Goal: Task Accomplishment & Management: Complete application form

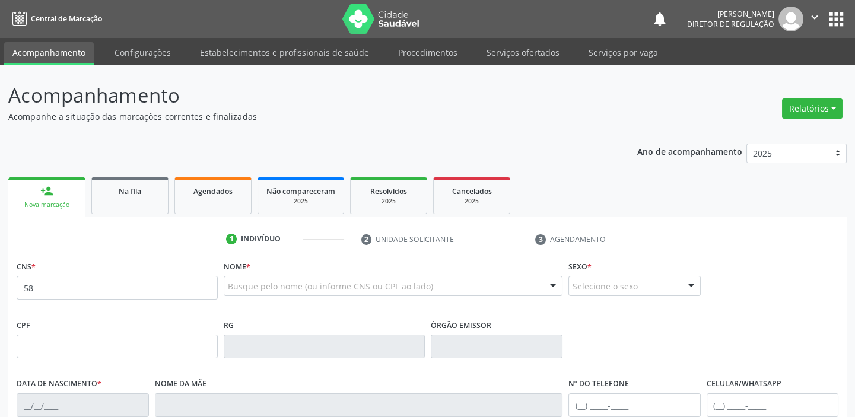
type input "5"
type input "706 2065 0208 5867"
type input "20/10/1950"
type input "Valentina Geronima de Sousa"
type input "(87) 98839-9296"
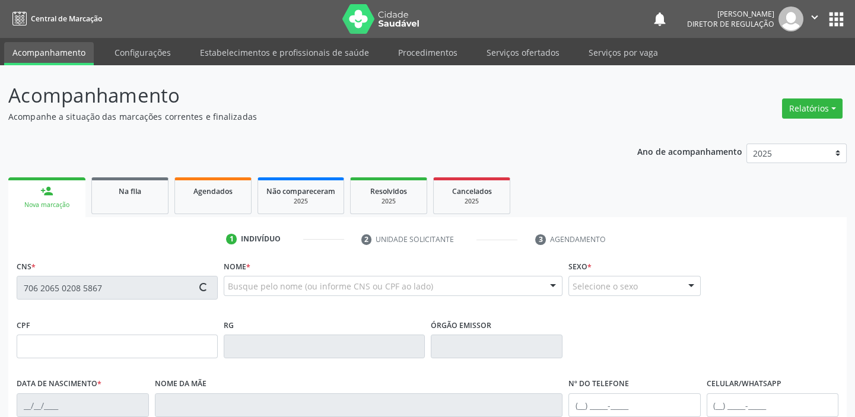
type input "(87) 98842-5355"
type input "S/N"
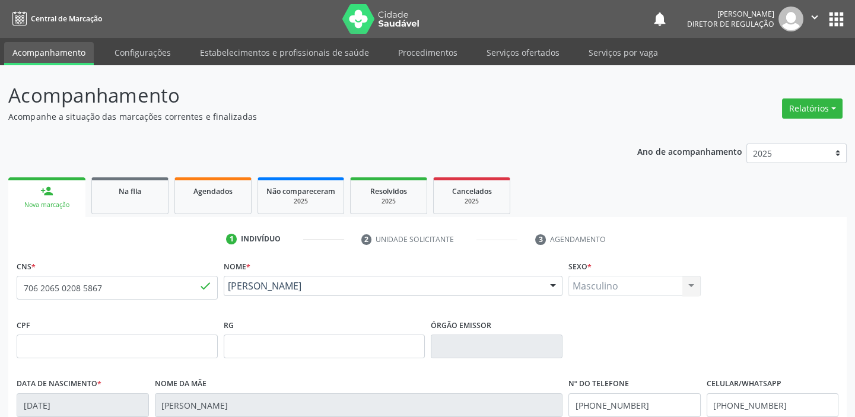
scroll to position [225, 0]
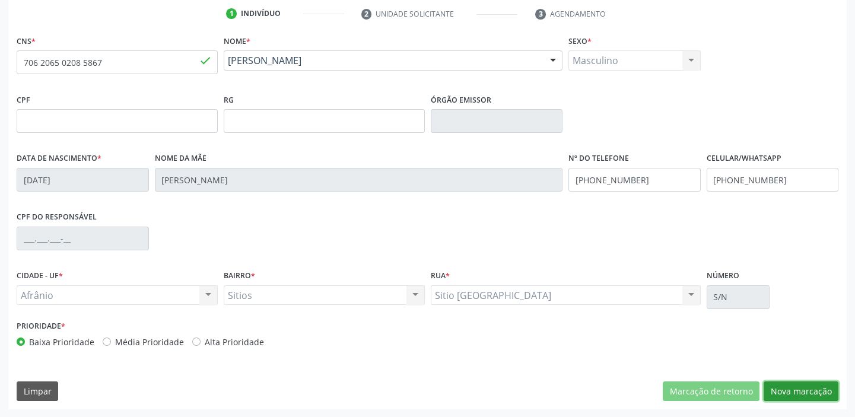
click at [798, 395] on button "Nova marcação" at bounding box center [801, 392] width 75 height 20
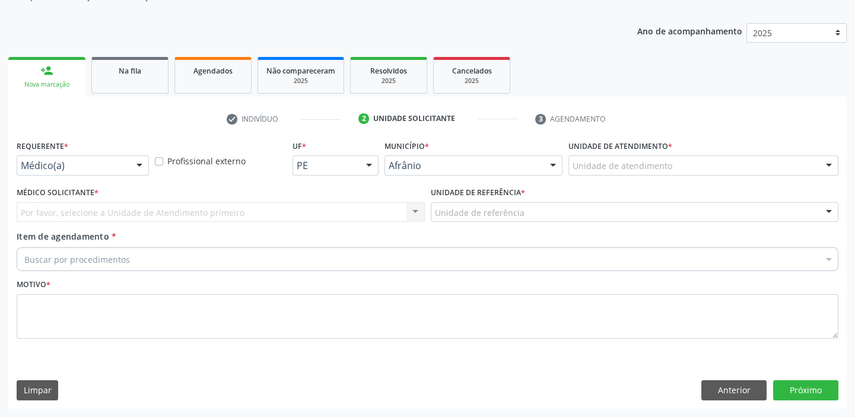
scroll to position [119, 0]
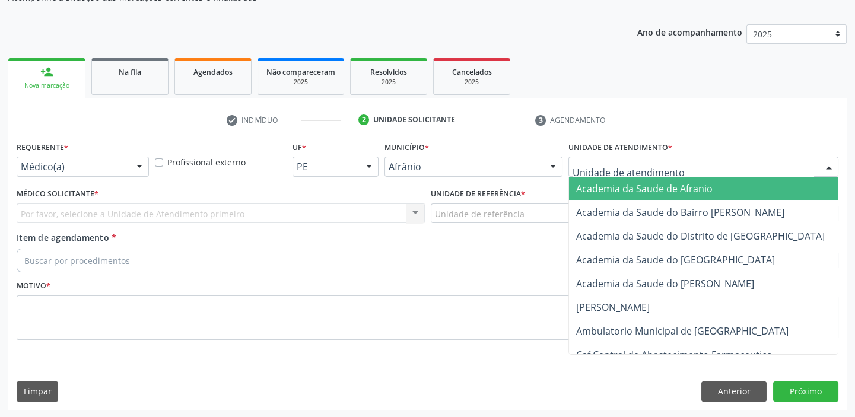
drag, startPoint x: 584, startPoint y: 170, endPoint x: 583, endPoint y: 197, distance: 27.3
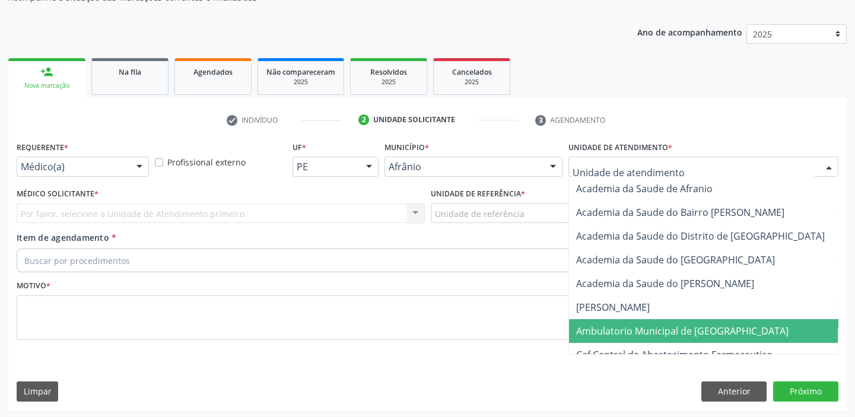
click at [608, 325] on span "Ambulatorio Municipal de [GEOGRAPHIC_DATA]" at bounding box center [682, 331] width 212 height 13
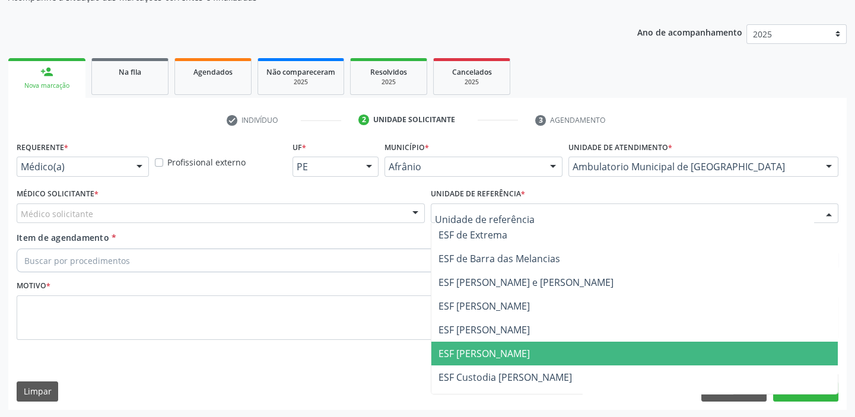
click at [487, 359] on span "ESF [PERSON_NAME]" at bounding box center [634, 354] width 407 height 24
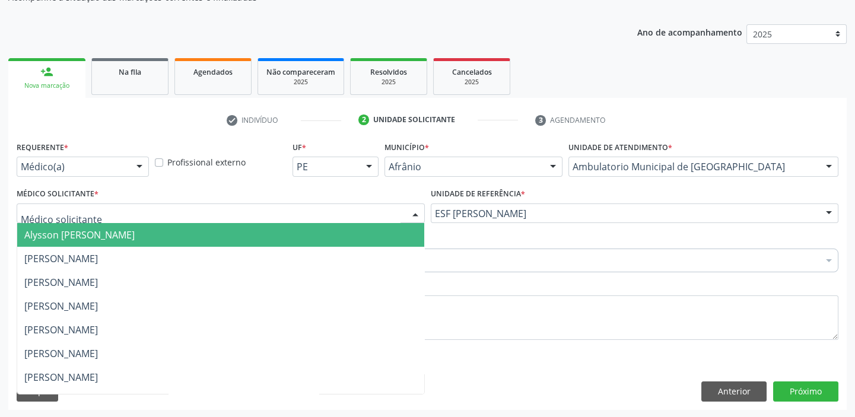
click at [51, 232] on span "Alysson [PERSON_NAME]" at bounding box center [79, 234] width 110 height 13
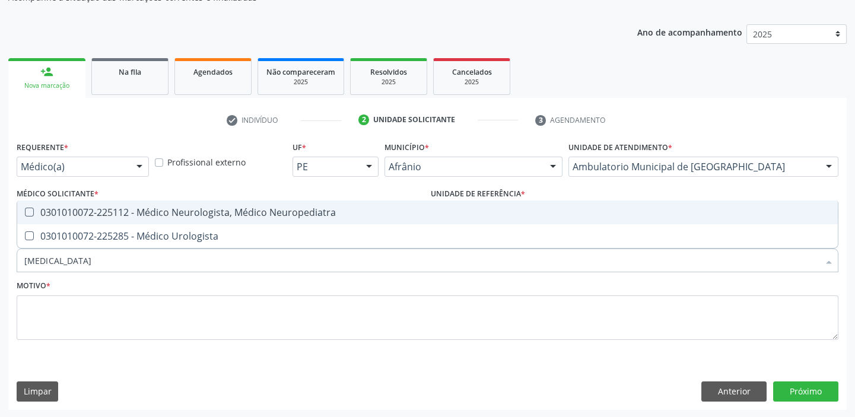
type input "UROLOGISTA"
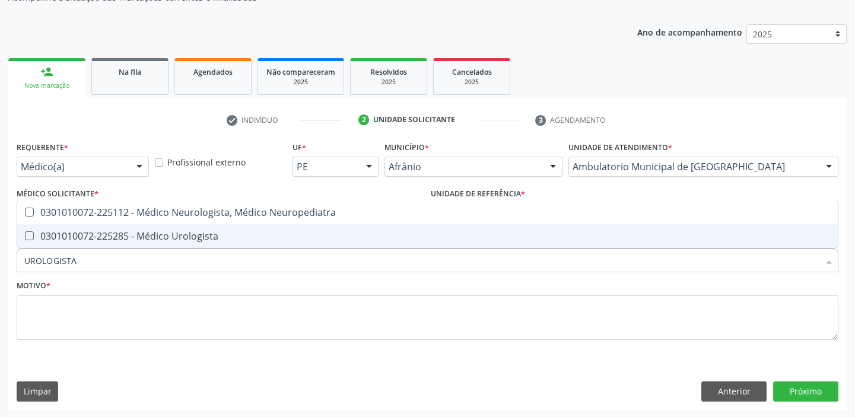
click at [65, 240] on div "0301010072-225285 - Médico Urologista" at bounding box center [427, 235] width 806 height 9
checkbox Urologista "true"
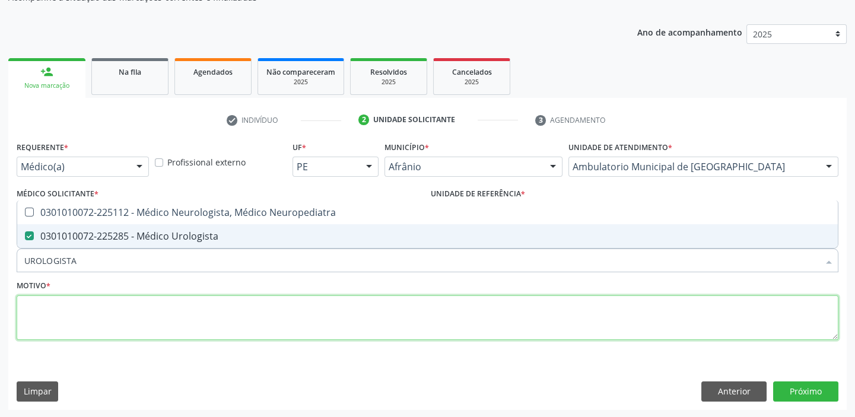
click at [47, 323] on textarea at bounding box center [428, 318] width 822 height 45
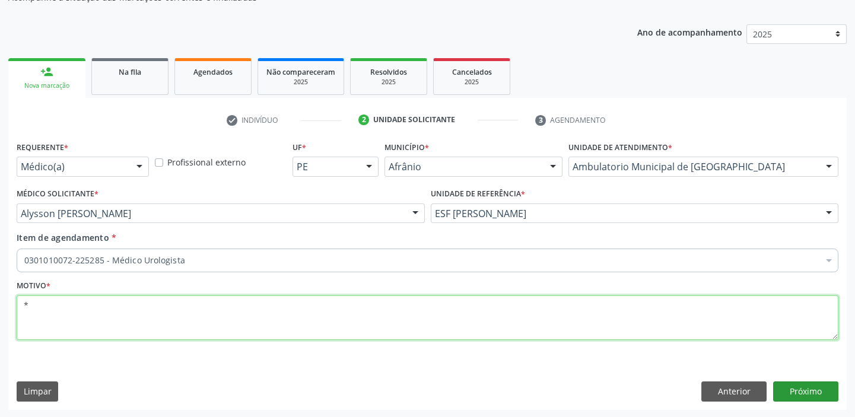
type textarea "*"
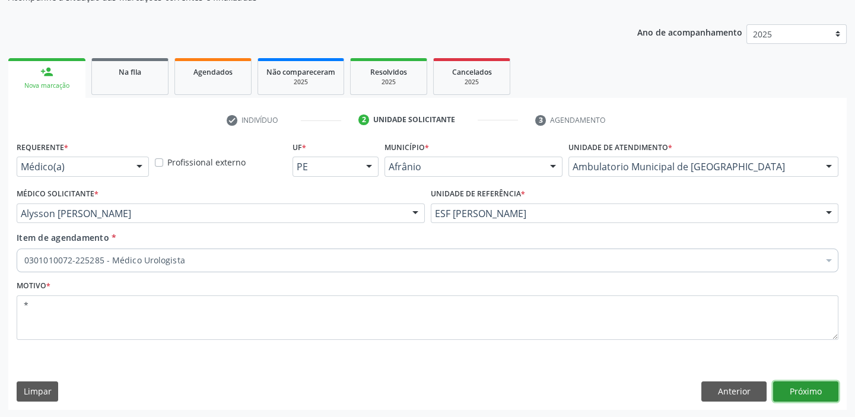
click at [809, 394] on button "Próximo" at bounding box center [805, 392] width 65 height 20
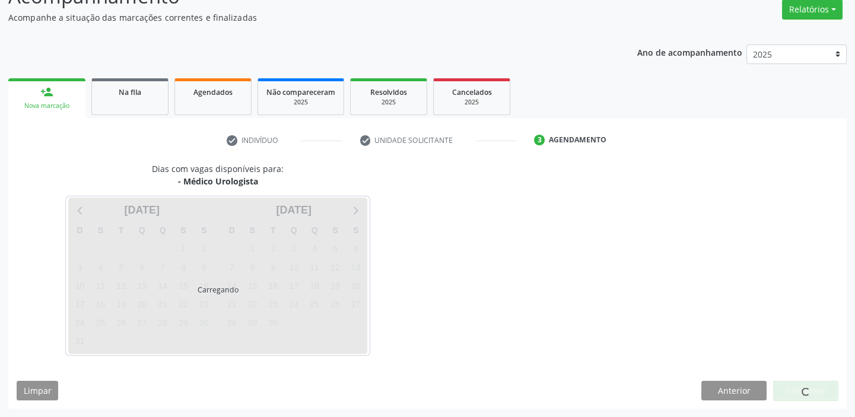
scroll to position [99, 0]
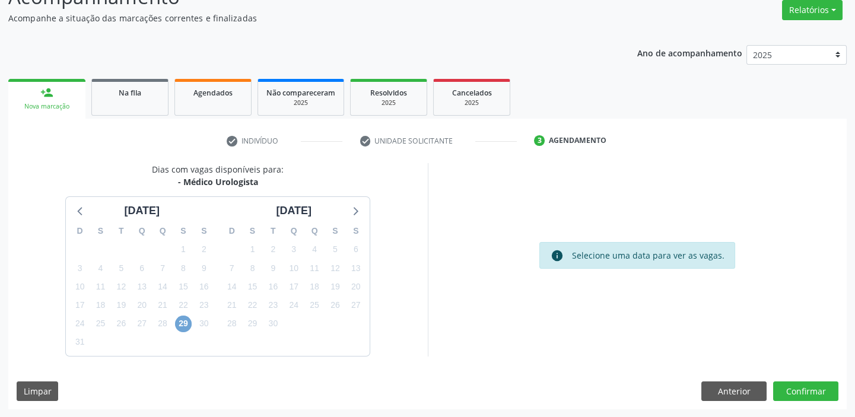
click at [180, 326] on span "29" at bounding box center [183, 324] width 17 height 17
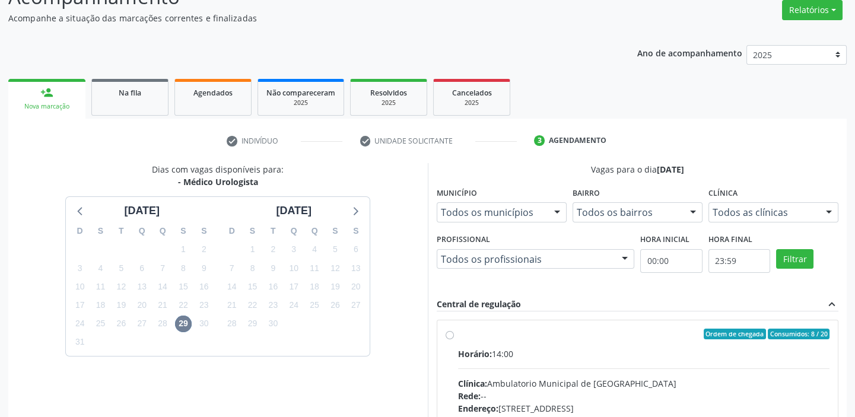
click at [454, 339] on input "Ordem de chegada Consumidos: 8 / 20 Horário: 14:00 Clínica: Ambulatorio Municip…" at bounding box center [450, 334] width 8 height 11
radio input "true"
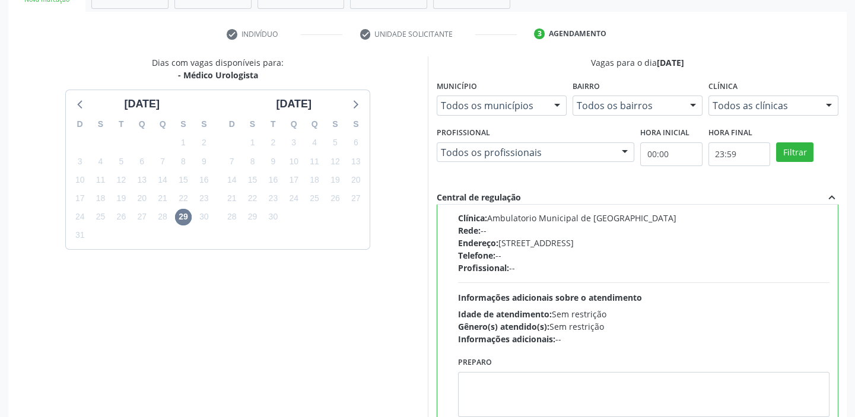
scroll to position [291, 0]
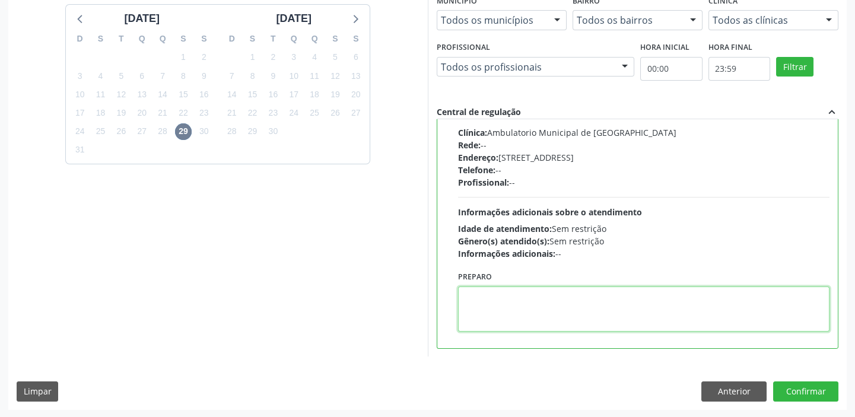
click at [580, 312] on textarea at bounding box center [644, 309] width 372 height 45
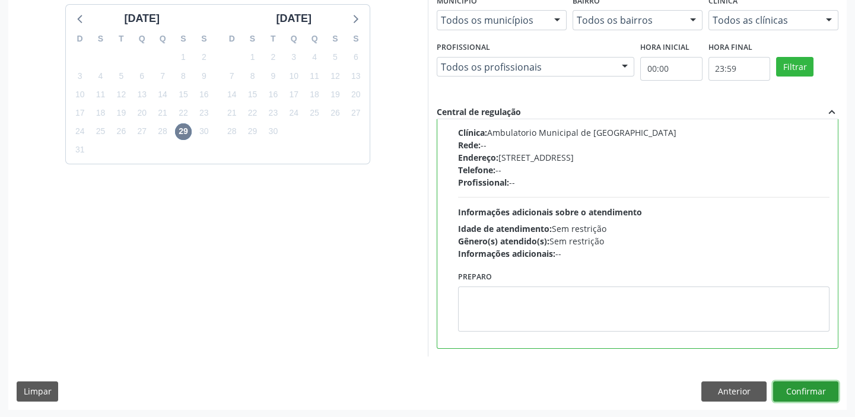
click at [782, 384] on button "Confirmar" at bounding box center [805, 392] width 65 height 20
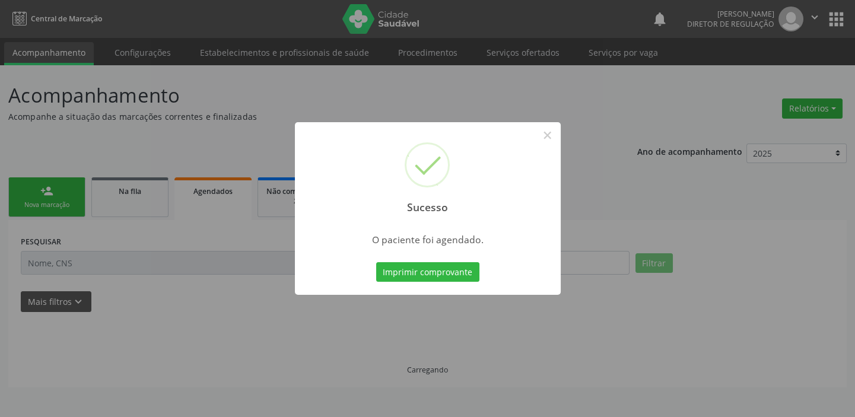
scroll to position [0, 0]
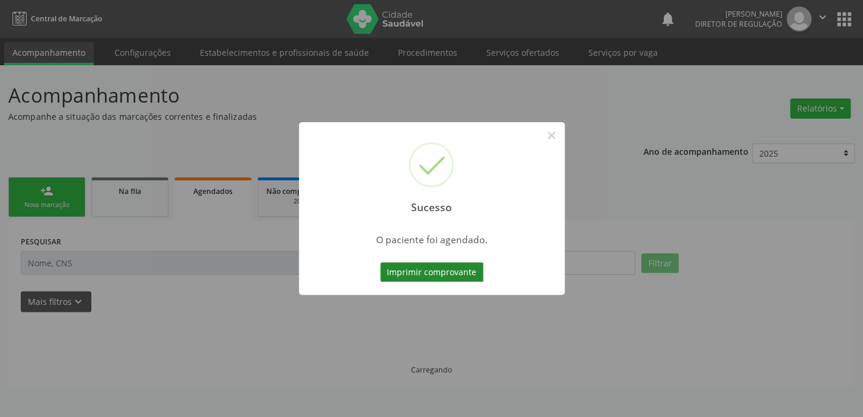
click at [437, 272] on button "Imprimir comprovante" at bounding box center [431, 272] width 103 height 20
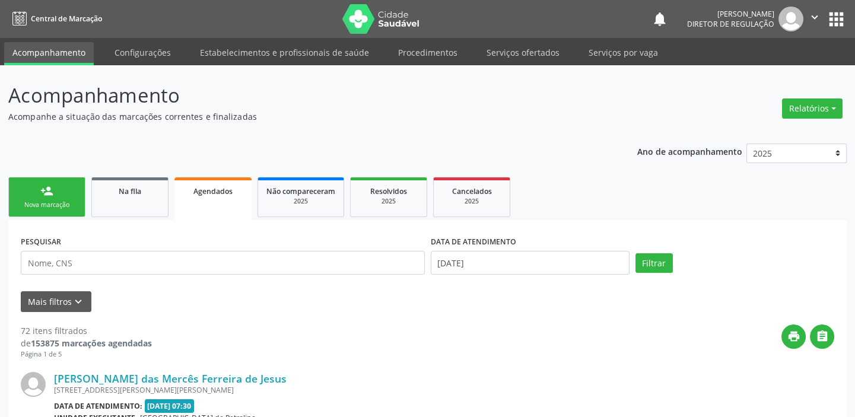
click at [62, 199] on link "person_add Nova marcação" at bounding box center [46, 197] width 77 height 40
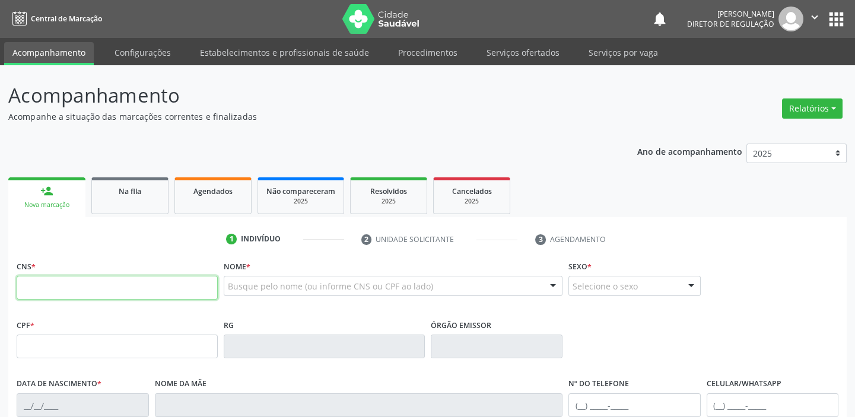
click at [73, 283] on input "text" at bounding box center [117, 288] width 201 height 24
type input "708 2041 2811 1242"
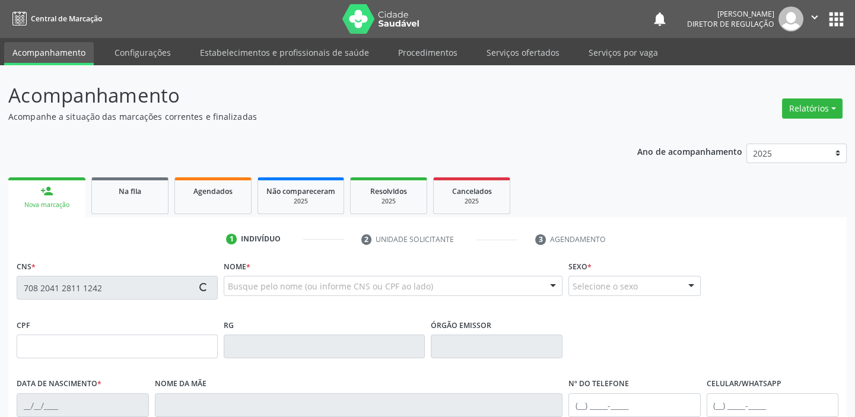
type input "213.842.154-68"
type input "05/11/1952"
type input "Maria de Lurdes do Nascimento Silva"
type input "(87) 98824-0112"
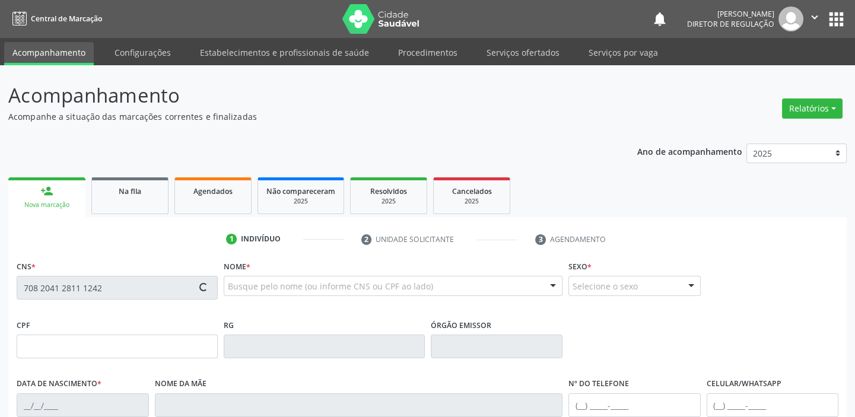
type input "135"
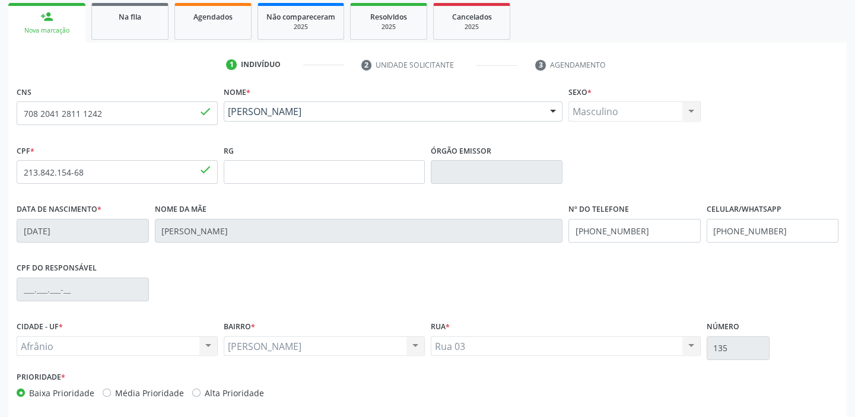
scroll to position [225, 0]
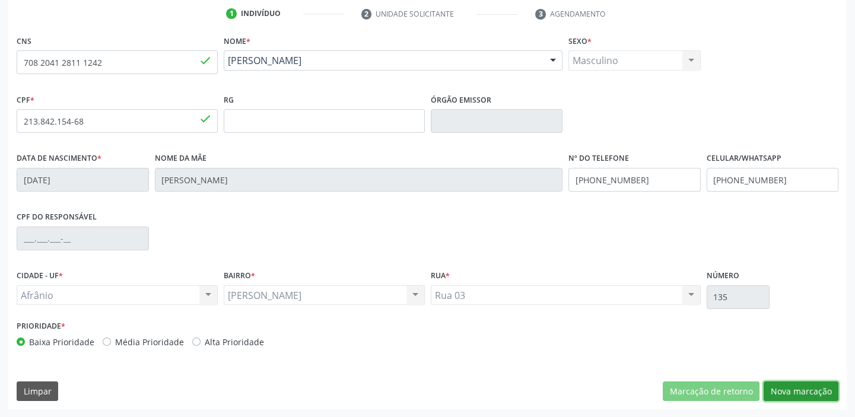
drag, startPoint x: 790, startPoint y: 387, endPoint x: 789, endPoint y: 381, distance: 6.6
click at [791, 387] on button "Nova marcação" at bounding box center [801, 392] width 75 height 20
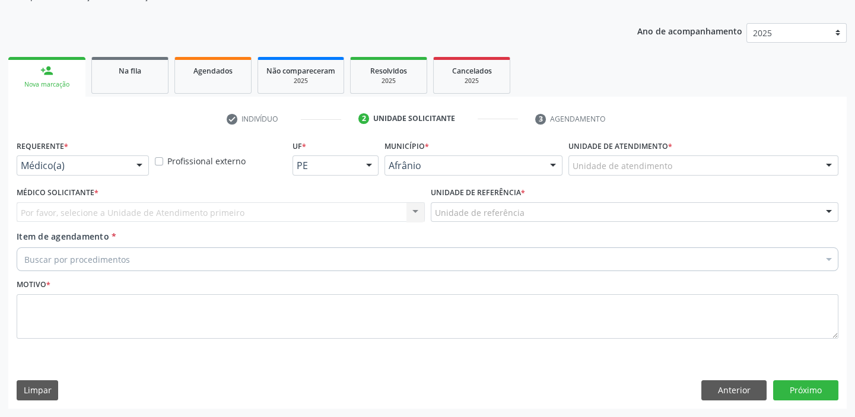
scroll to position [119, 0]
drag, startPoint x: 598, startPoint y: 166, endPoint x: 606, endPoint y: 293, distance: 126.7
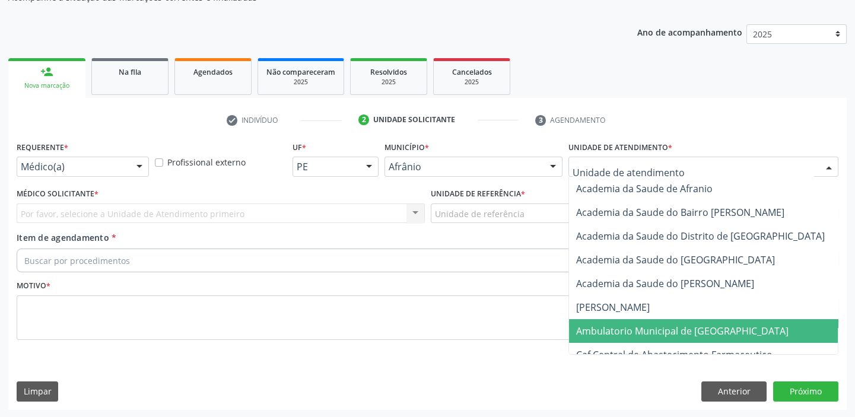
click at [614, 327] on span "Ambulatorio Municipal de [GEOGRAPHIC_DATA]" at bounding box center [682, 331] width 212 height 13
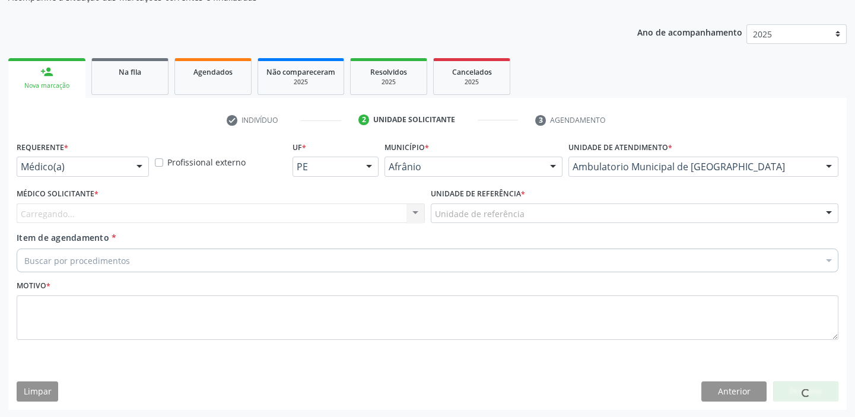
drag, startPoint x: 451, startPoint y: 216, endPoint x: 460, endPoint y: 310, distance: 94.2
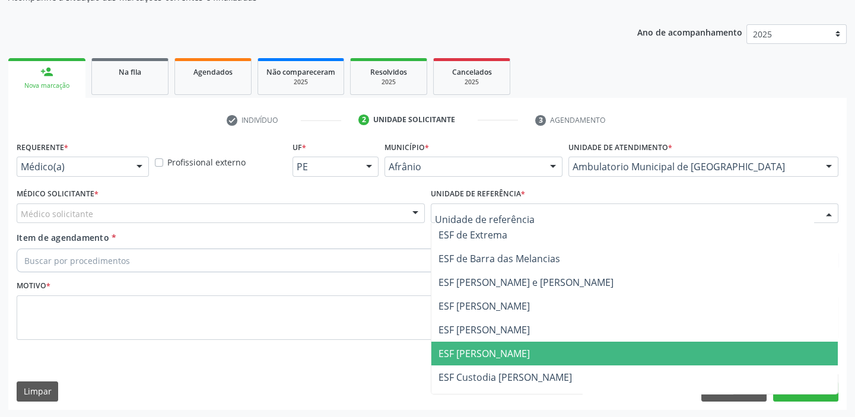
click at [464, 351] on span "ESF [PERSON_NAME]" at bounding box center [484, 353] width 91 height 13
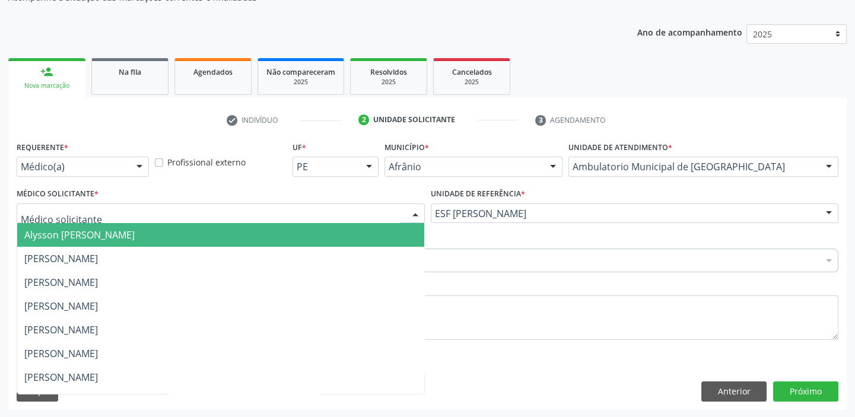
drag, startPoint x: 34, startPoint y: 211, endPoint x: 33, endPoint y: 234, distance: 22.6
click at [36, 235] on span "Alysson [PERSON_NAME]" at bounding box center [79, 234] width 110 height 13
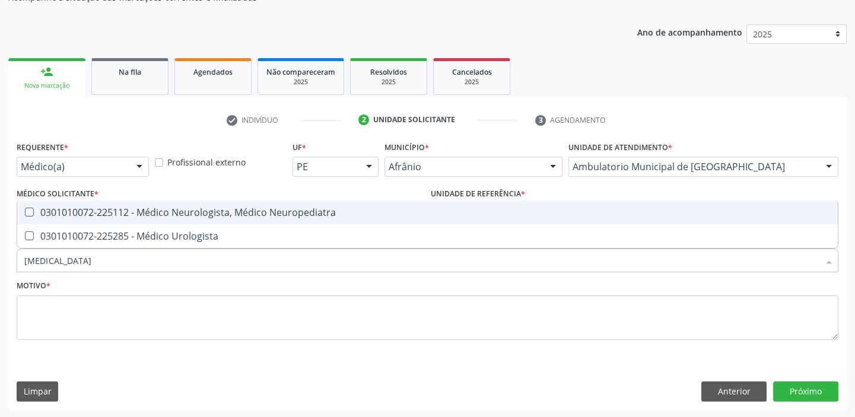
type input "UROLOGISTA"
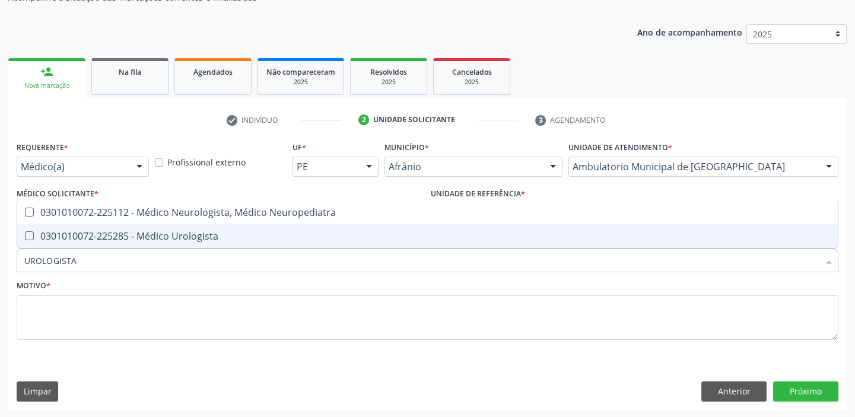
click at [71, 240] on div "0301010072-225285 - Médico Urologista" at bounding box center [427, 235] width 806 height 9
checkbox Urologista "true"
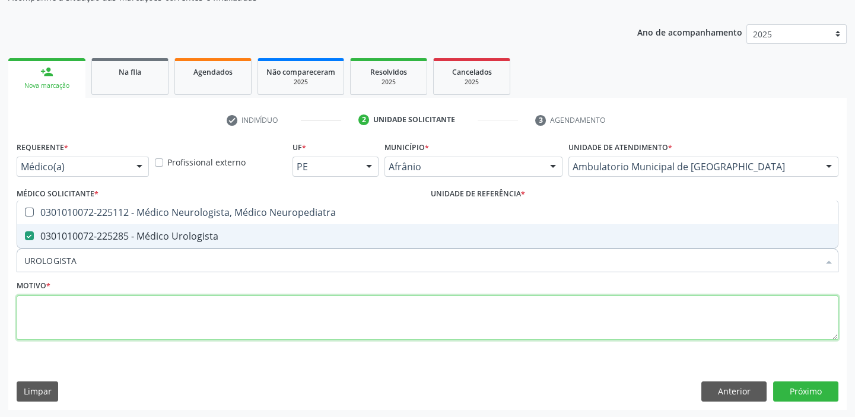
click at [59, 309] on textarea at bounding box center [428, 318] width 822 height 45
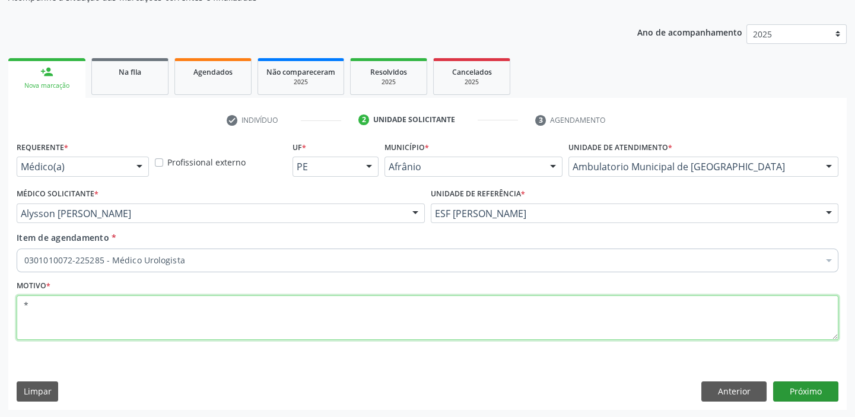
type textarea "*"
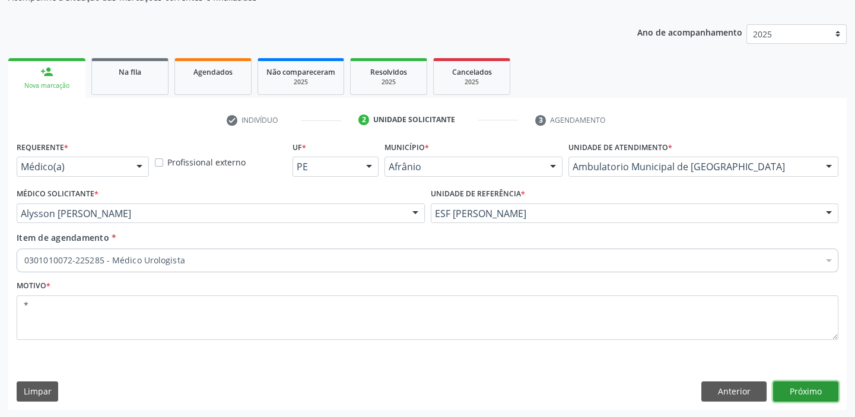
click at [802, 392] on button "Próximo" at bounding box center [805, 392] width 65 height 20
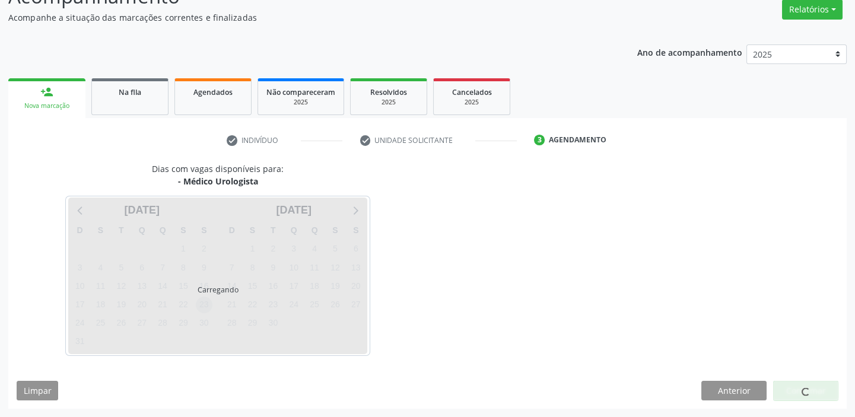
scroll to position [99, 0]
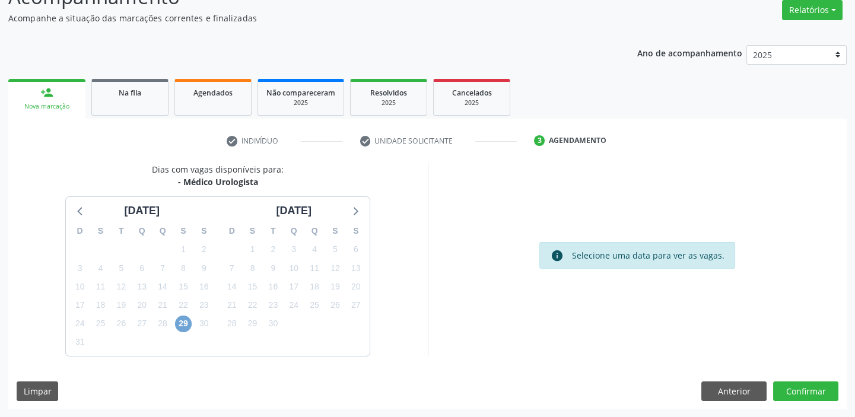
click at [185, 317] on span "29" at bounding box center [183, 324] width 17 height 17
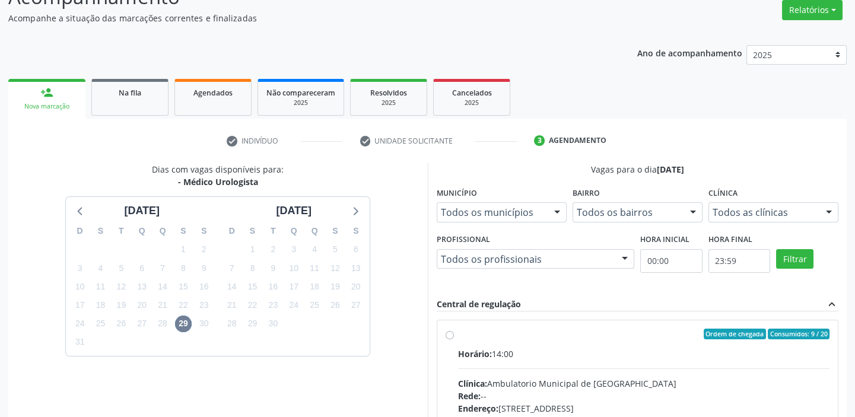
click at [643, 369] on hr at bounding box center [644, 369] width 372 height 1
click at [454, 339] on input "Ordem de chegada Consumidos: 9 / 20 Horário: 14:00 Clínica: Ambulatorio Municip…" at bounding box center [450, 334] width 8 height 11
radio input "true"
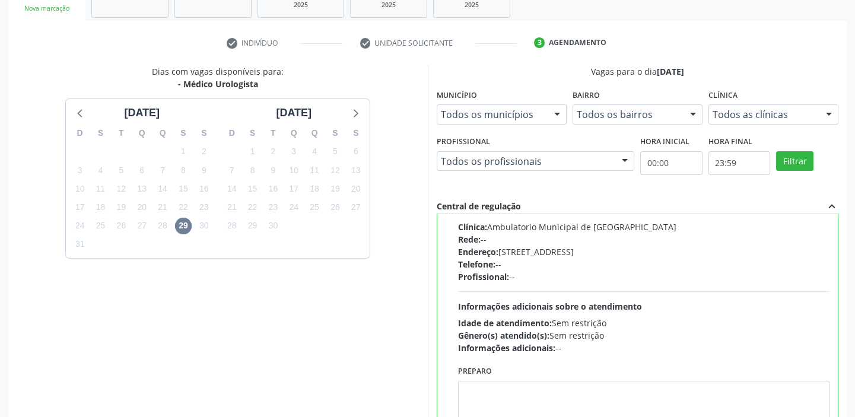
scroll to position [291, 0]
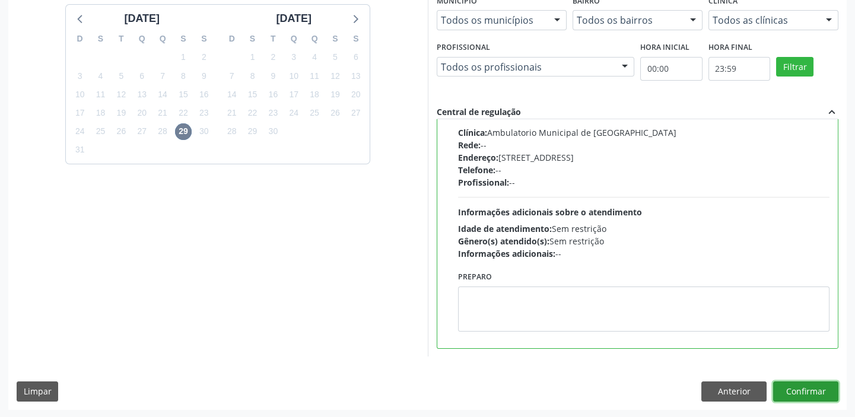
click at [806, 391] on button "Confirmar" at bounding box center [805, 392] width 65 height 20
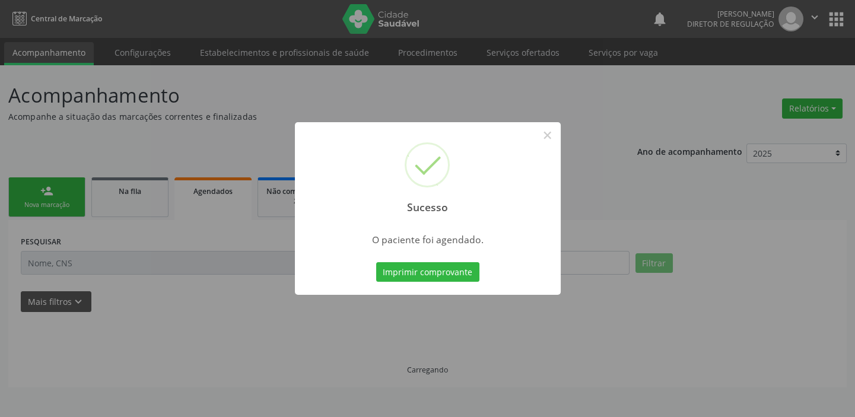
scroll to position [0, 0]
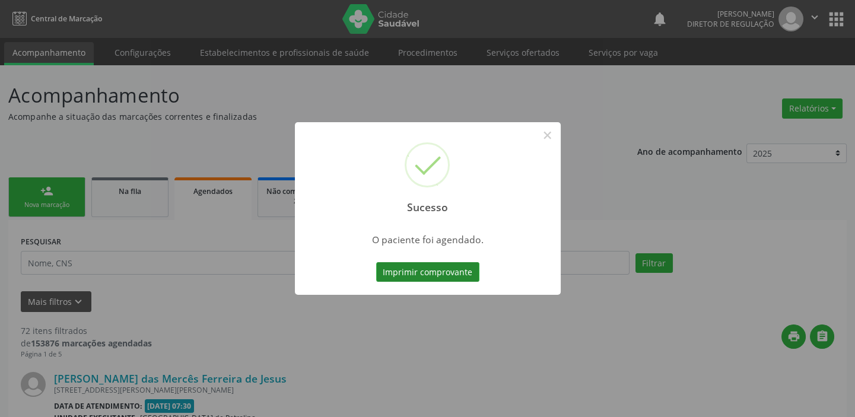
click at [409, 273] on button "Imprimir comprovante" at bounding box center [427, 272] width 103 height 20
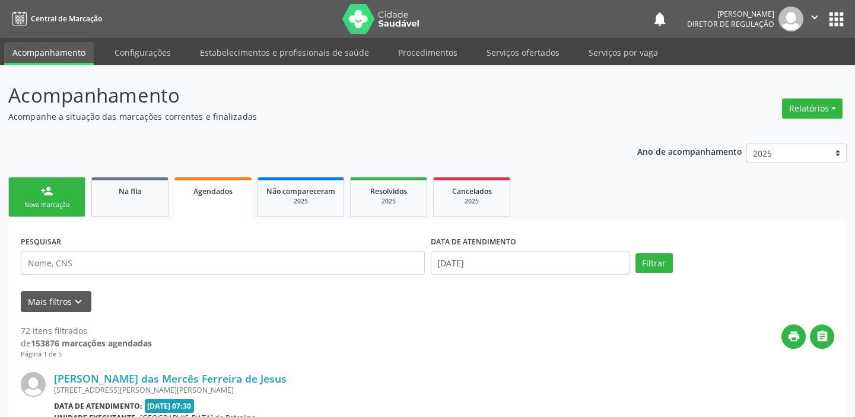
click at [59, 199] on link "person_add Nova marcação" at bounding box center [46, 197] width 77 height 40
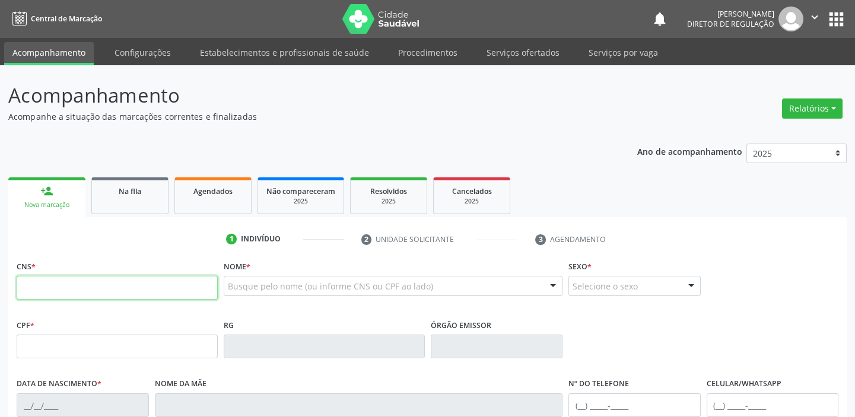
click at [43, 295] on input "text" at bounding box center [117, 288] width 201 height 24
type input "700 0022 3517 5605"
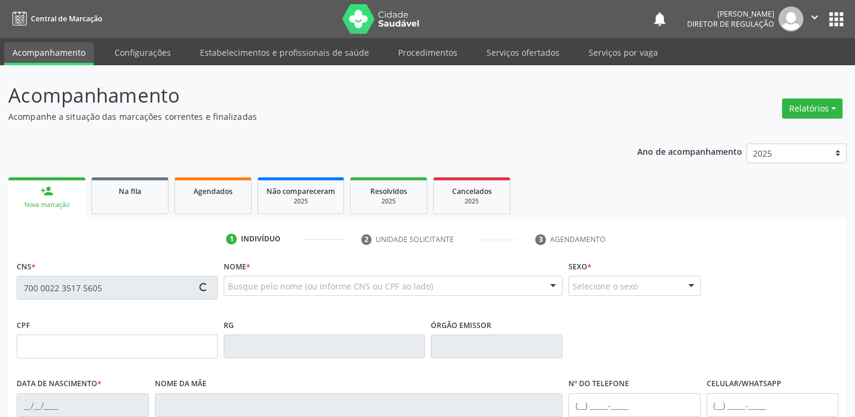
type input "031.542.314-55"
type input "09/06/1974"
type input "Maria Lunguinha de Amorim Pereira"
type input "(18) 7988-5629"
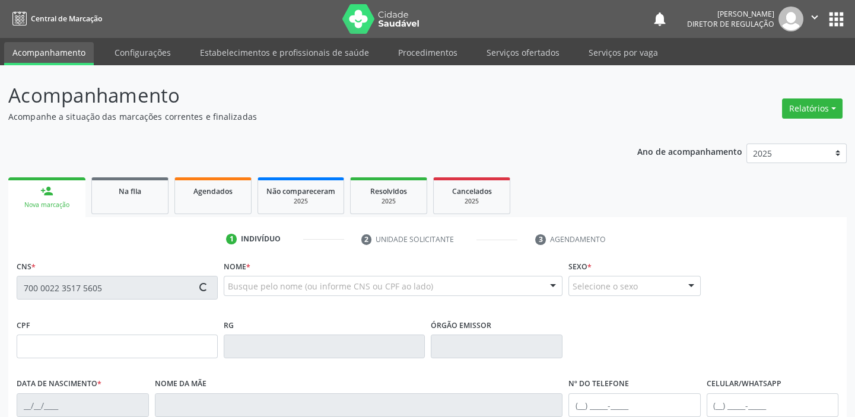
type input "S/N"
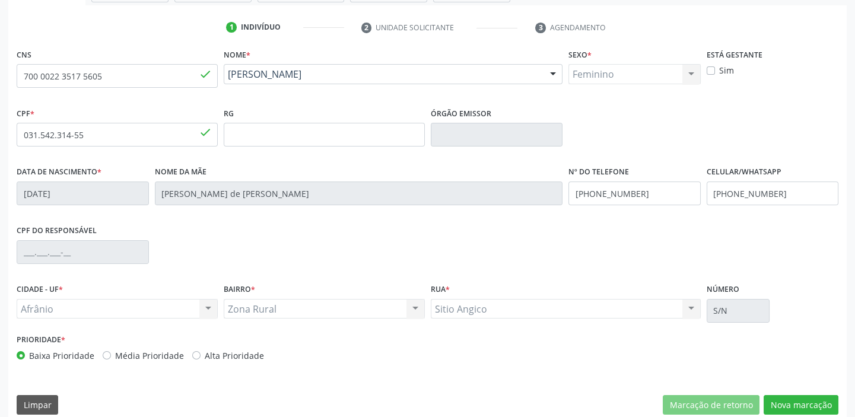
scroll to position [225, 0]
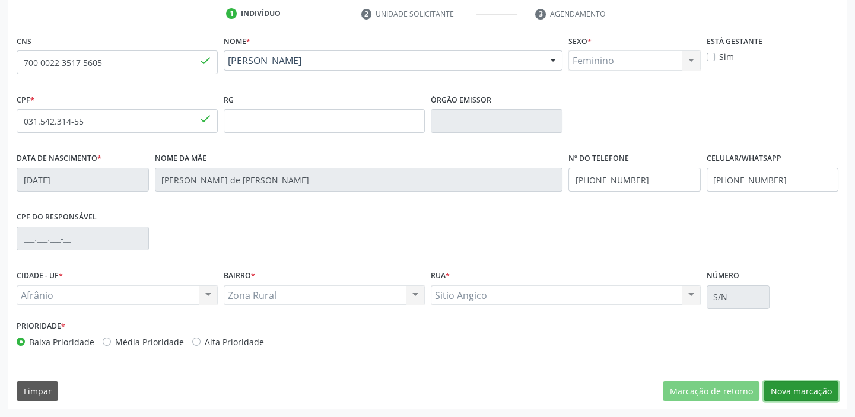
click at [798, 389] on button "Nova marcação" at bounding box center [801, 392] width 75 height 20
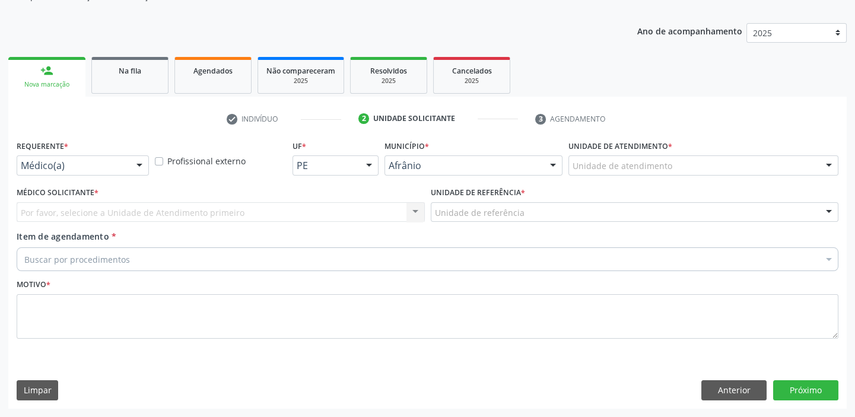
scroll to position [119, 0]
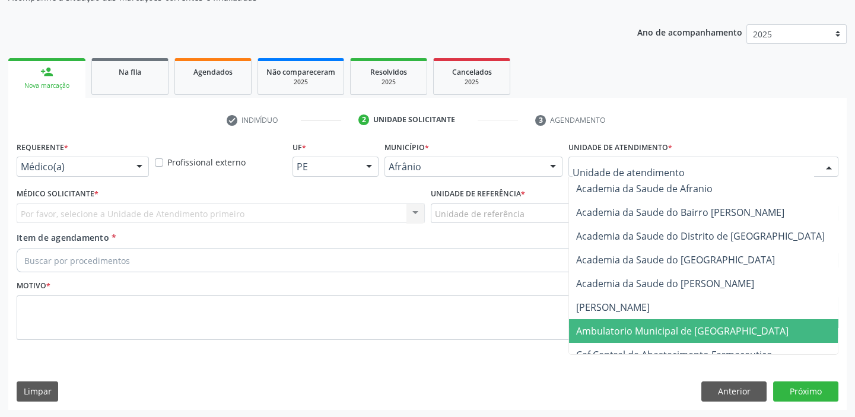
click at [613, 326] on span "Ambulatorio Municipal de [GEOGRAPHIC_DATA]" at bounding box center [682, 331] width 212 height 13
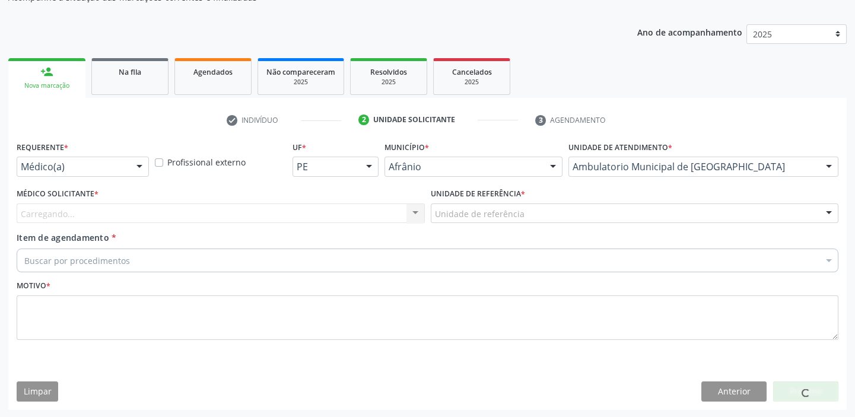
drag, startPoint x: 475, startPoint y: 209, endPoint x: 470, endPoint y: 284, distance: 74.9
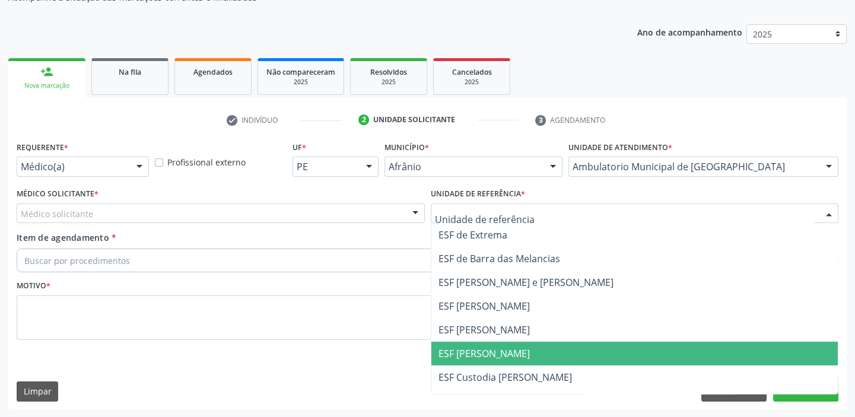
click at [463, 342] on span "ESF [PERSON_NAME]" at bounding box center [634, 354] width 407 height 24
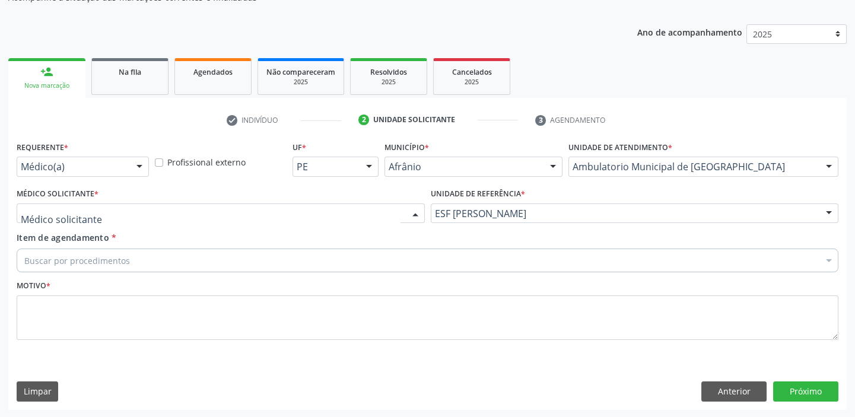
click at [19, 209] on div at bounding box center [221, 214] width 408 height 20
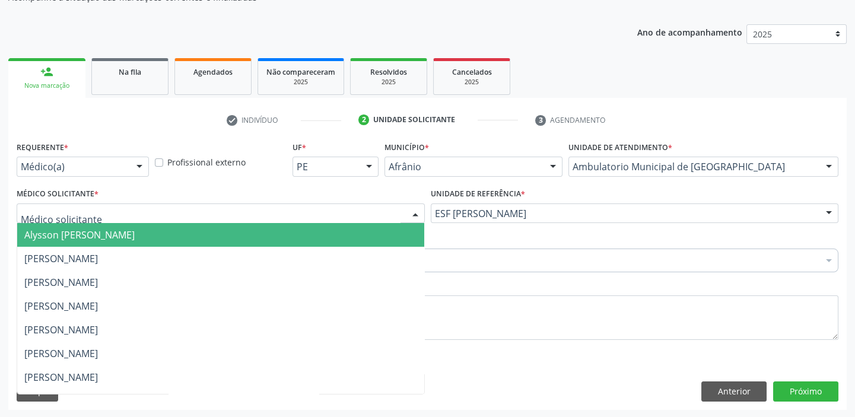
click at [57, 238] on span "Alysson [PERSON_NAME]" at bounding box center [79, 234] width 110 height 13
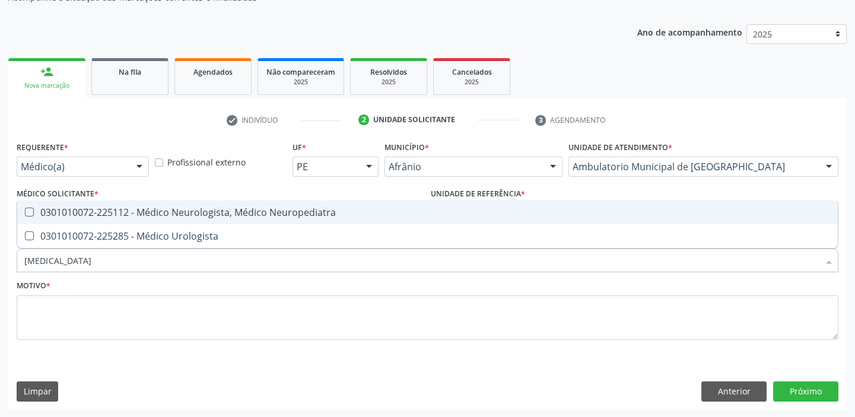
type input "UROLOGISTA"
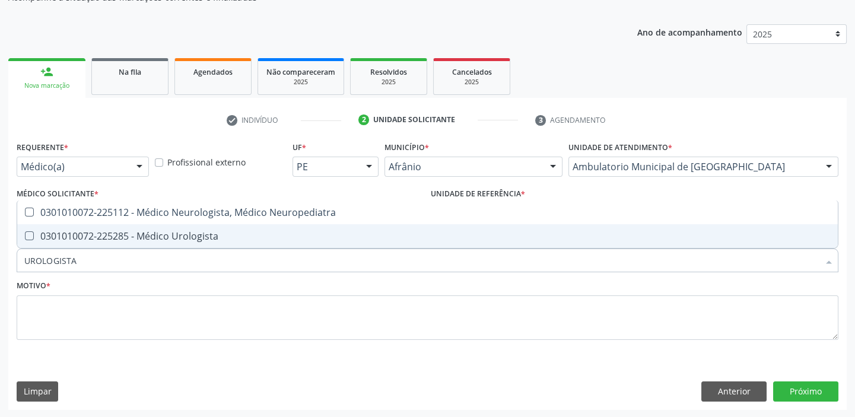
click at [57, 236] on div "0301010072-225285 - Médico Urologista" at bounding box center [427, 235] width 806 height 9
checkbox Urologista "true"
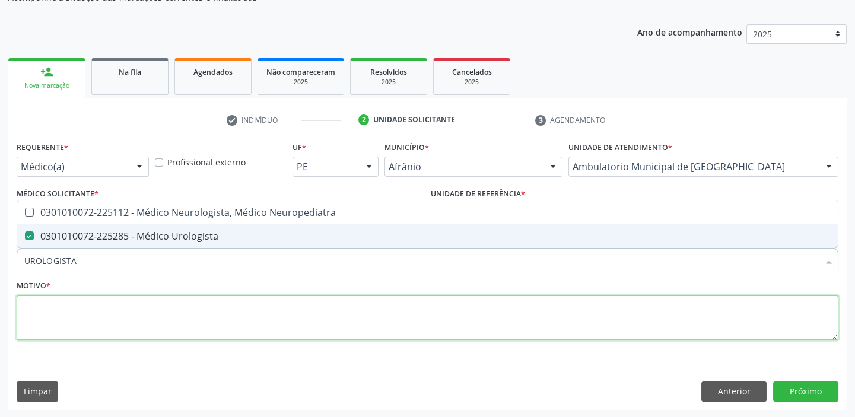
click at [54, 309] on textarea at bounding box center [428, 318] width 822 height 45
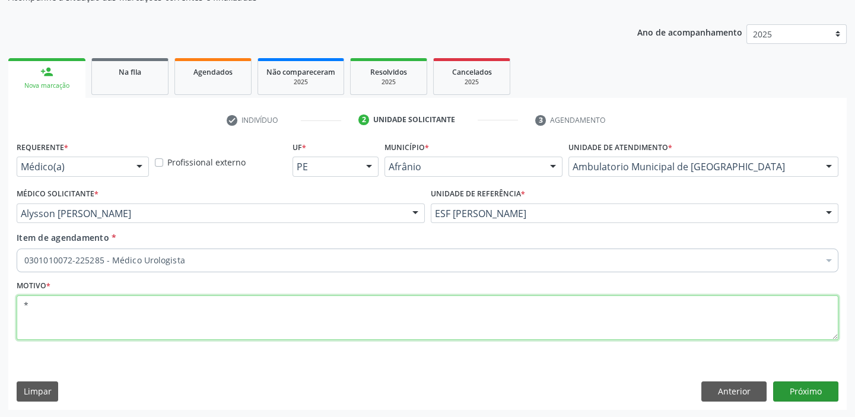
type textarea "*"
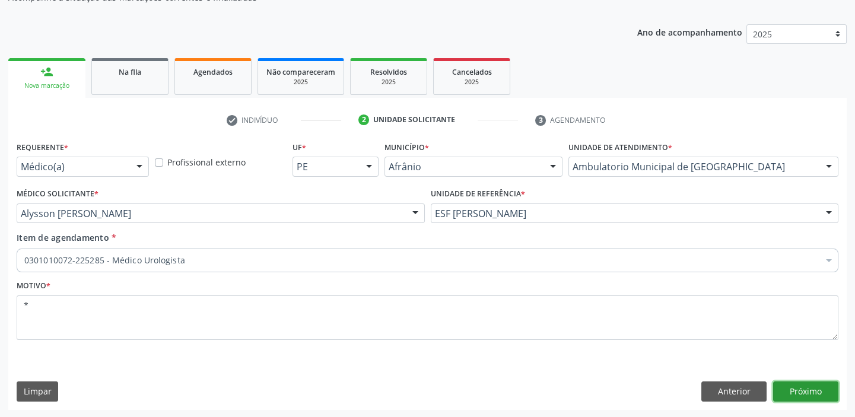
click at [779, 386] on button "Próximo" at bounding box center [805, 392] width 65 height 20
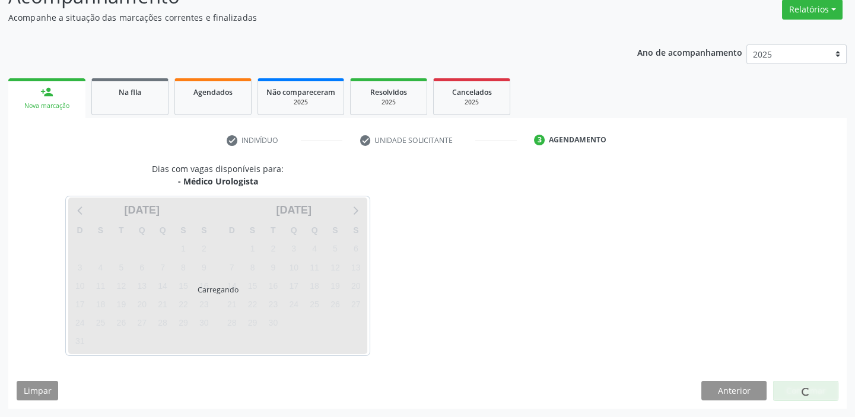
scroll to position [99, 0]
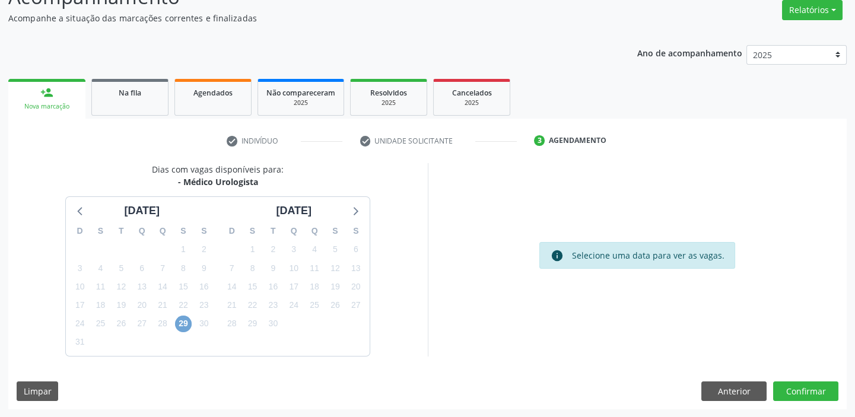
click at [182, 324] on span "29" at bounding box center [183, 324] width 17 height 17
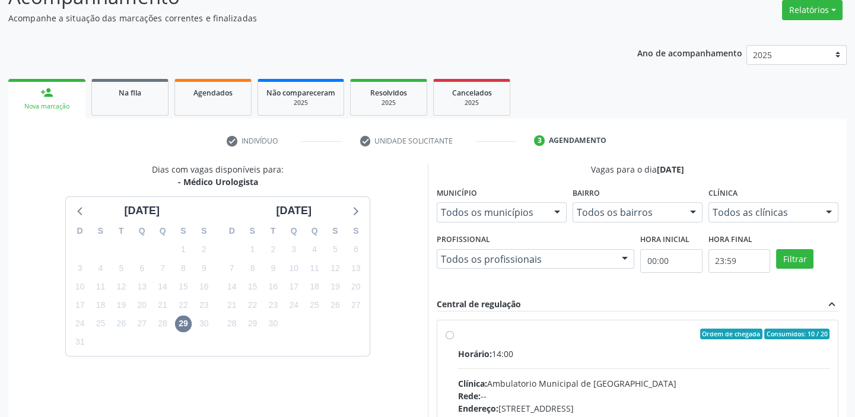
click at [454, 339] on input "Ordem de chegada Consumidos: 10 / 20 Horário: 14:00 Clínica: Ambulatorio Munici…" at bounding box center [450, 334] width 8 height 11
radio input "true"
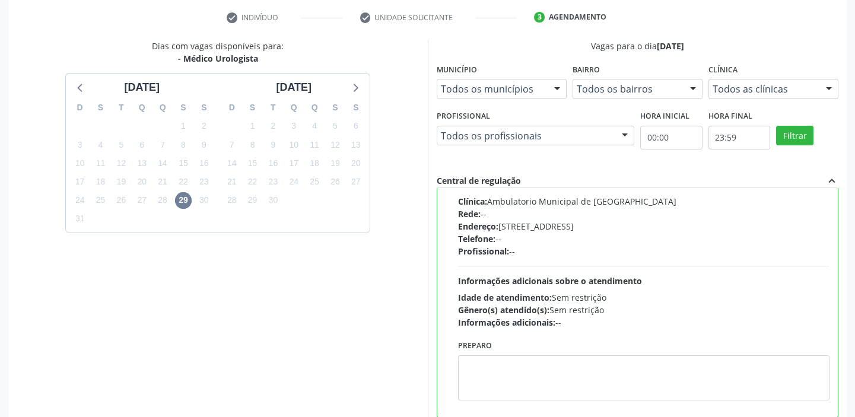
scroll to position [291, 0]
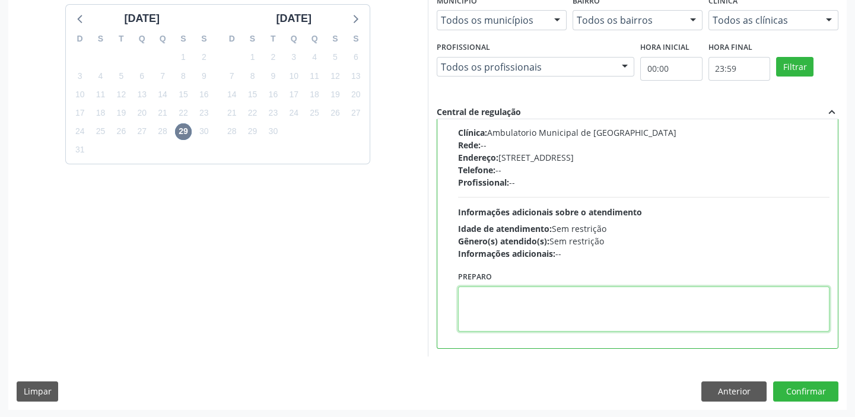
click at [520, 314] on textarea at bounding box center [644, 309] width 372 height 45
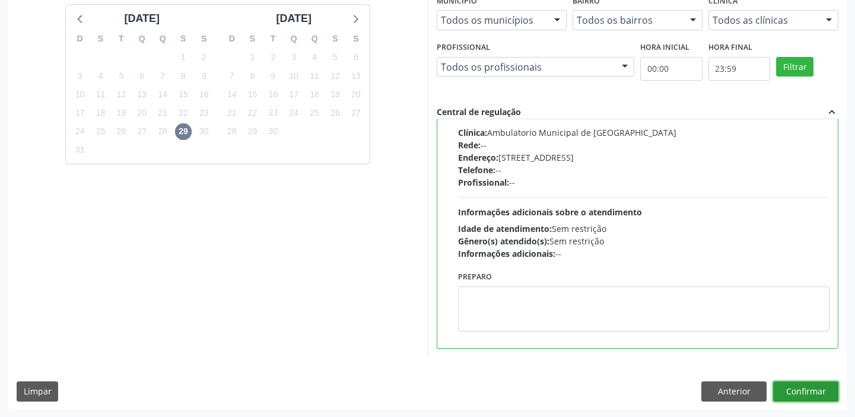
click at [795, 390] on button "Confirmar" at bounding box center [805, 392] width 65 height 20
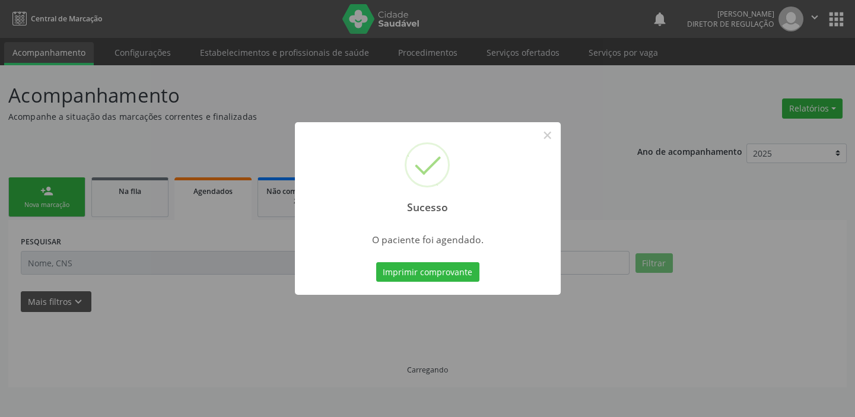
scroll to position [0, 0]
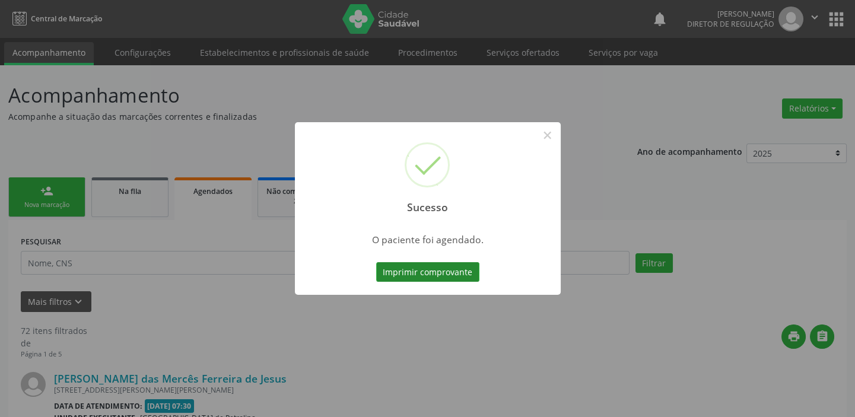
click at [423, 270] on button "Imprimir comprovante" at bounding box center [427, 272] width 103 height 20
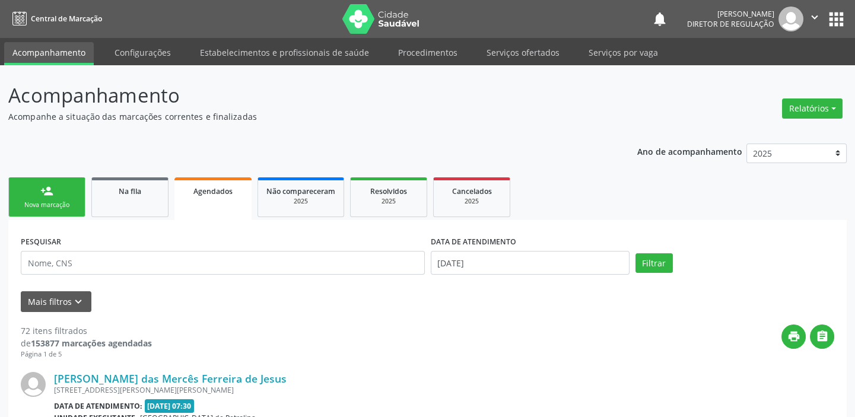
click at [63, 199] on link "person_add Nova marcação" at bounding box center [46, 197] width 77 height 40
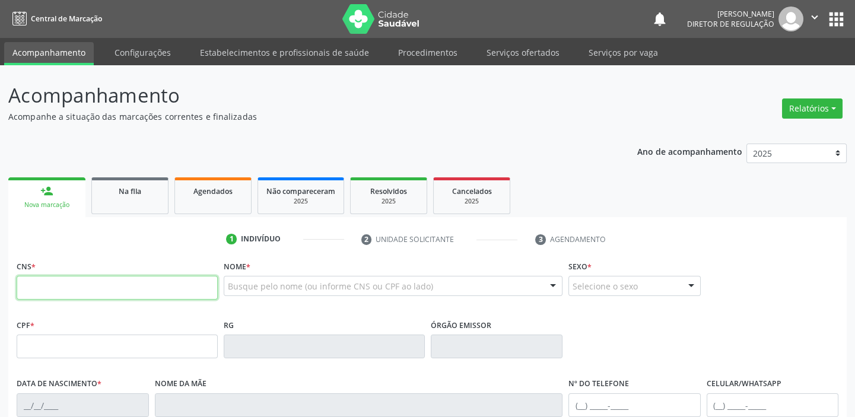
click at [69, 287] on input "text" at bounding box center [117, 288] width 201 height 24
type input "706 8057 3222 2525"
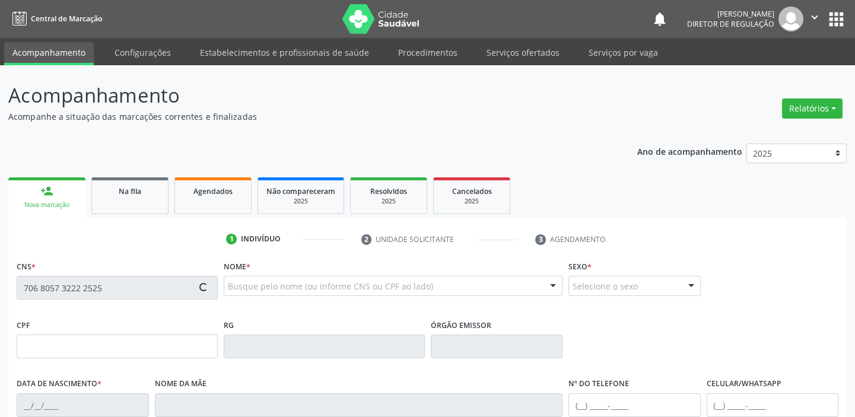
type input "095.559.834-61"
type input "22/02/1986"
type input "Eva Lucas de Araujo"
type input "(87) 98821-9506"
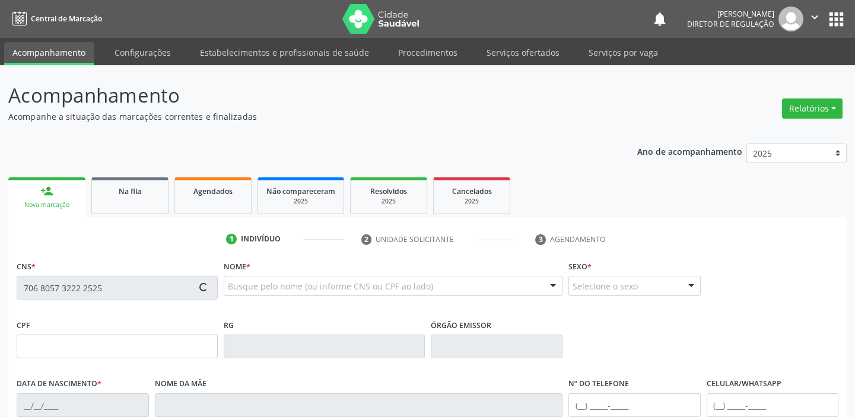
type input "S/N"
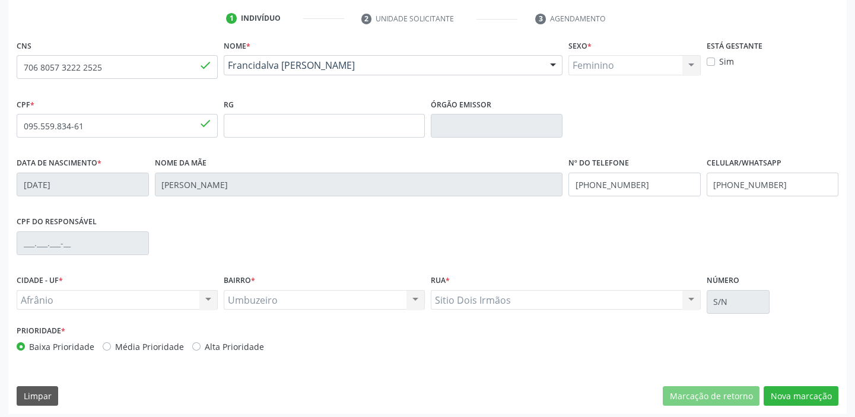
scroll to position [225, 0]
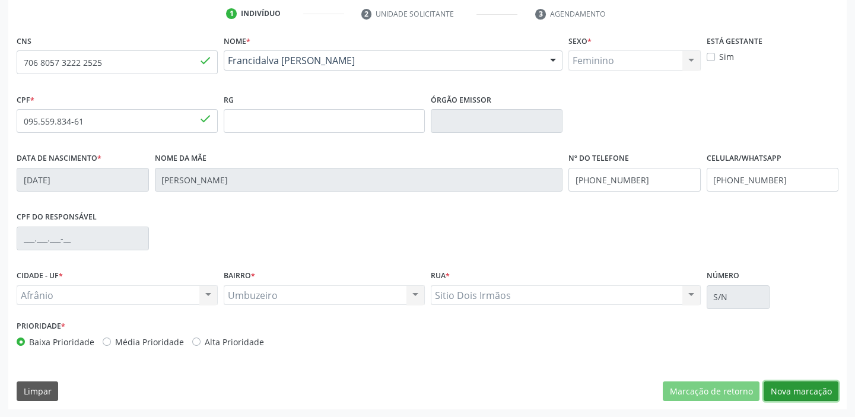
click at [779, 389] on button "Nova marcação" at bounding box center [801, 392] width 75 height 20
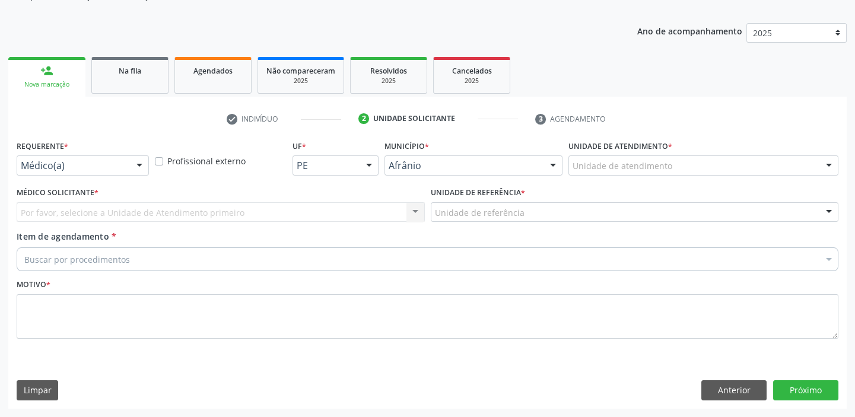
scroll to position [119, 0]
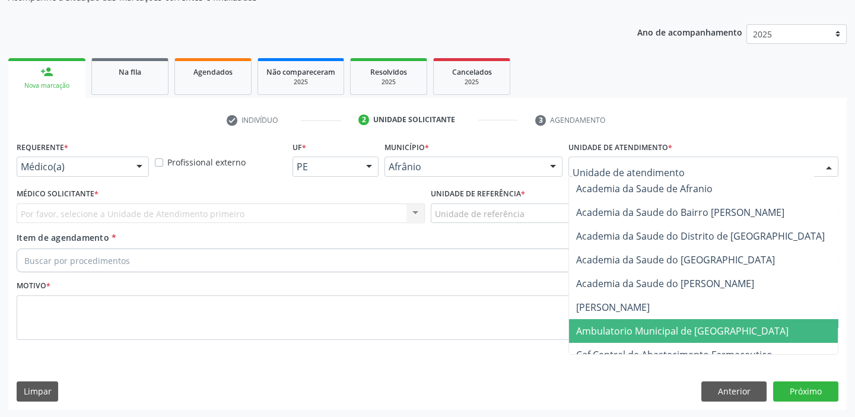
click at [617, 325] on span "Ambulatorio Municipal de [GEOGRAPHIC_DATA]" at bounding box center [682, 331] width 212 height 13
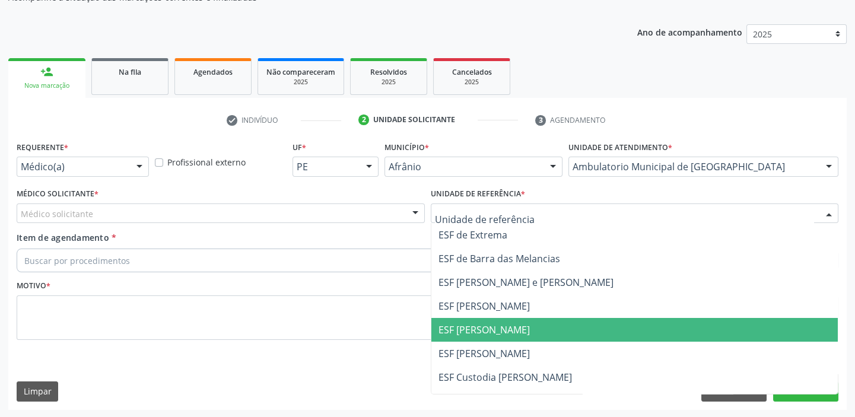
click at [470, 330] on span "ESF [PERSON_NAME]" at bounding box center [484, 329] width 91 height 13
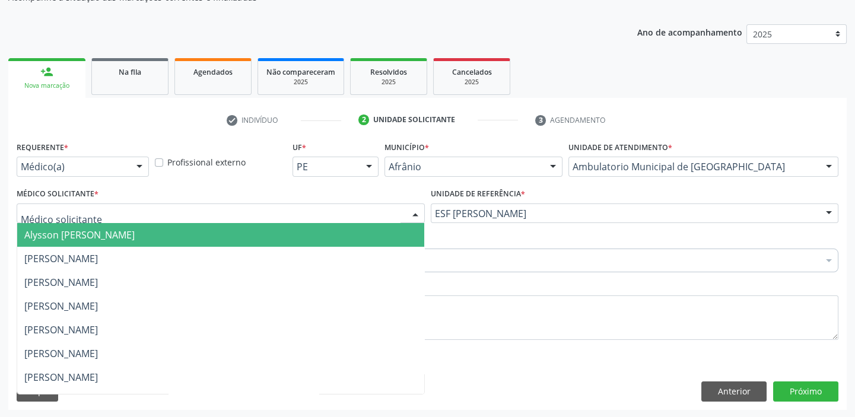
click at [73, 231] on span "Alysson [PERSON_NAME]" at bounding box center [79, 234] width 110 height 13
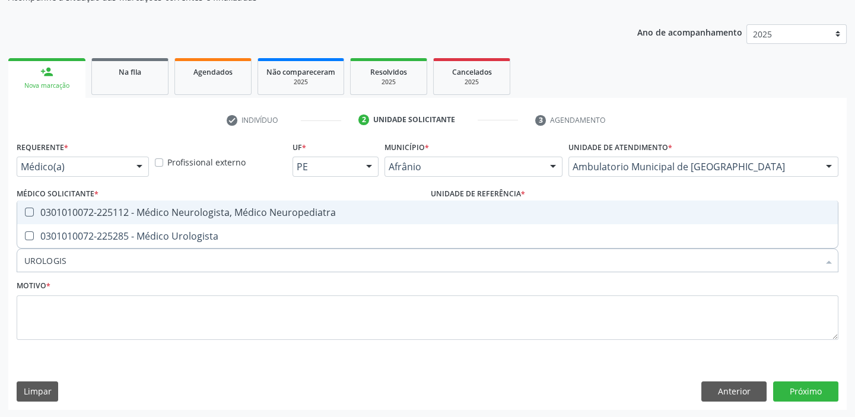
type input "[MEDICAL_DATA]"
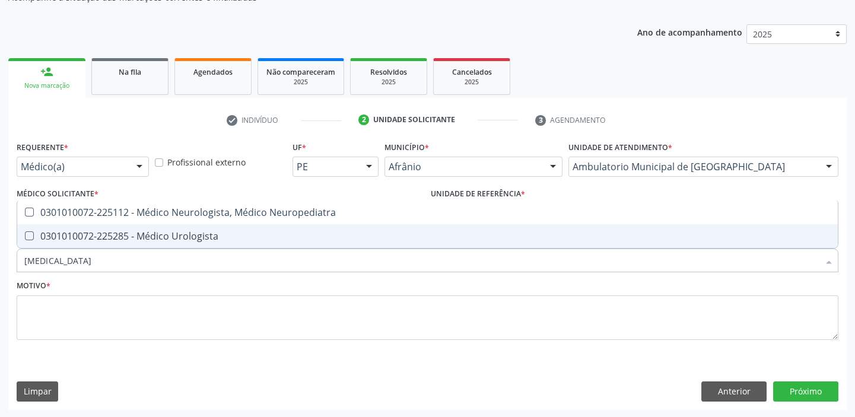
click at [63, 239] on div "0301010072-225285 - Médico Urologista" at bounding box center [427, 235] width 806 height 9
checkbox Urologista "true"
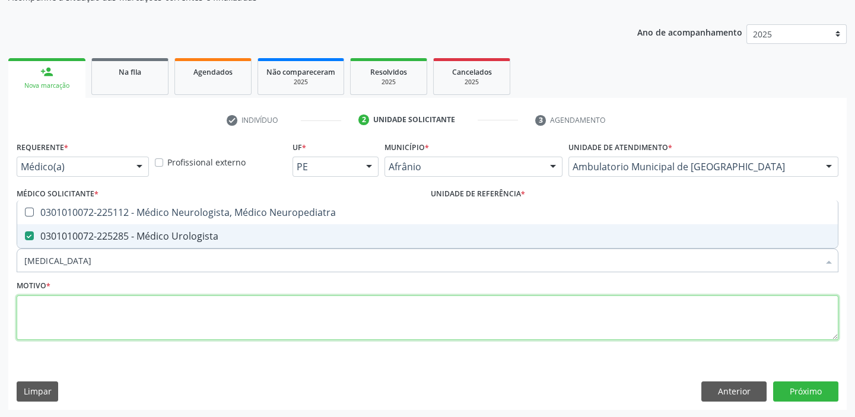
click at [59, 319] on textarea at bounding box center [428, 318] width 822 height 45
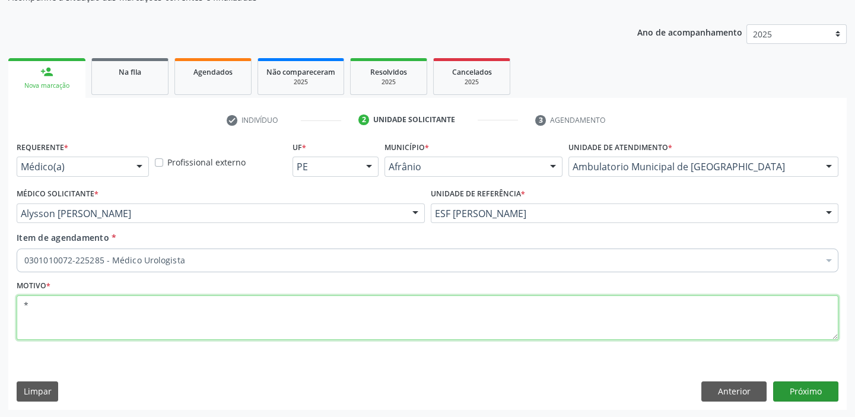
type textarea "*"
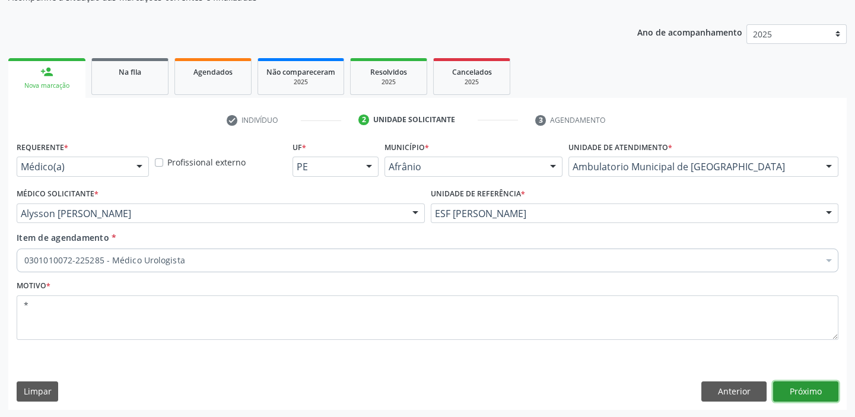
click at [800, 390] on button "Próximo" at bounding box center [805, 392] width 65 height 20
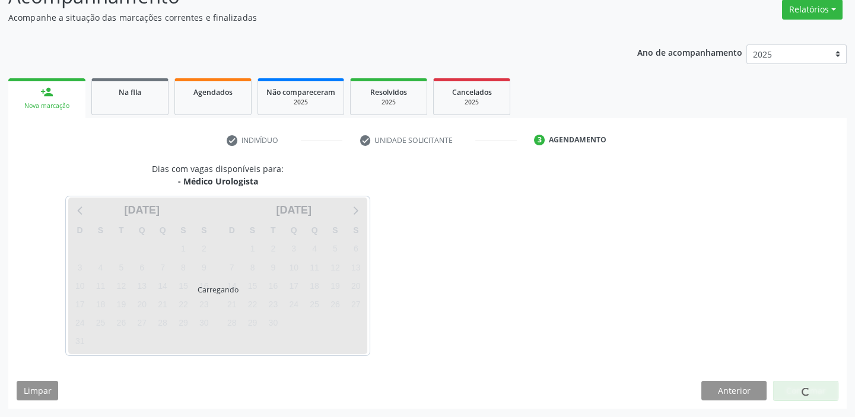
scroll to position [99, 0]
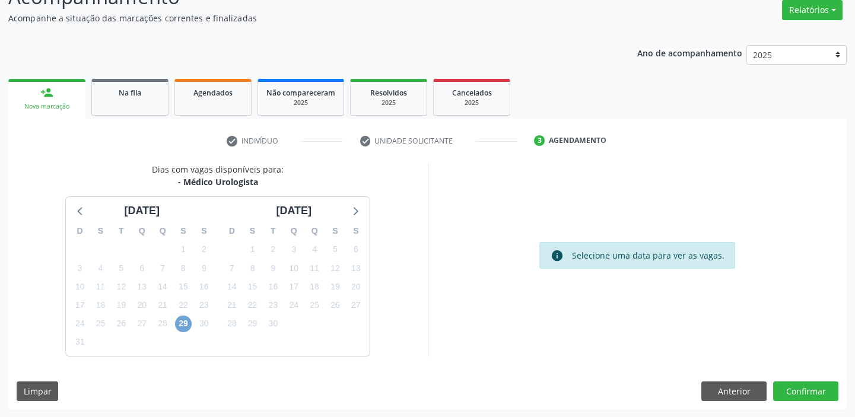
click at [182, 325] on span "29" at bounding box center [183, 324] width 17 height 17
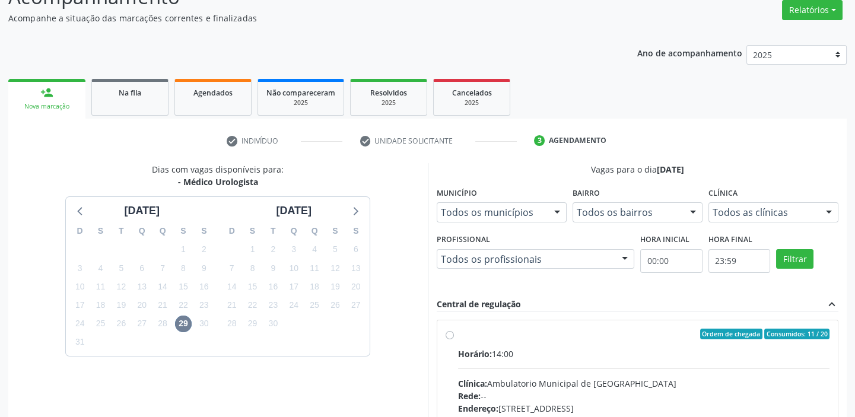
click at [551, 358] on div "Horário: 14:00" at bounding box center [644, 354] width 372 height 12
click at [454, 339] on input "Ordem de chegada Consumidos: 11 / 20 Horário: 14:00 Clínica: Ambulatorio Munici…" at bounding box center [450, 334] width 8 height 11
radio input "true"
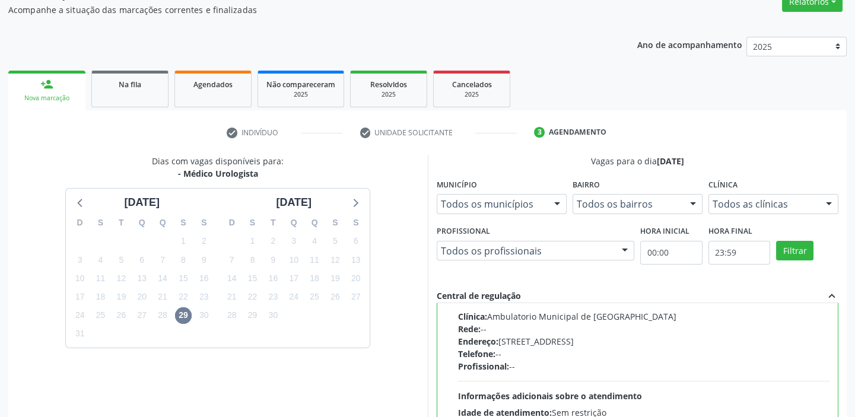
scroll to position [291, 0]
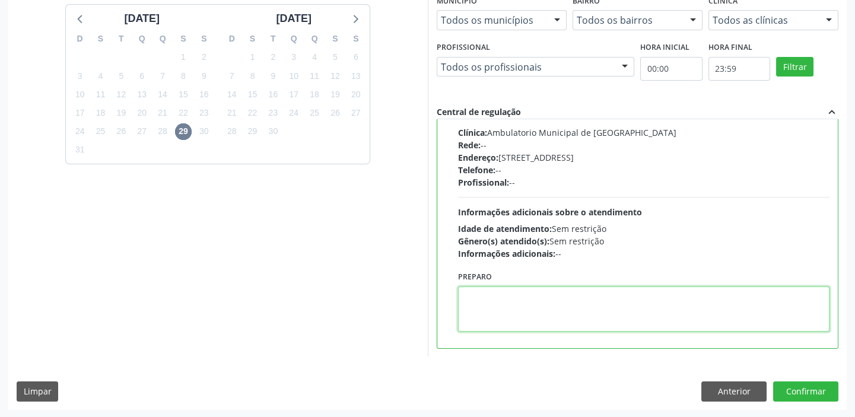
click at [587, 292] on textarea at bounding box center [644, 309] width 372 height 45
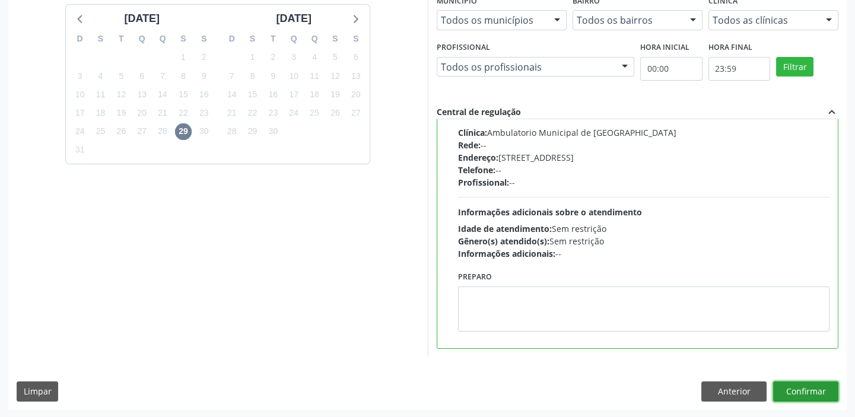
click at [797, 385] on button "Confirmar" at bounding box center [805, 392] width 65 height 20
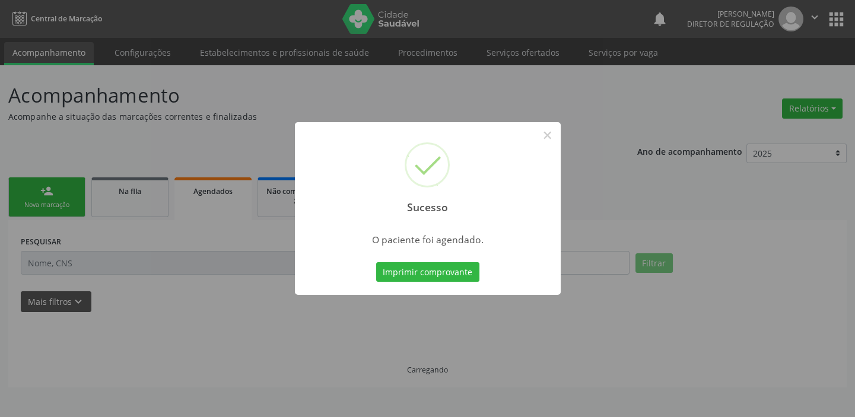
scroll to position [0, 0]
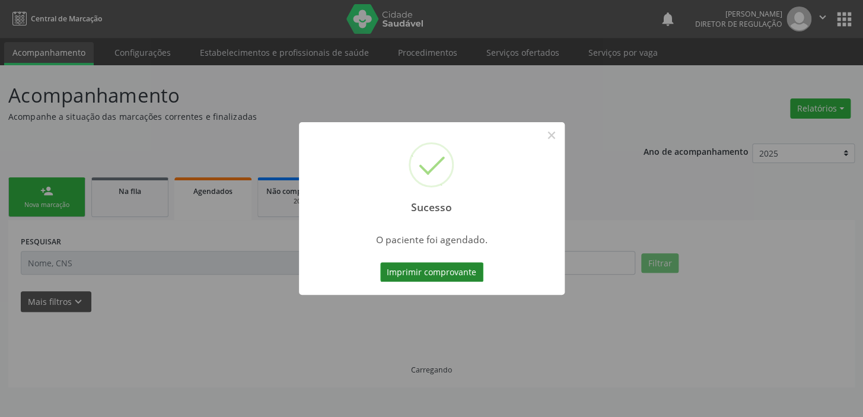
click at [417, 274] on button "Imprimir comprovante" at bounding box center [431, 272] width 103 height 20
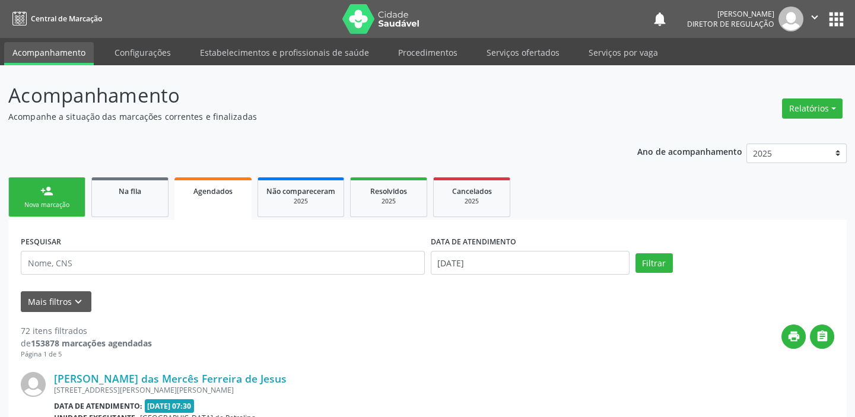
click at [57, 201] on div "Nova marcação" at bounding box center [46, 205] width 59 height 9
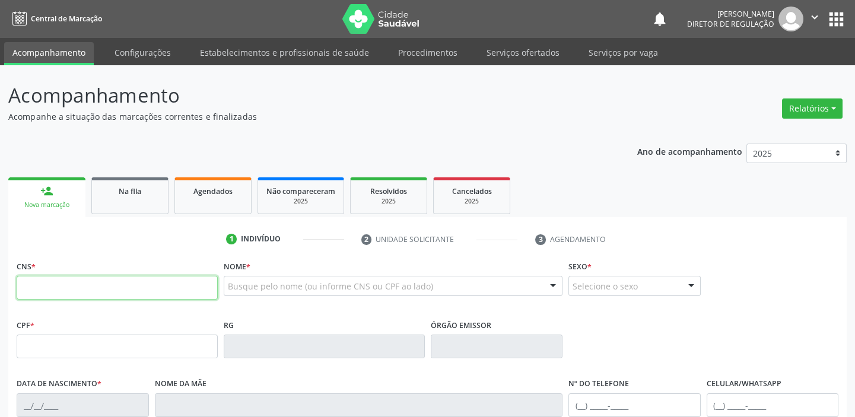
click at [74, 284] on input "text" at bounding box center [117, 288] width 201 height 24
type input "704 8045 5846 3049"
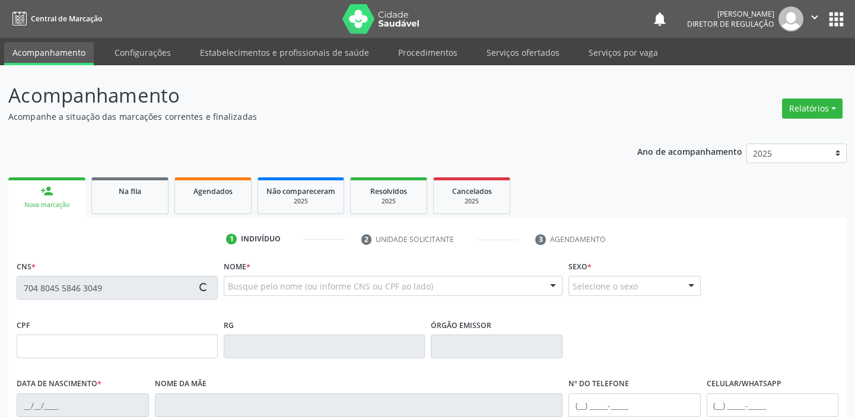
type input "250.257.834-53"
type input "08/02/1957"
type input "Perpétua Damaceno Rodrigues"
type input "(87) 8888-8880"
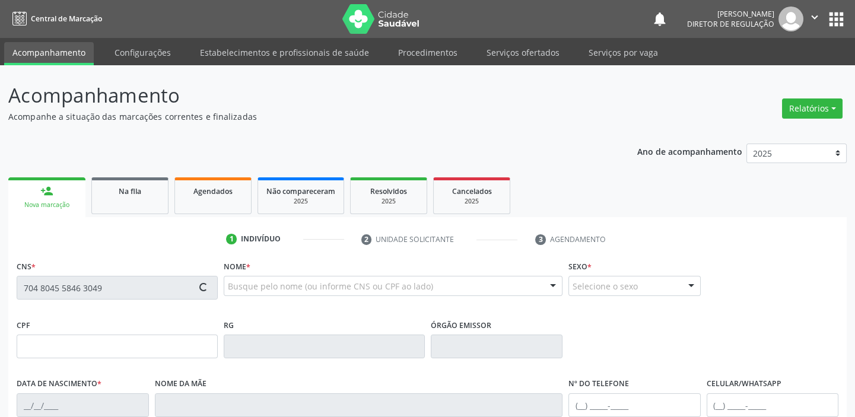
type input "028.811.654-27"
type input "120"
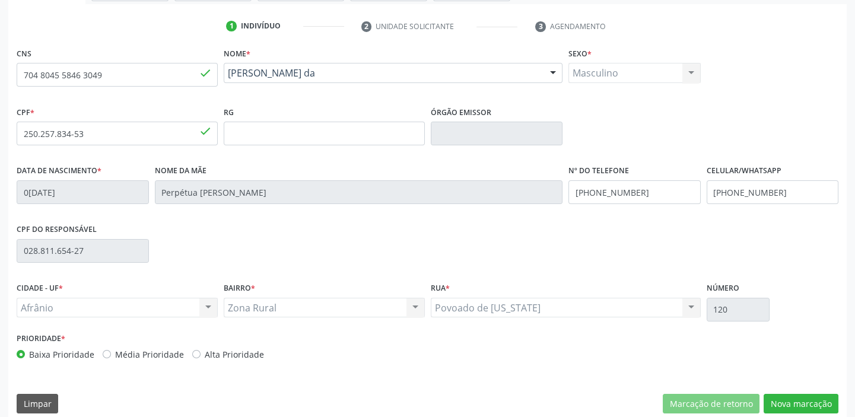
scroll to position [225, 0]
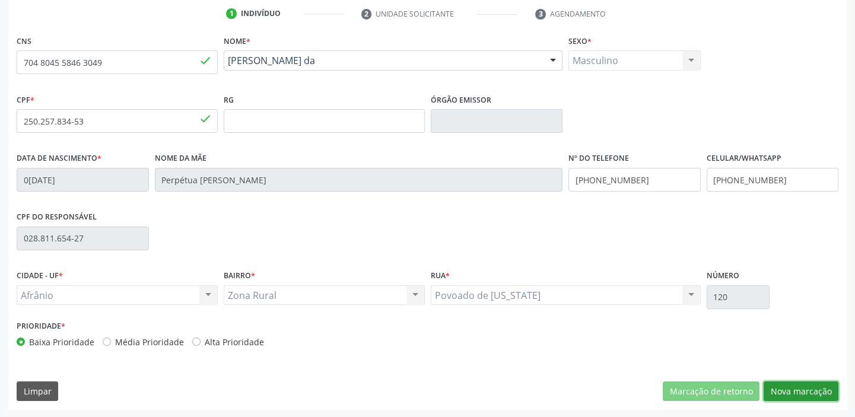
click at [795, 396] on button "Nova marcação" at bounding box center [801, 392] width 75 height 20
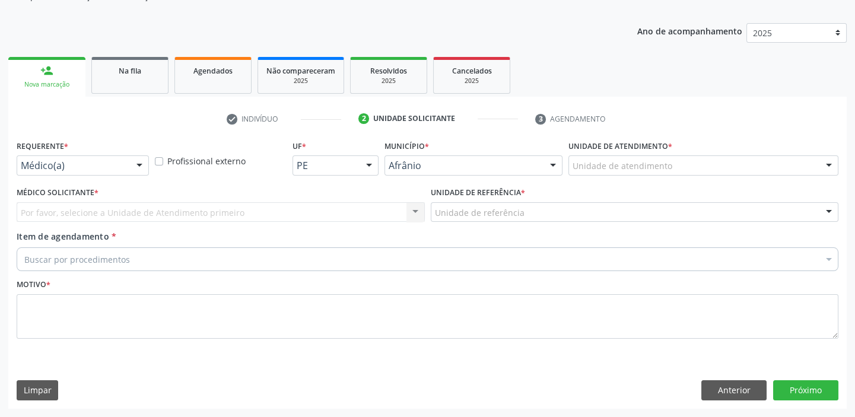
scroll to position [119, 0]
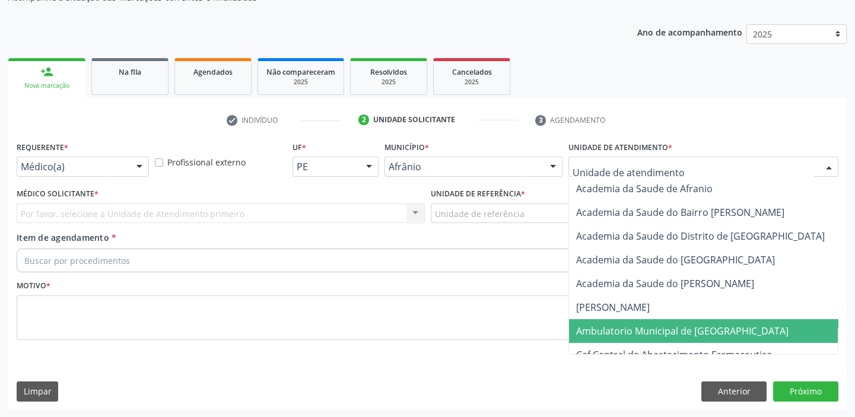
click at [602, 333] on span "Ambulatorio Municipal de [GEOGRAPHIC_DATA]" at bounding box center [682, 331] width 212 height 13
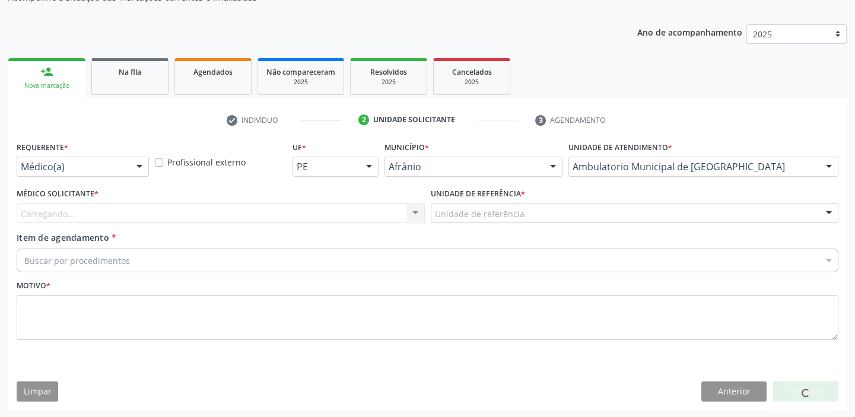
drag, startPoint x: 439, startPoint y: 212, endPoint x: 439, endPoint y: 225, distance: 13.6
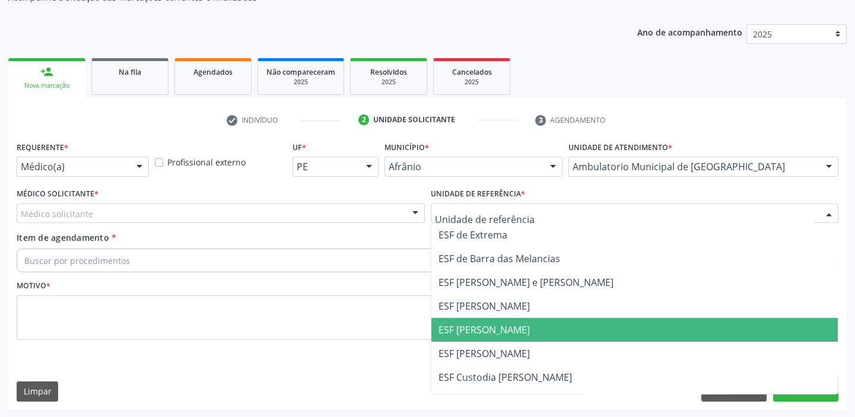
click at [458, 332] on span "ESF [PERSON_NAME]" at bounding box center [484, 329] width 91 height 13
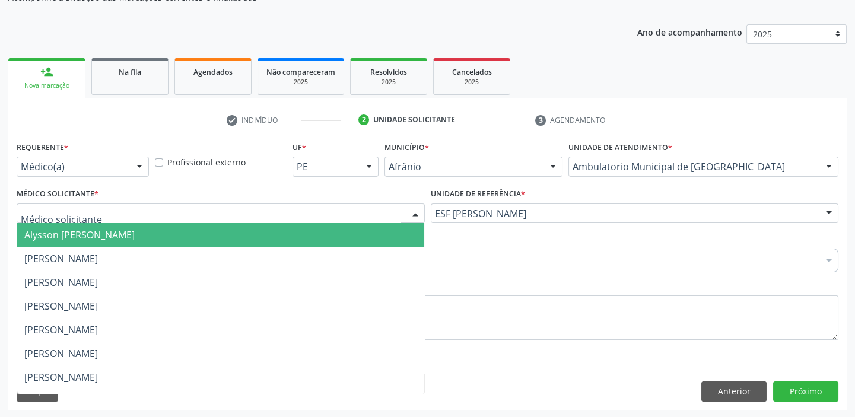
click at [53, 236] on span "Alysson [PERSON_NAME]" at bounding box center [79, 234] width 110 height 13
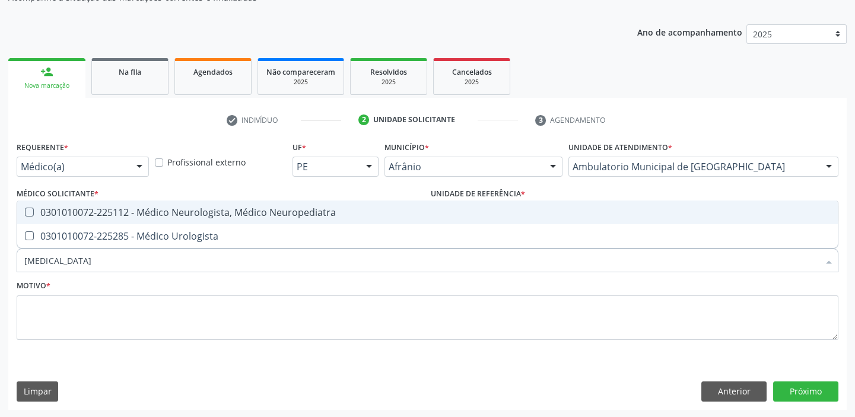
type input "UROLOGISTA"
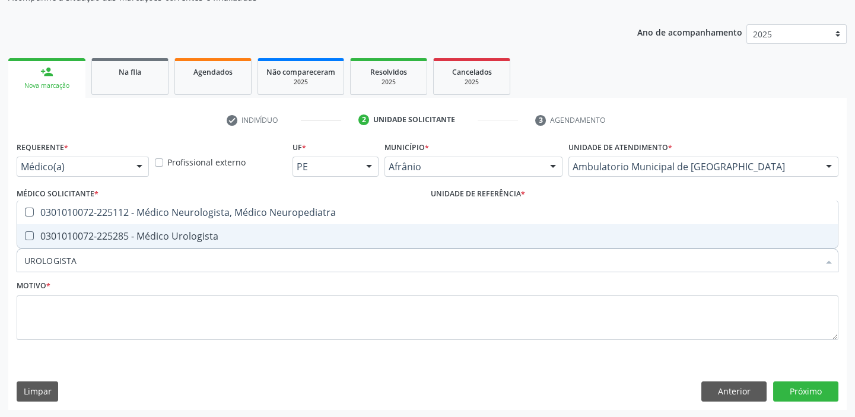
click at [58, 231] on div "0301010072-225285 - Médico Urologista" at bounding box center [427, 235] width 806 height 9
checkbox Urologista "true"
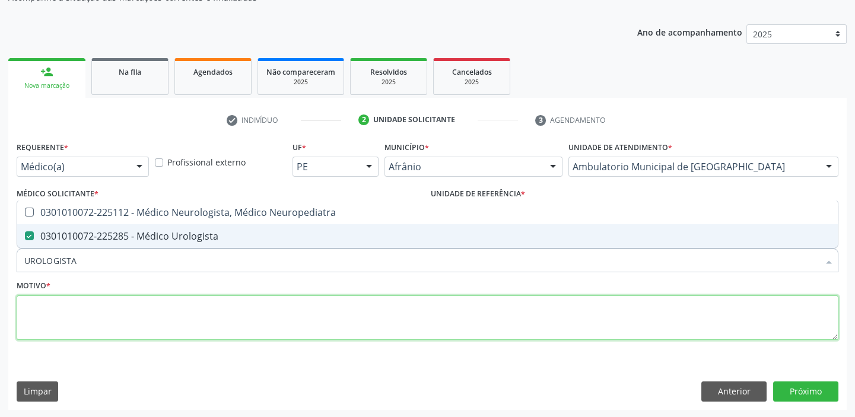
click at [49, 322] on textarea at bounding box center [428, 318] width 822 height 45
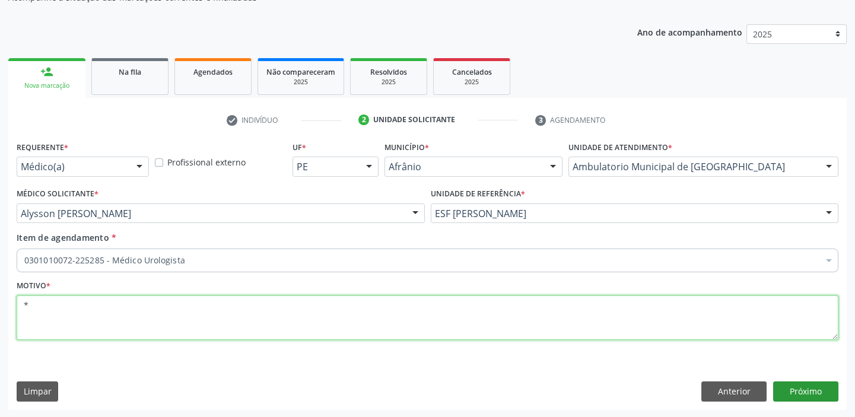
type textarea "*"
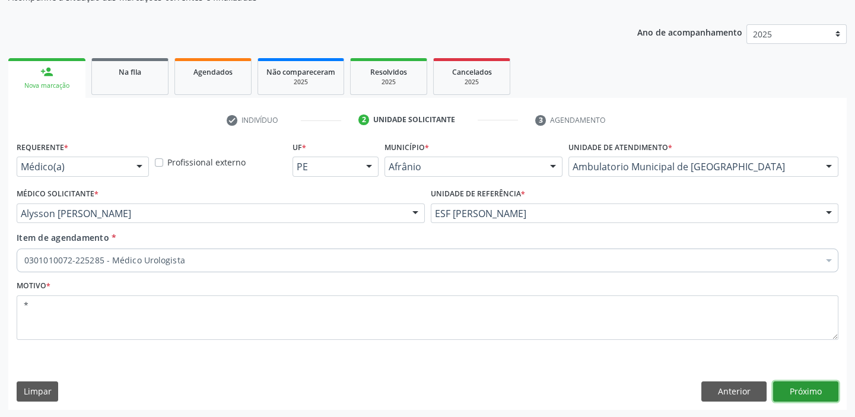
click at [780, 389] on button "Próximo" at bounding box center [805, 392] width 65 height 20
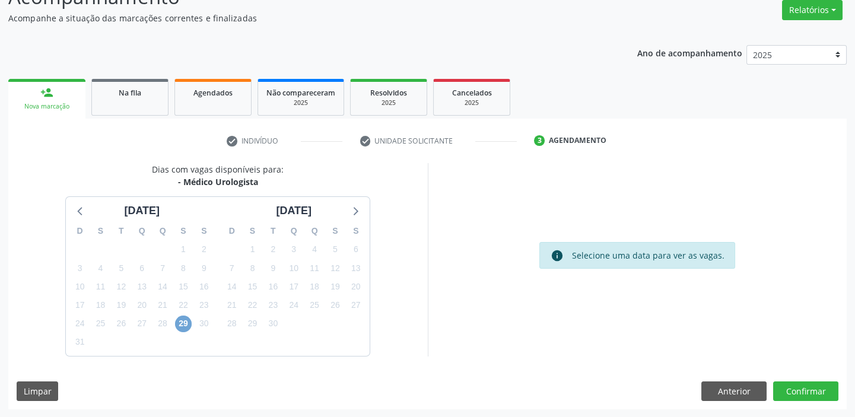
click at [184, 326] on span "29" at bounding box center [183, 324] width 17 height 17
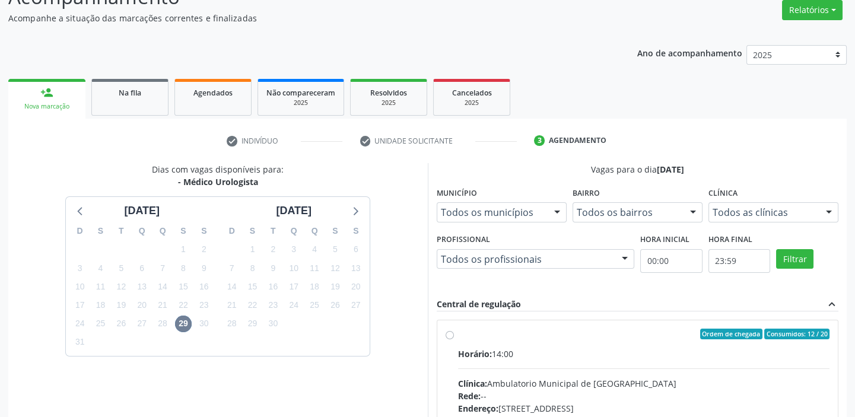
click at [565, 348] on div "Horário: 14:00" at bounding box center [644, 354] width 372 height 12
click at [454, 339] on input "Ordem de chegada Consumidos: 12 / 20 Horário: 14:00 Clínica: Ambulatorio Munici…" at bounding box center [450, 334] width 8 height 11
radio input "true"
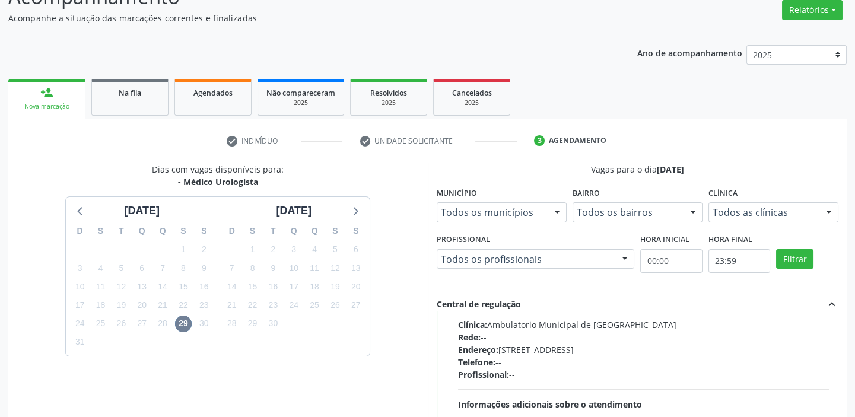
scroll to position [291, 0]
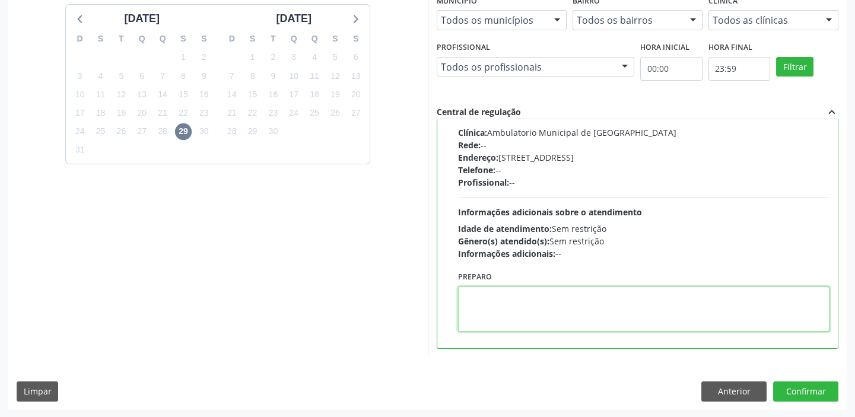
click at [504, 313] on textarea at bounding box center [644, 309] width 372 height 45
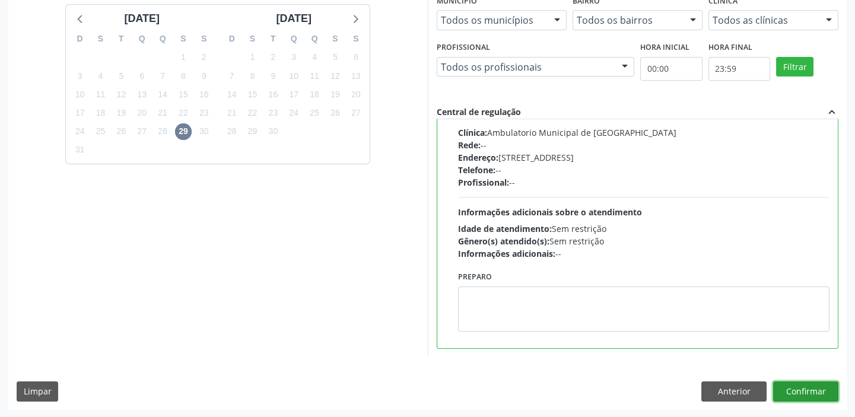
click at [786, 389] on button "Confirmar" at bounding box center [805, 392] width 65 height 20
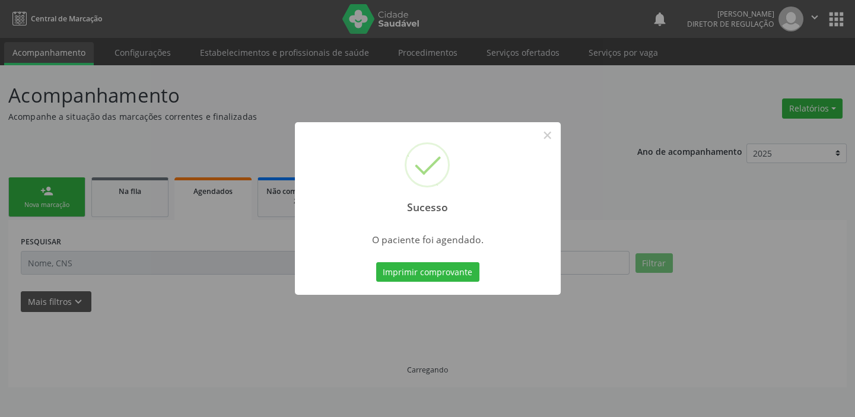
scroll to position [0, 0]
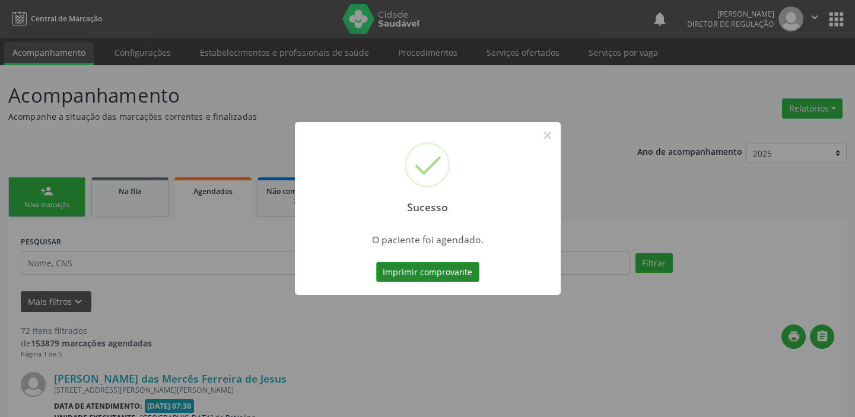
click at [446, 273] on button "Imprimir comprovante" at bounding box center [427, 272] width 103 height 20
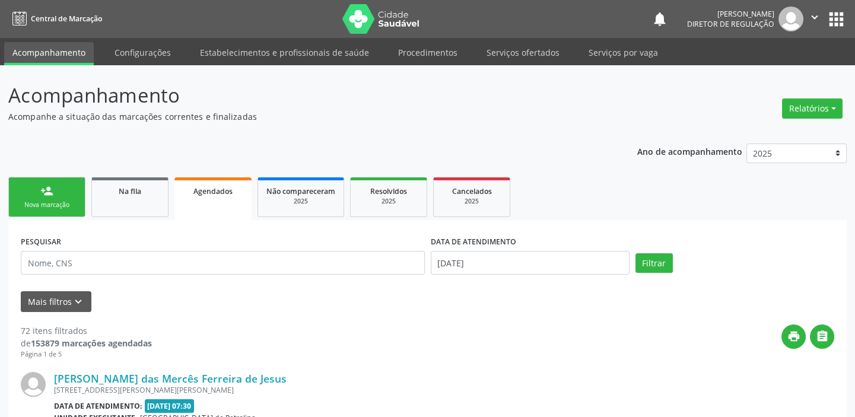
click at [50, 192] on div "person_add" at bounding box center [46, 191] width 13 height 13
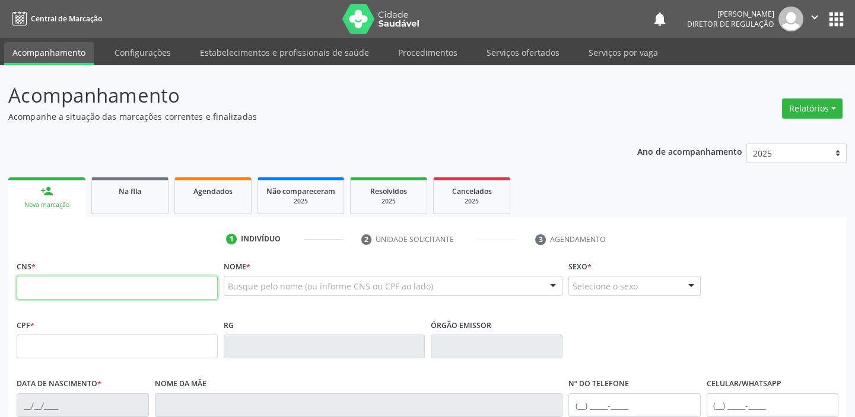
click at [63, 286] on input "text" at bounding box center [117, 288] width 201 height 24
type input "709 0038 3928 3114"
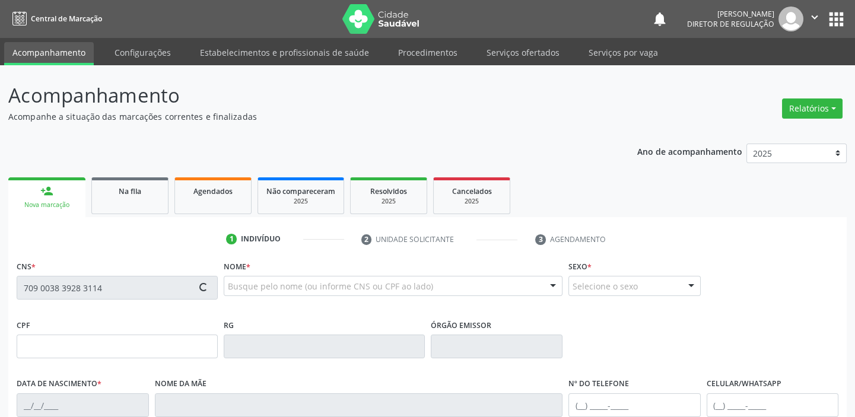
type input "350.883.974-53"
type input "[DATE]"
type input "[PERSON_NAME]"
type input "[PHONE_NUMBER]"
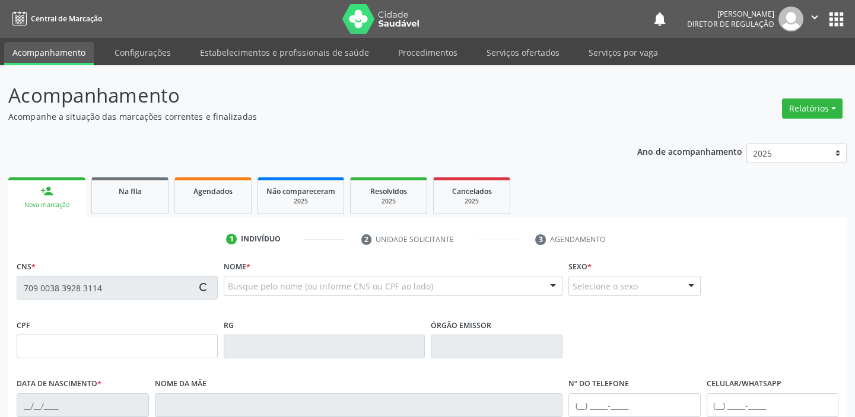
type input "S/N"
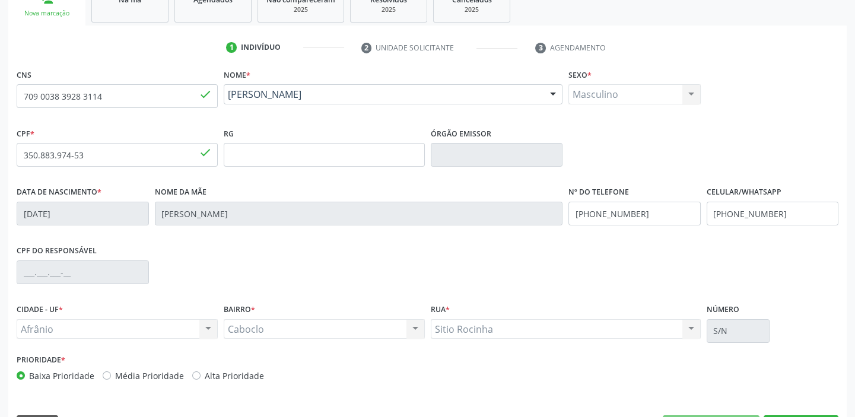
scroll to position [225, 0]
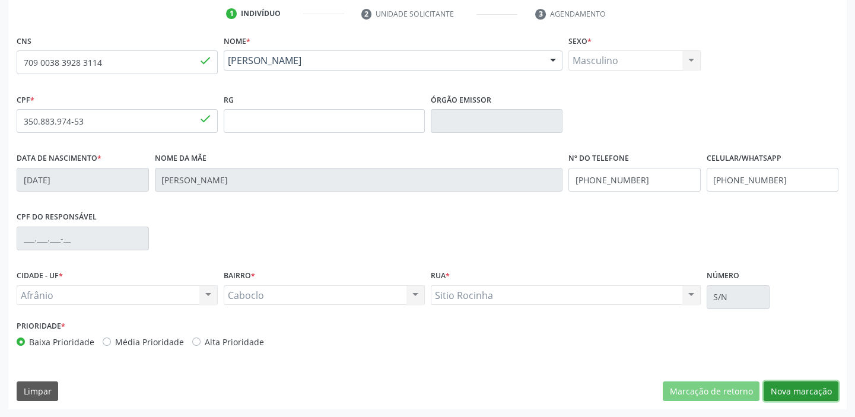
click at [791, 396] on button "Nova marcação" at bounding box center [801, 392] width 75 height 20
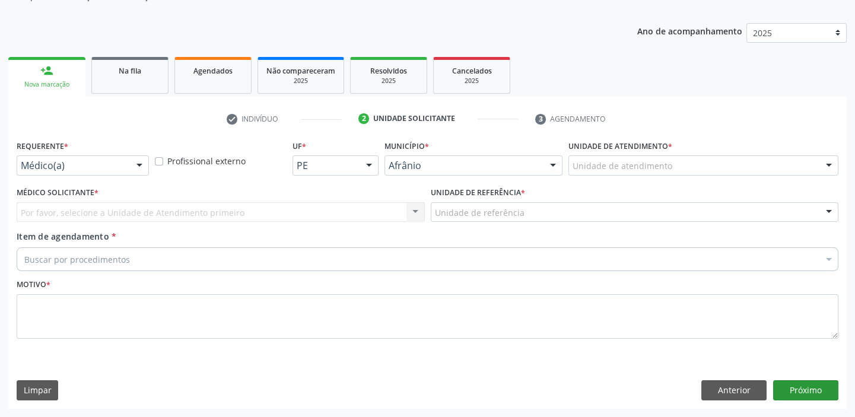
scroll to position [119, 0]
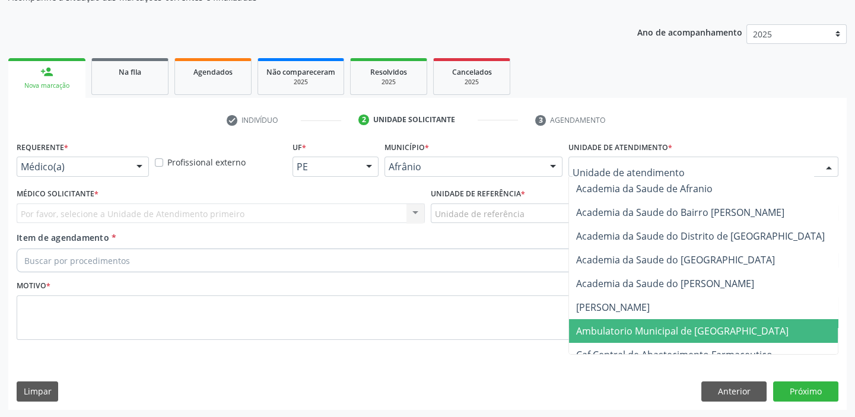
click at [617, 329] on span "Ambulatorio Municipal de [GEOGRAPHIC_DATA]" at bounding box center [682, 331] width 212 height 13
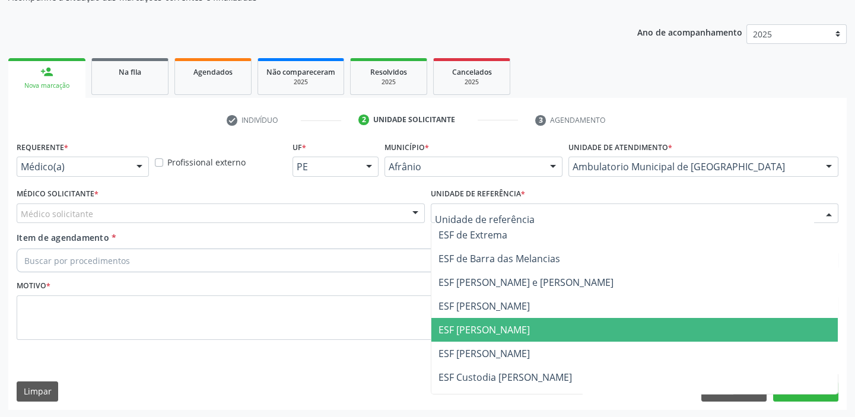
click at [490, 324] on span "ESF [PERSON_NAME]" at bounding box center [484, 329] width 91 height 13
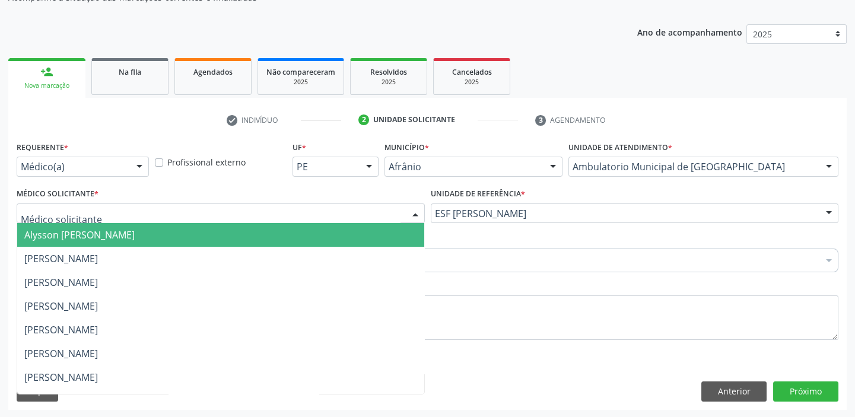
click at [43, 236] on span "Alysson [PERSON_NAME]" at bounding box center [79, 234] width 110 height 13
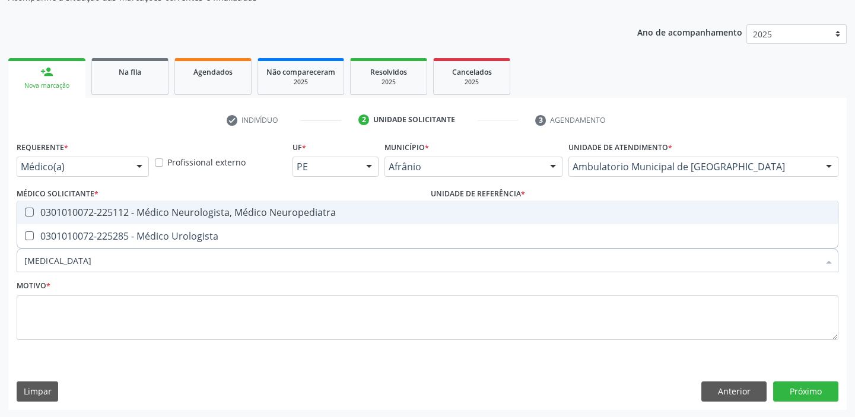
type input "UROLOGISTA"
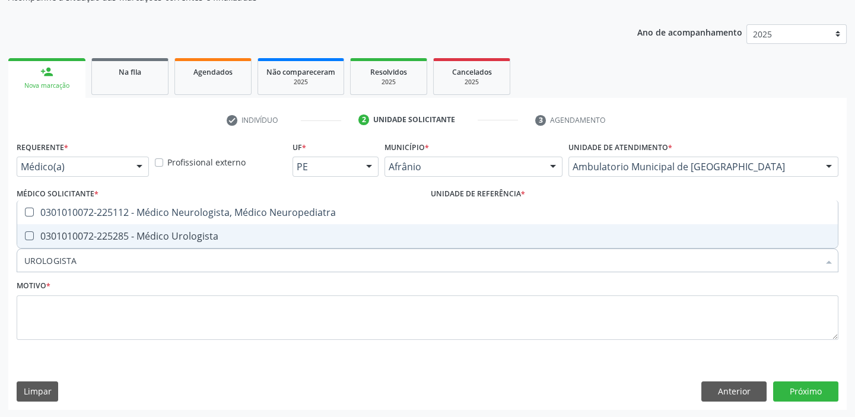
click at [51, 237] on div "0301010072-225285 - Médico Urologista" at bounding box center [427, 235] width 806 height 9
checkbox Urologista "true"
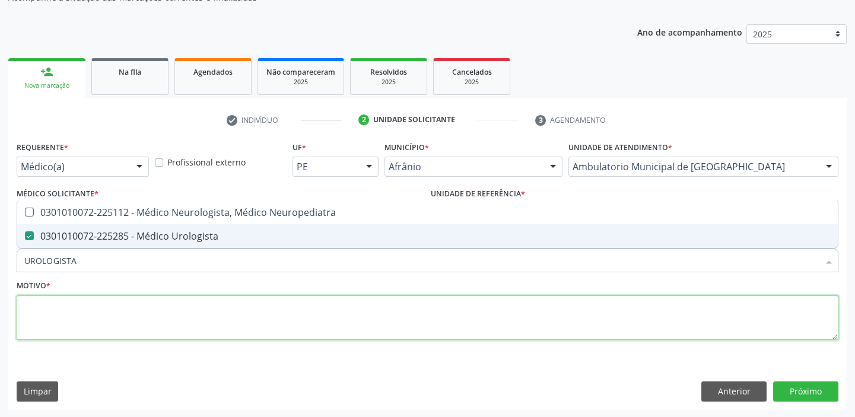
click at [49, 310] on textarea at bounding box center [428, 318] width 822 height 45
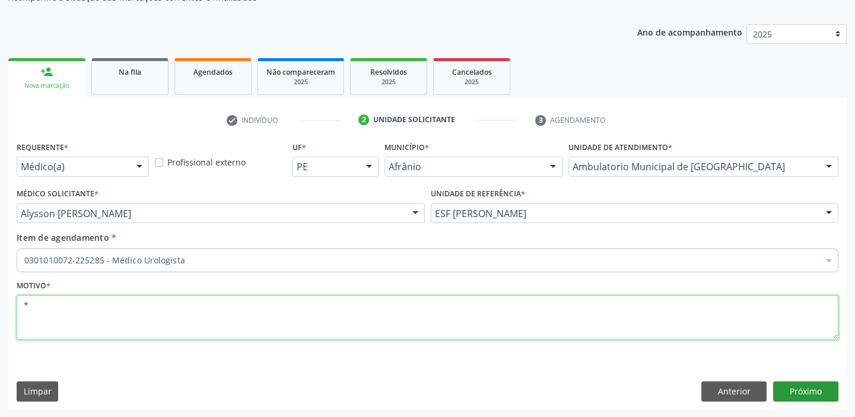
type textarea "*"
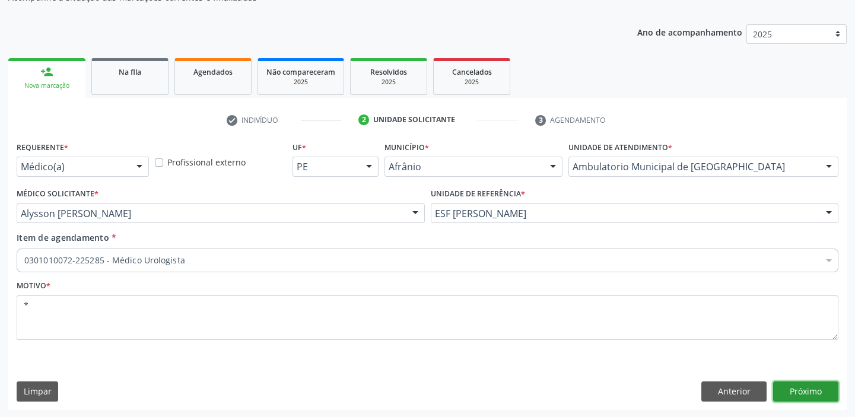
click at [800, 390] on button "Próximo" at bounding box center [805, 392] width 65 height 20
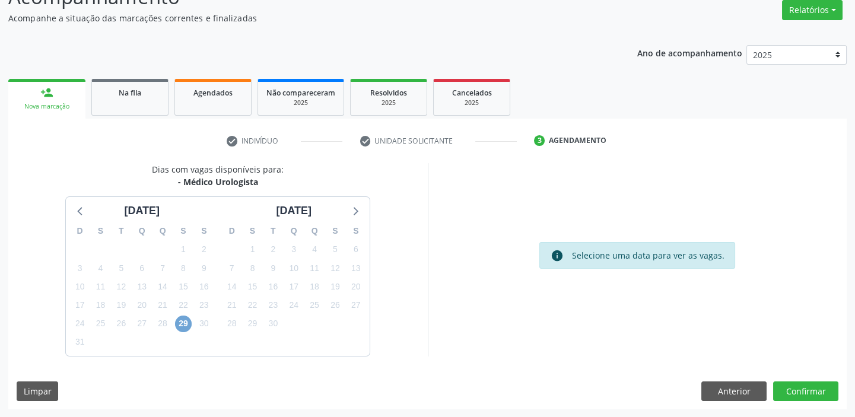
click at [179, 320] on span "29" at bounding box center [183, 324] width 17 height 17
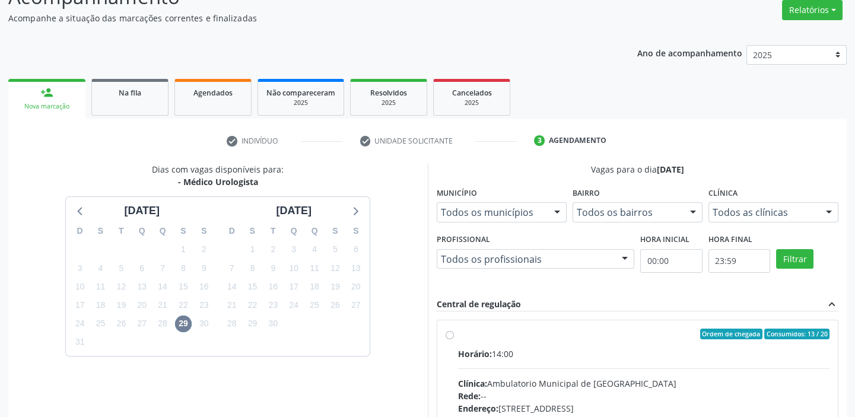
click at [454, 339] on input "Ordem de chegada Consumidos: 13 / 20 Horário: 14:00 Clínica: Ambulatorio Munici…" at bounding box center [450, 334] width 8 height 11
radio input "true"
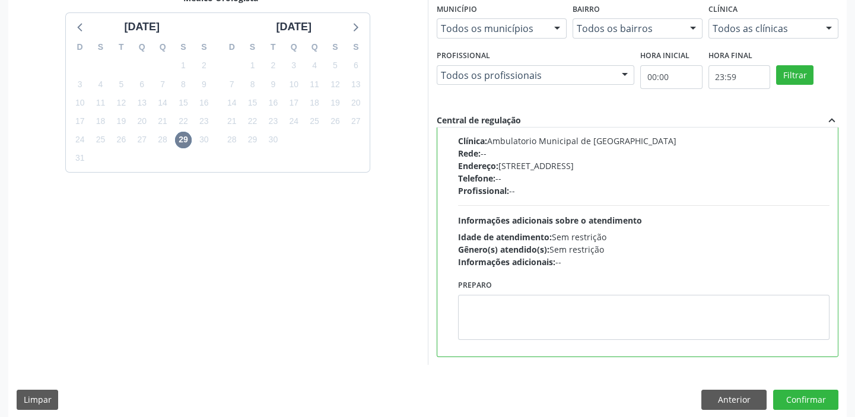
scroll to position [291, 0]
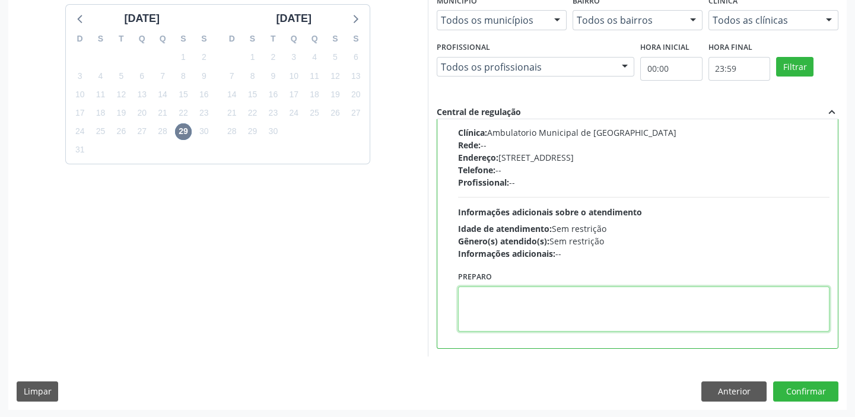
click at [523, 323] on textarea at bounding box center [644, 309] width 372 height 45
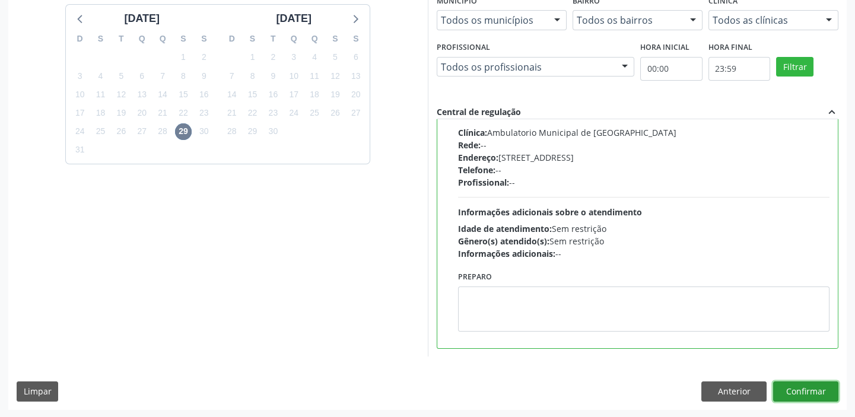
click at [789, 396] on button "Confirmar" at bounding box center [805, 392] width 65 height 20
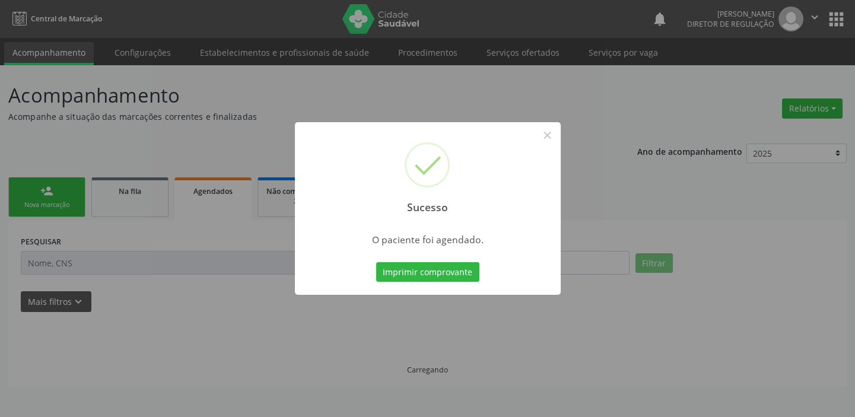
scroll to position [0, 0]
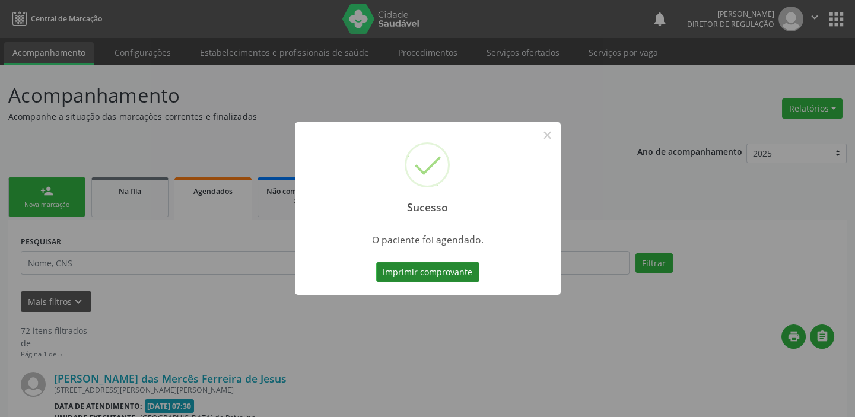
click at [437, 274] on button "Imprimir comprovante" at bounding box center [427, 272] width 103 height 20
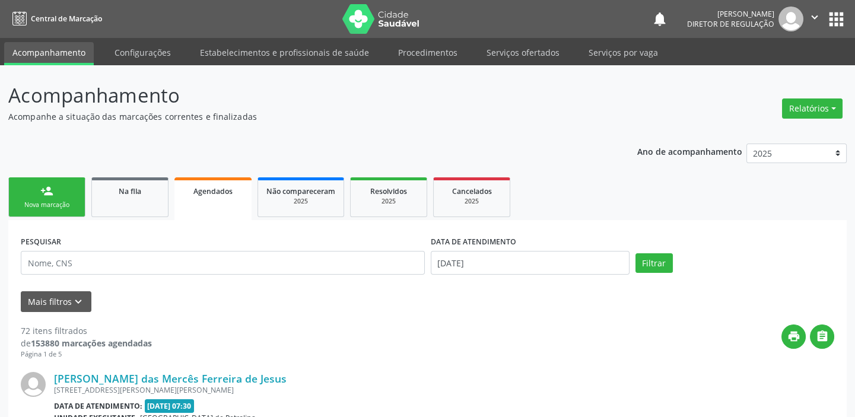
click at [71, 193] on link "person_add Nova marcação" at bounding box center [46, 197] width 77 height 40
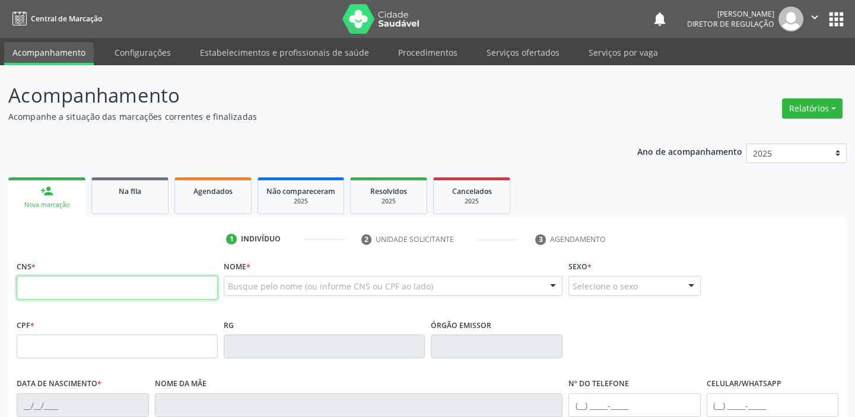
click at [77, 278] on input "text" at bounding box center [117, 288] width 201 height 24
type input "704 6011 5196 1525"
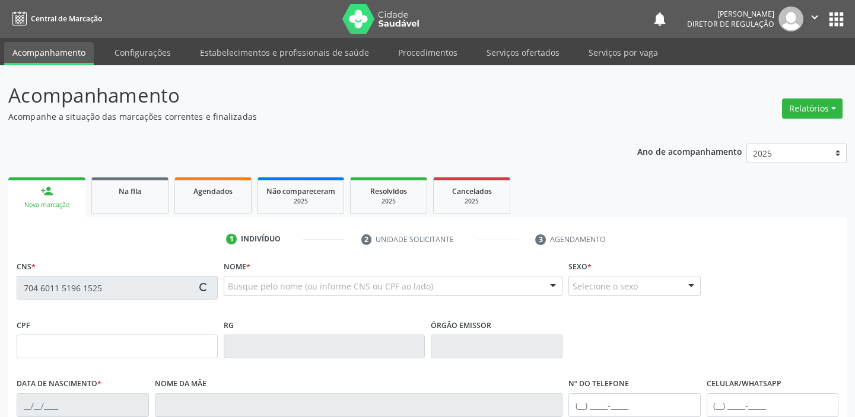
type input "[DATE]"
type input "[PERSON_NAME]"
type input "S/N"
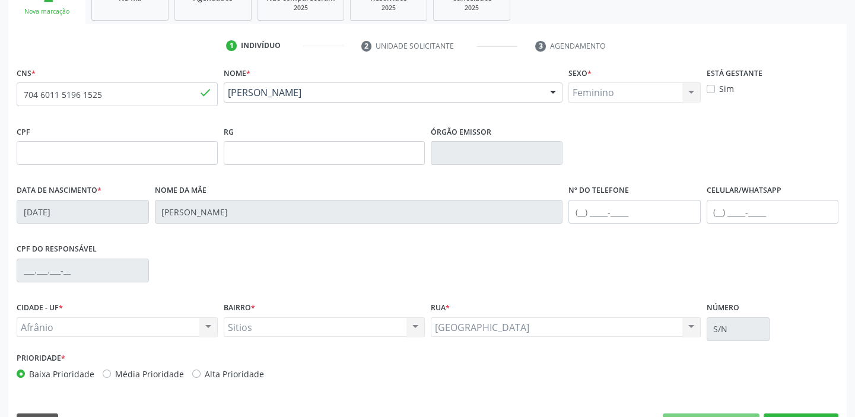
scroll to position [225, 0]
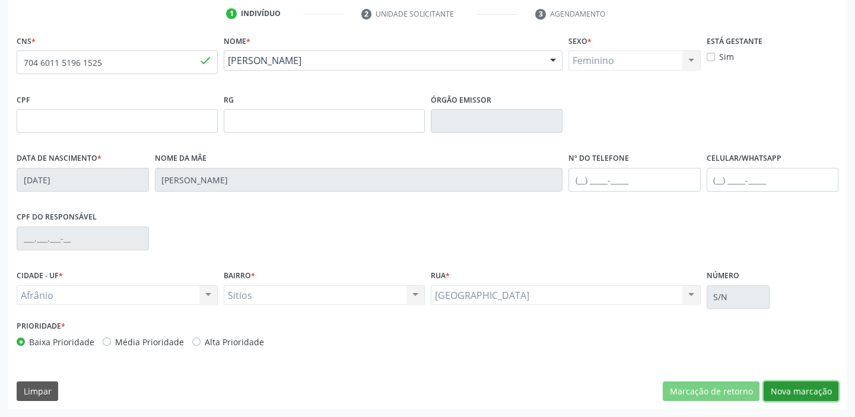
click at [787, 392] on button "Nova marcação" at bounding box center [801, 392] width 75 height 20
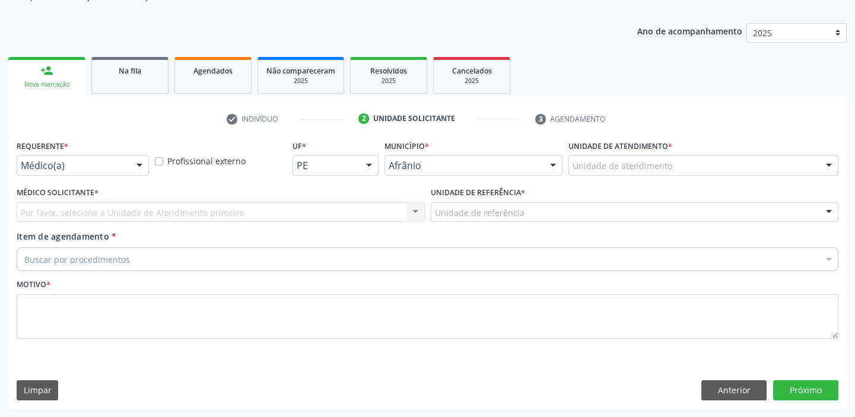
scroll to position [119, 0]
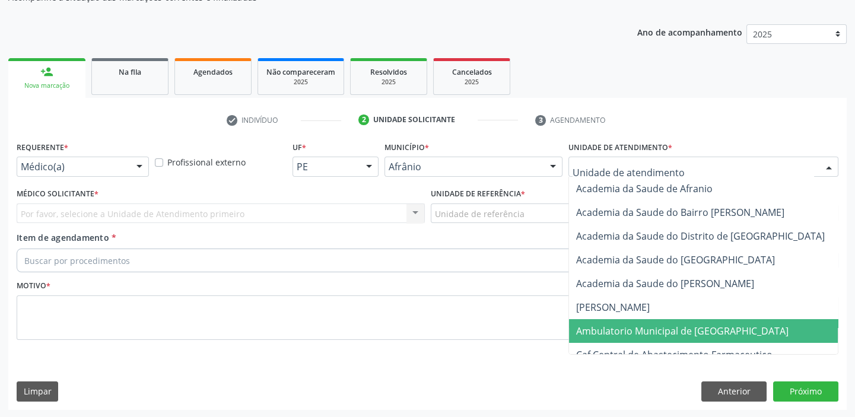
click at [605, 326] on span "Ambulatorio Municipal de [GEOGRAPHIC_DATA]" at bounding box center [682, 331] width 212 height 13
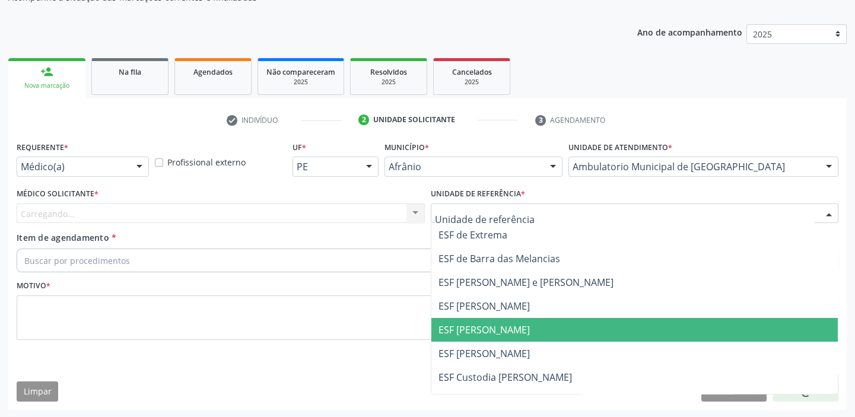
click at [488, 326] on span "ESF [PERSON_NAME]" at bounding box center [484, 329] width 91 height 13
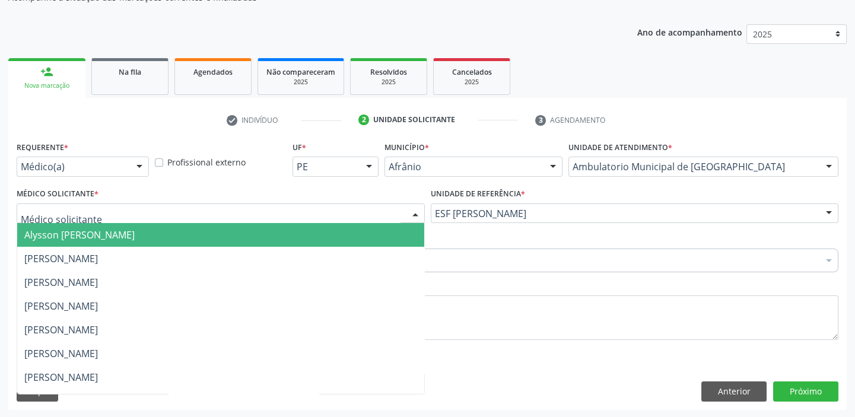
click at [142, 214] on div at bounding box center [221, 214] width 408 height 20
click at [136, 242] on span "Alysson [PERSON_NAME]" at bounding box center [220, 235] width 407 height 24
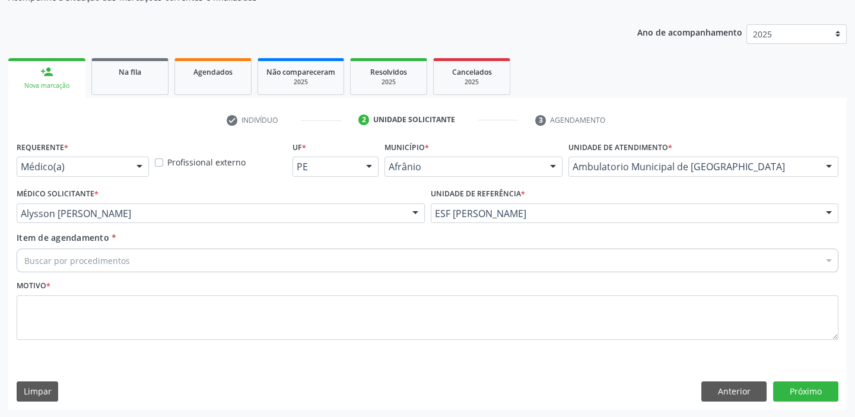
click at [128, 250] on div "Buscar por procedimentos" at bounding box center [428, 261] width 822 height 24
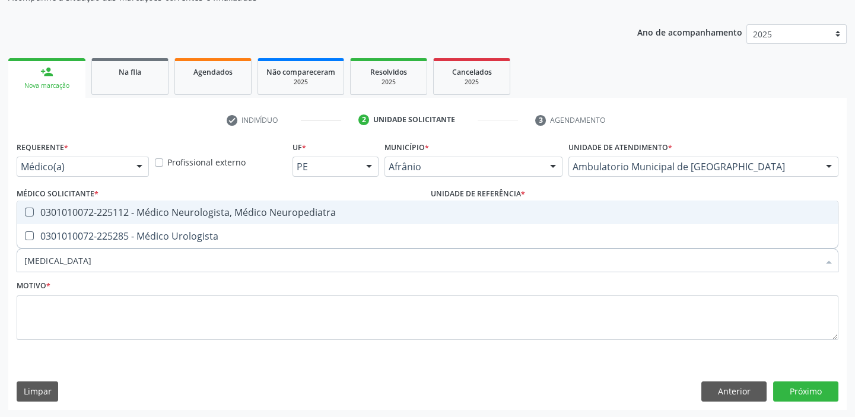
type input "UROLOGISTA"
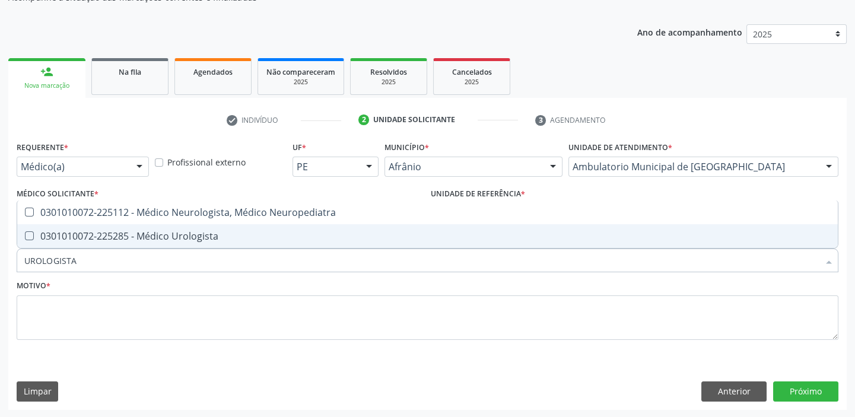
click at [130, 234] on div "0301010072-225285 - Médico Urologista" at bounding box center [427, 235] width 806 height 9
checkbox Urologista "true"
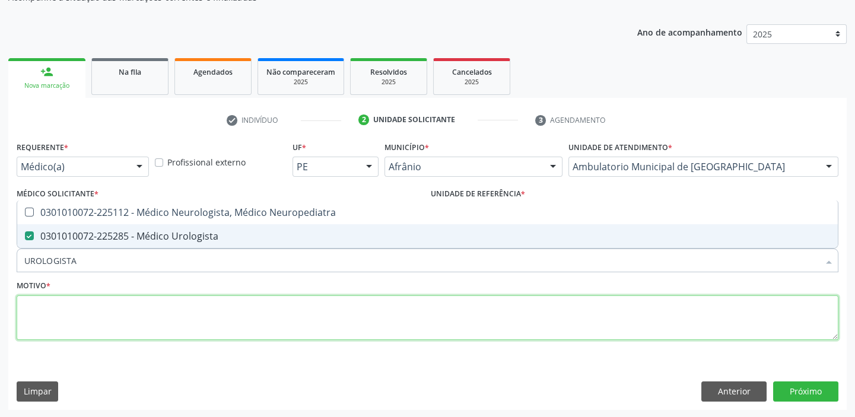
click at [90, 300] on textarea at bounding box center [428, 318] width 822 height 45
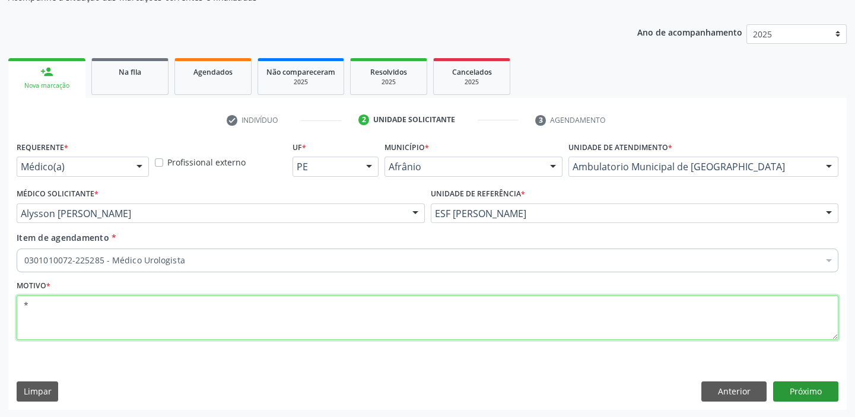
type textarea "*"
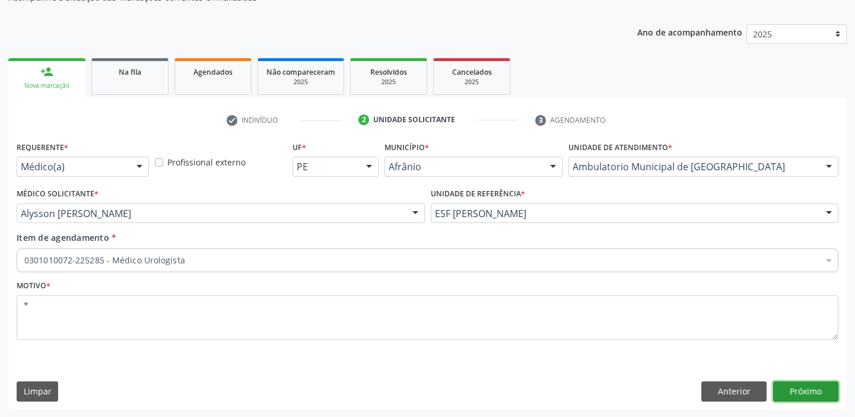
click at [808, 390] on button "Próximo" at bounding box center [805, 392] width 65 height 20
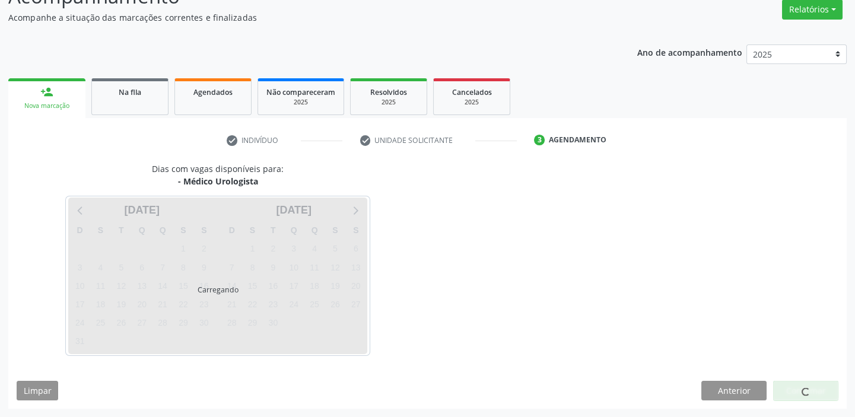
scroll to position [99, 0]
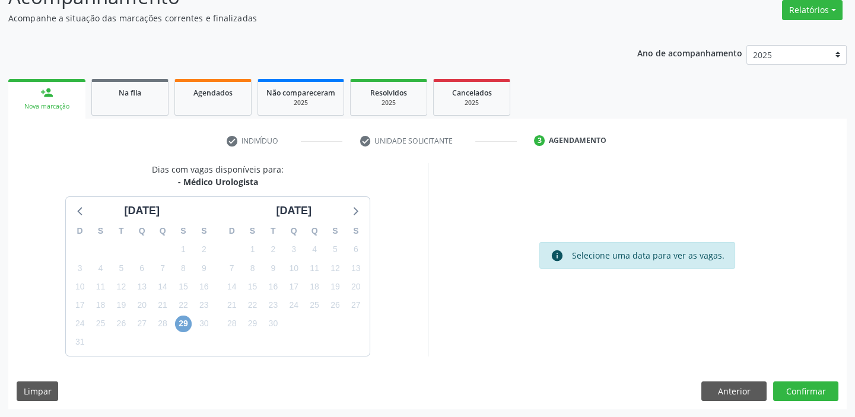
click at [184, 322] on span "29" at bounding box center [183, 324] width 17 height 17
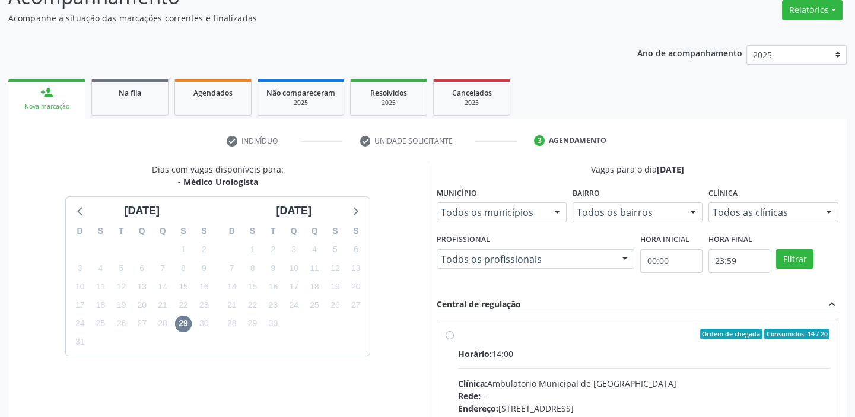
click at [521, 350] on div "Horário: 14:00" at bounding box center [644, 354] width 372 height 12
click at [454, 339] on input "Ordem de chegada Consumidos: 14 / 20 Horário: 14:00 Clínica: Ambulatorio Munici…" at bounding box center [450, 334] width 8 height 11
radio input "true"
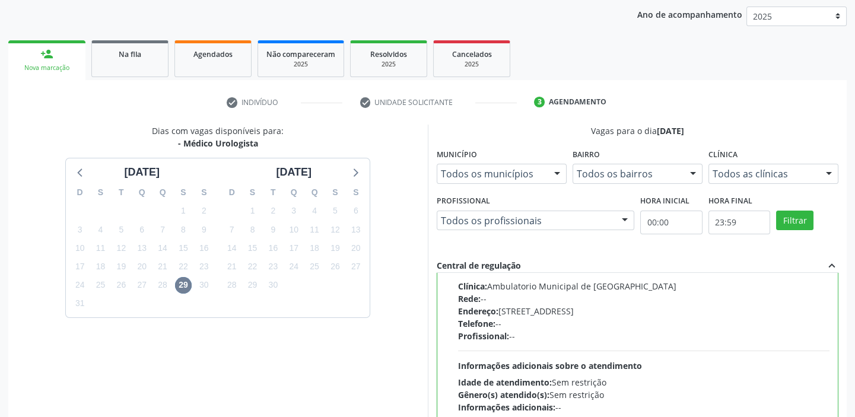
scroll to position [291, 0]
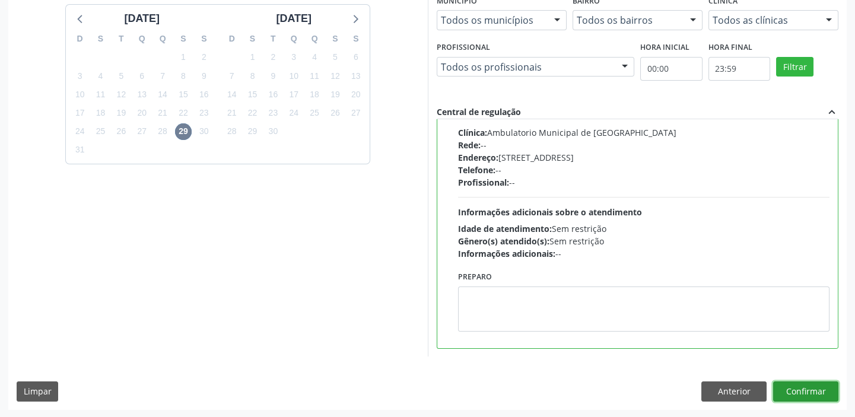
click at [803, 389] on button "Confirmar" at bounding box center [805, 392] width 65 height 20
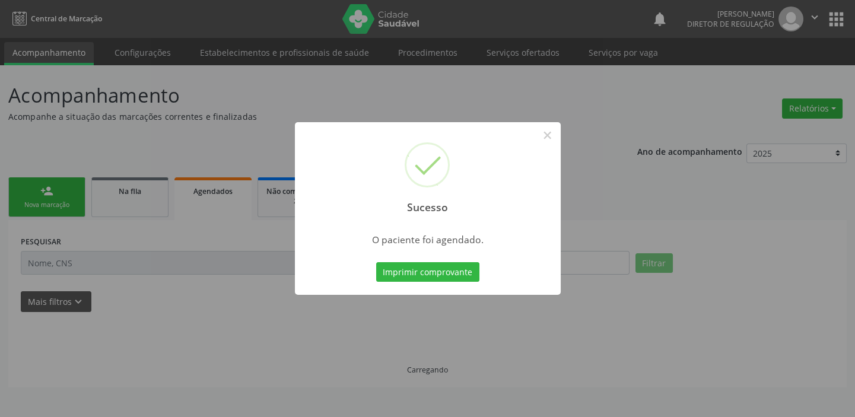
scroll to position [0, 0]
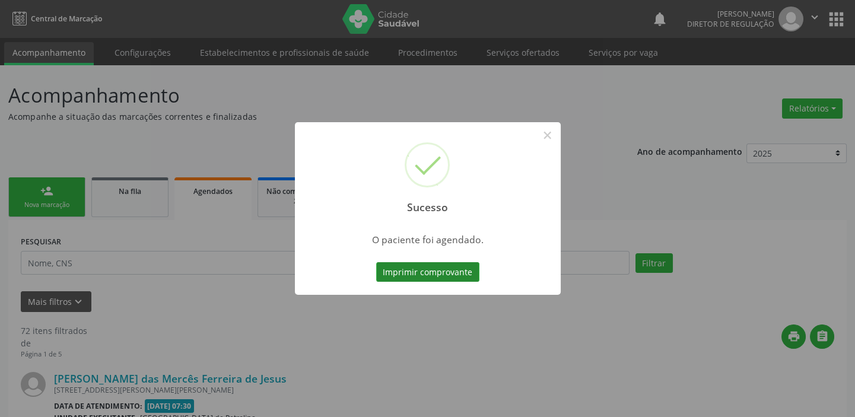
click at [436, 266] on button "Imprimir comprovante" at bounding box center [427, 272] width 103 height 20
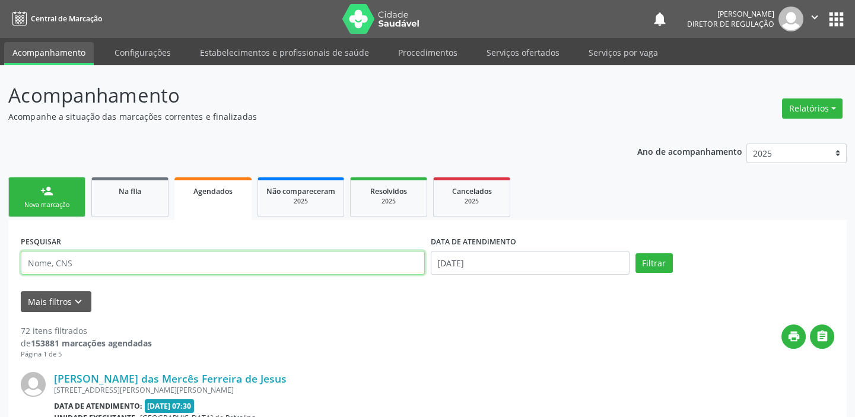
click at [139, 252] on input "text" at bounding box center [223, 263] width 404 height 24
type input "706008883666848"
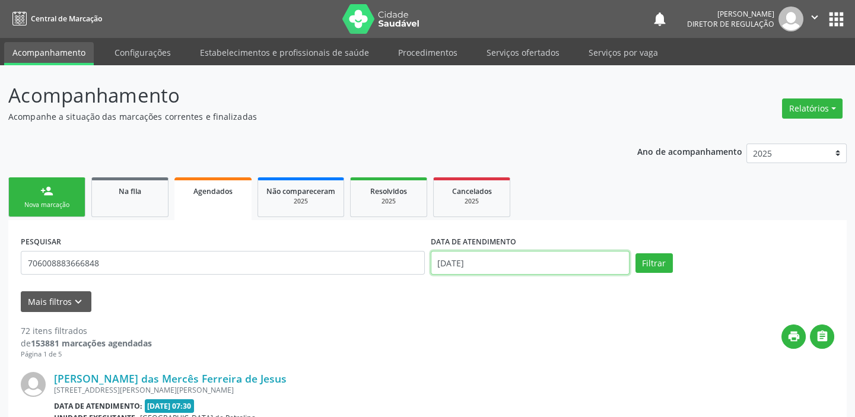
click at [493, 266] on input "[DATE]" at bounding box center [530, 263] width 199 height 24
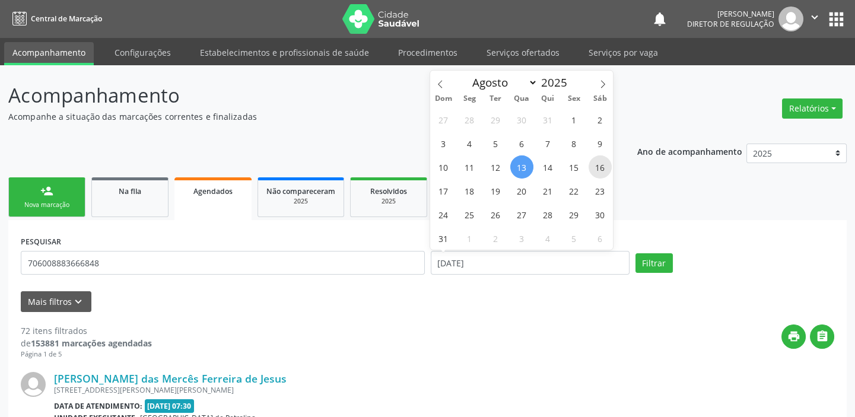
click at [597, 167] on span "16" at bounding box center [600, 166] width 23 height 23
type input "[DATE]"
click at [597, 167] on span "16" at bounding box center [600, 166] width 23 height 23
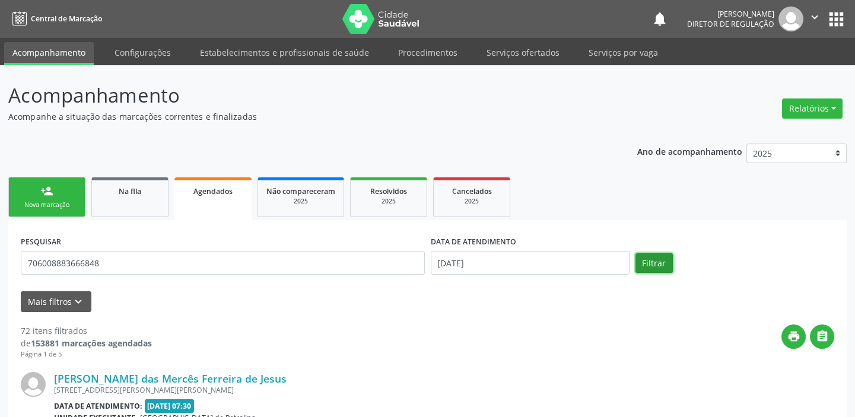
click at [645, 263] on button "Filtrar" at bounding box center [654, 263] width 37 height 20
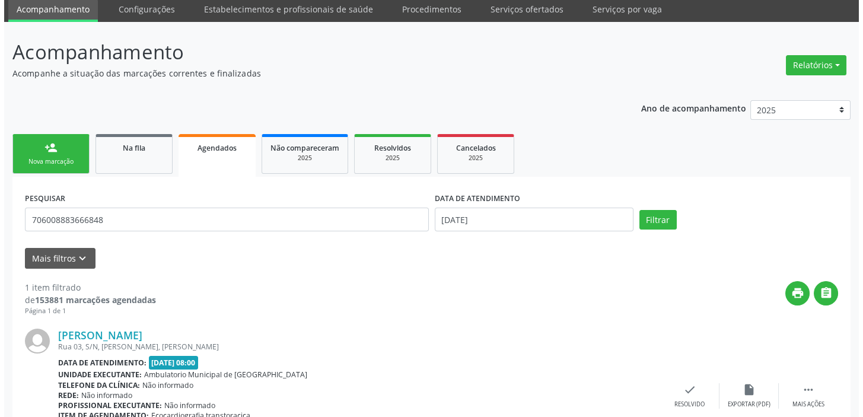
scroll to position [123, 0]
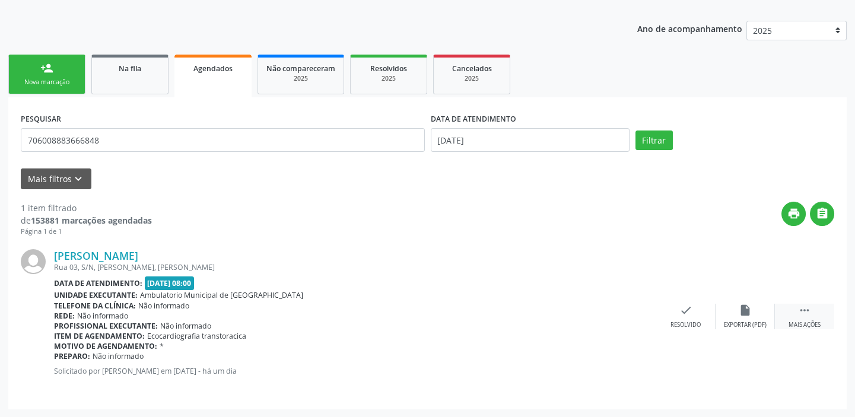
click at [800, 312] on icon "" at bounding box center [804, 310] width 13 height 13
click at [633, 315] on div "cancel Cancelar" at bounding box center [626, 317] width 59 height 26
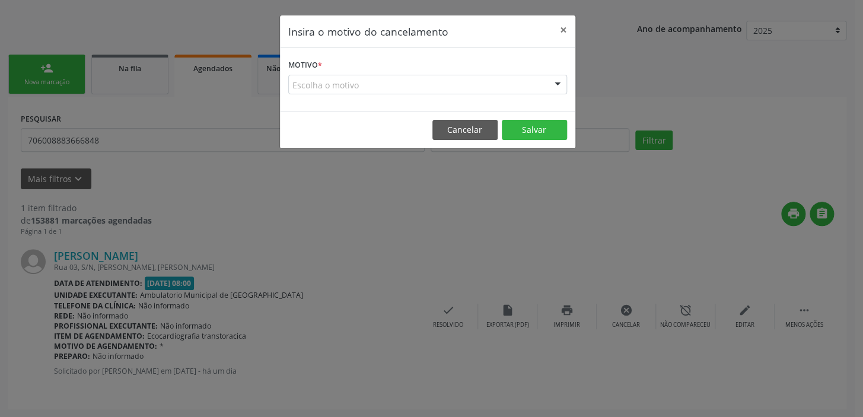
click at [344, 81] on div "Escolha o motivo" at bounding box center [427, 85] width 279 height 20
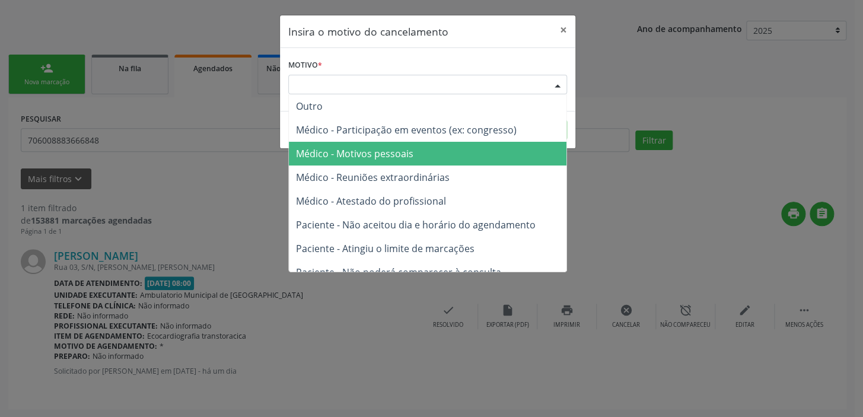
click at [352, 155] on span "Médico - Motivos pessoais" at bounding box center [354, 153] width 117 height 13
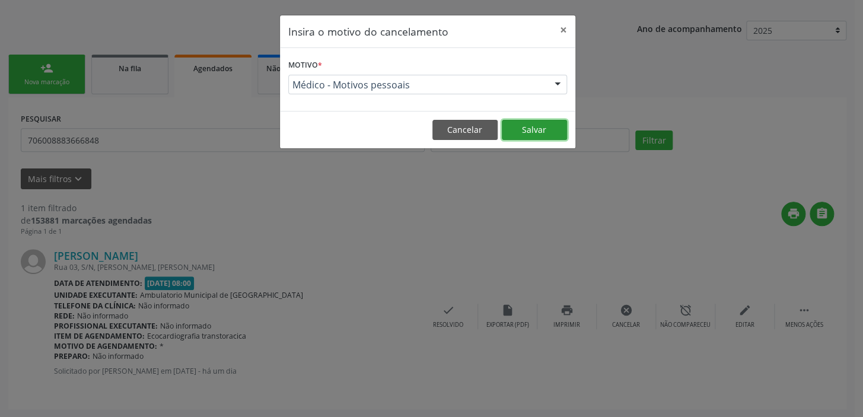
click at [523, 127] on button "Salvar" at bounding box center [534, 130] width 65 height 20
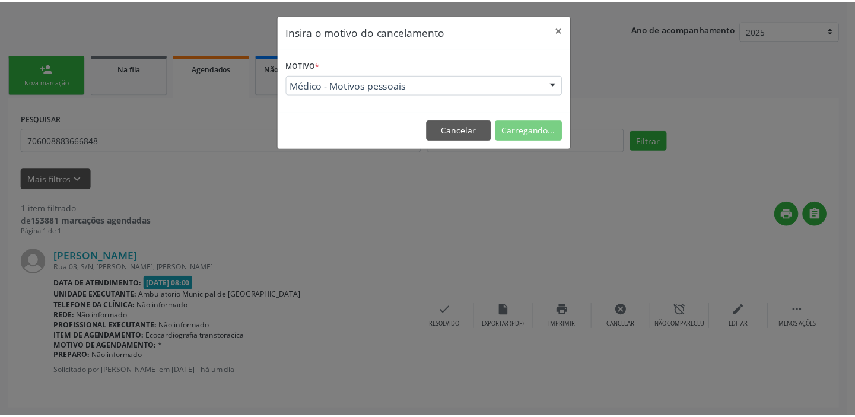
scroll to position [0, 0]
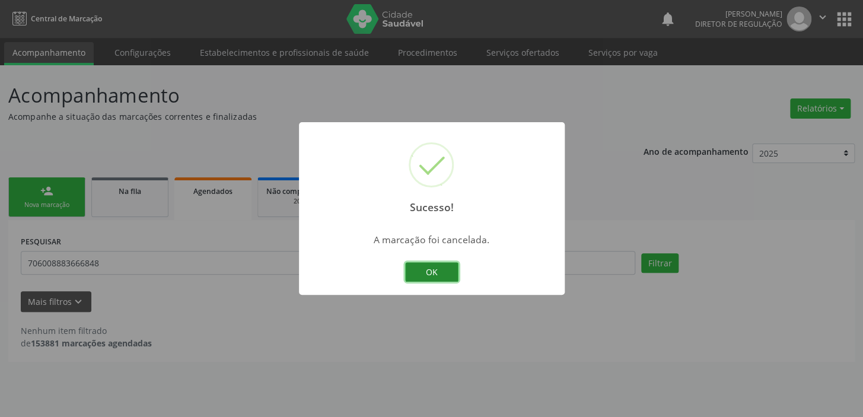
click at [441, 272] on button "OK" at bounding box center [431, 272] width 53 height 20
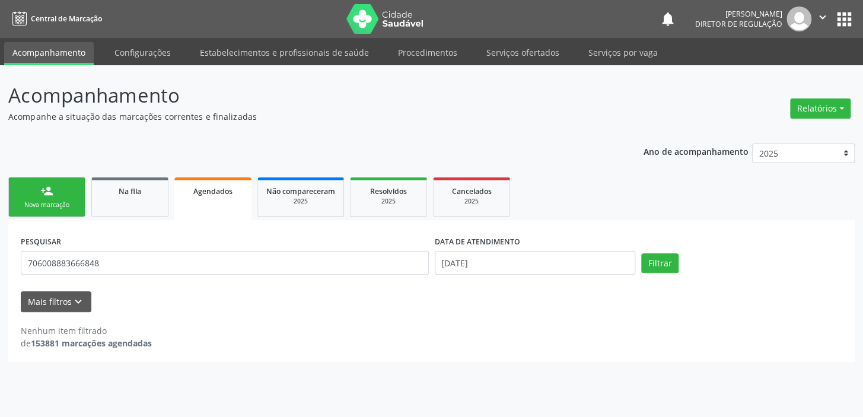
click at [61, 196] on link "person_add Nova marcação" at bounding box center [46, 197] width 77 height 40
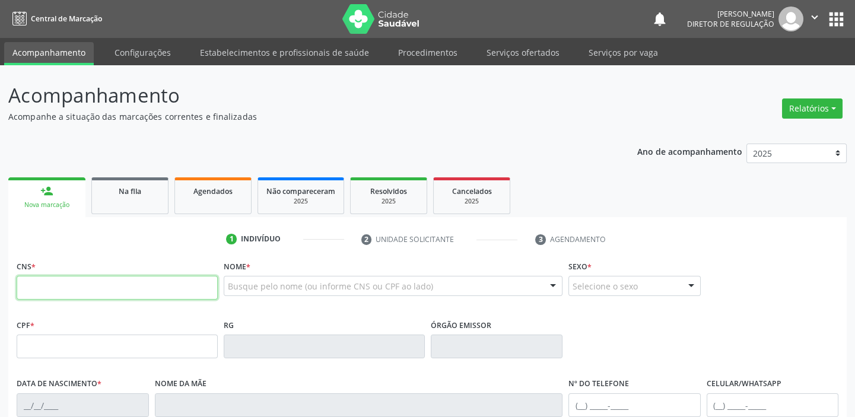
click at [72, 278] on input "text" at bounding box center [117, 288] width 201 height 24
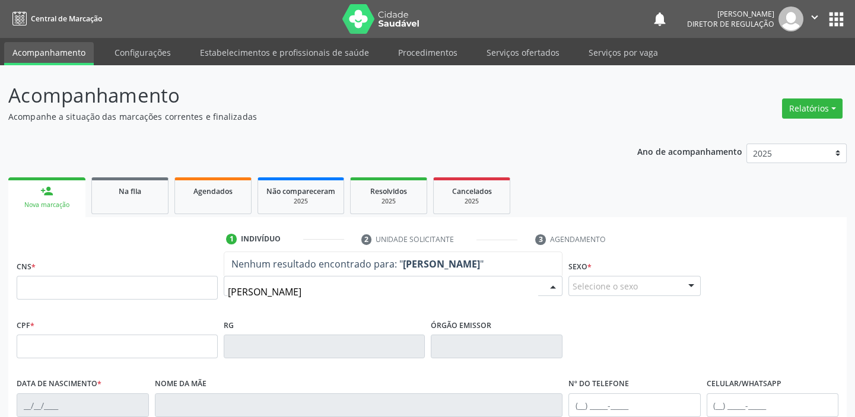
type input "[PERSON_NAME]"
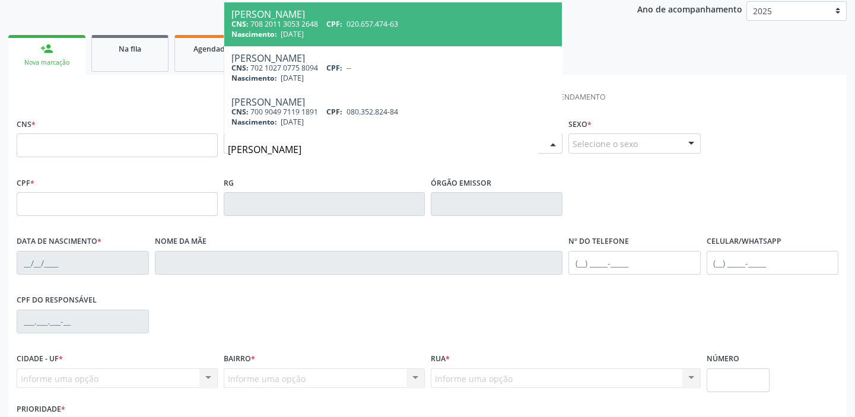
scroll to position [161, 0]
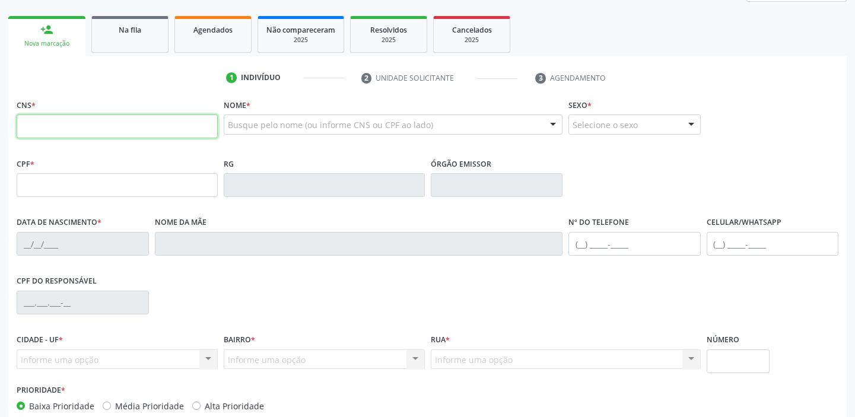
click at [126, 135] on input "text" at bounding box center [117, 127] width 201 height 24
type input "704 8020 3050 3444"
type input "139.572.704-05"
type input "[DATE]"
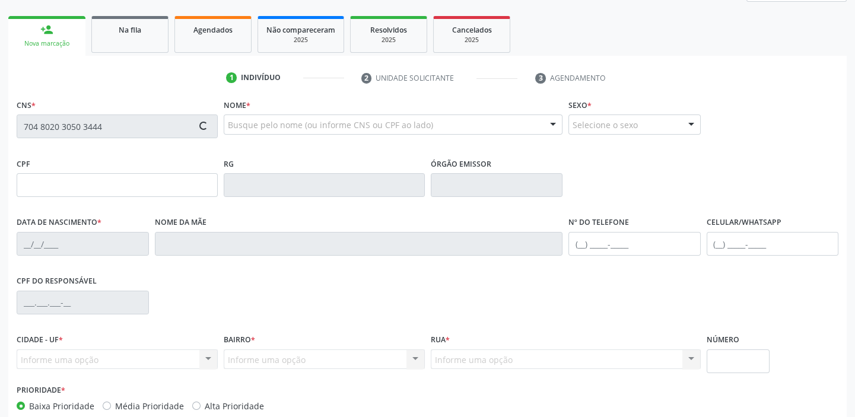
type input "[PERSON_NAME]"
type input "[PHONE_NUMBER]"
type input "073.346.524-28"
type input "S/N"
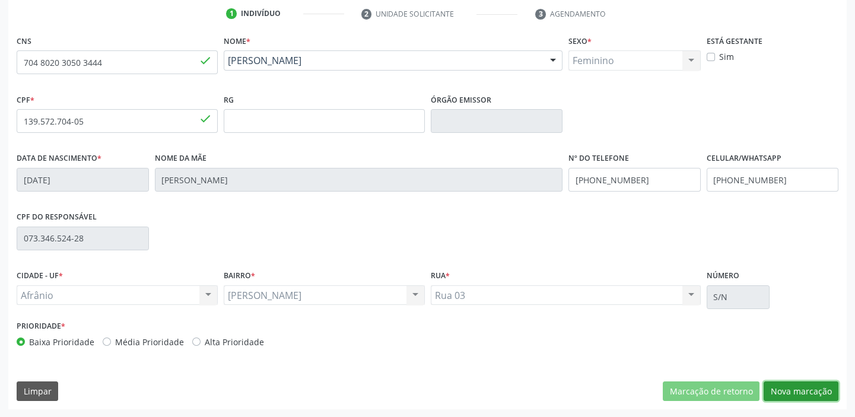
click at [786, 392] on button "Nova marcação" at bounding box center [801, 392] width 75 height 20
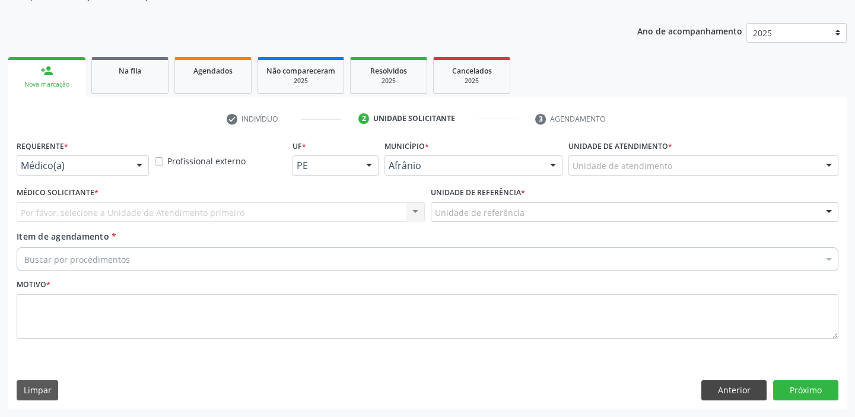
scroll to position [119, 0]
drag, startPoint x: 604, startPoint y: 167, endPoint x: 602, endPoint y: 199, distance: 32.7
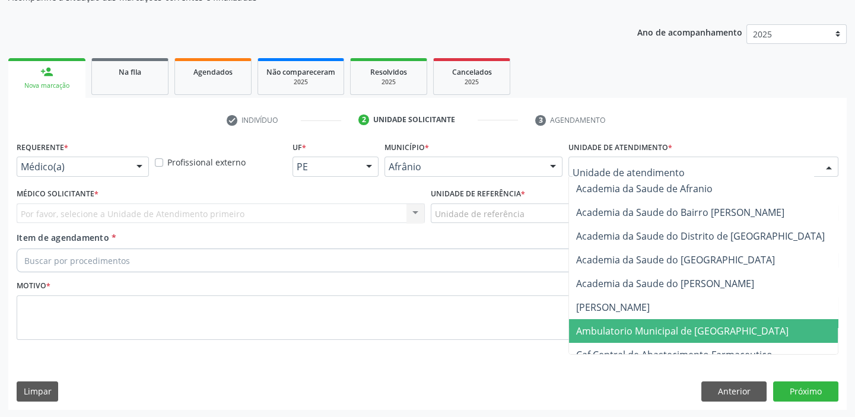
click at [612, 332] on span "Ambulatorio Municipal de [GEOGRAPHIC_DATA]" at bounding box center [682, 331] width 212 height 13
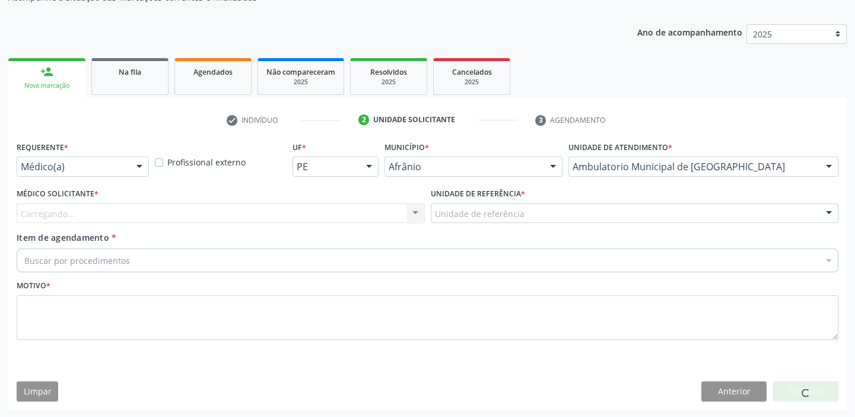
drag, startPoint x: 473, startPoint y: 215, endPoint x: 471, endPoint y: 228, distance: 13.2
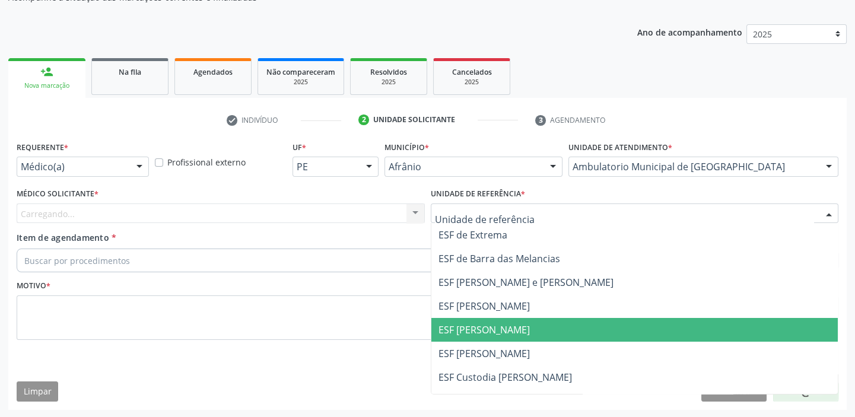
click at [471, 319] on span "ESF [PERSON_NAME]" at bounding box center [634, 330] width 407 height 24
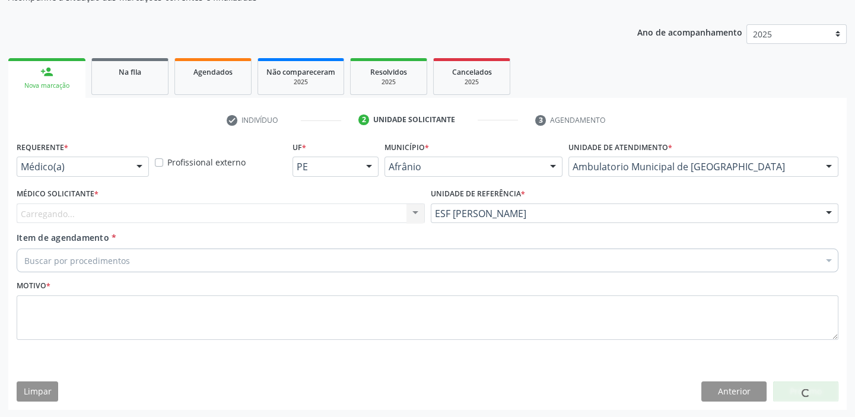
click at [105, 208] on div "Carregando... Nenhum resultado encontrado para: " " Não há nenhuma opção para s…" at bounding box center [221, 214] width 408 height 20
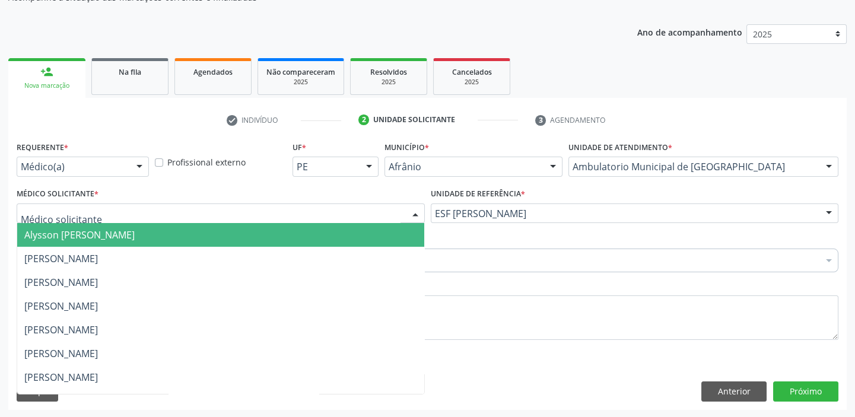
click at [100, 214] on div at bounding box center [221, 214] width 408 height 20
click at [84, 238] on span "Alysson [PERSON_NAME]" at bounding box center [79, 234] width 110 height 13
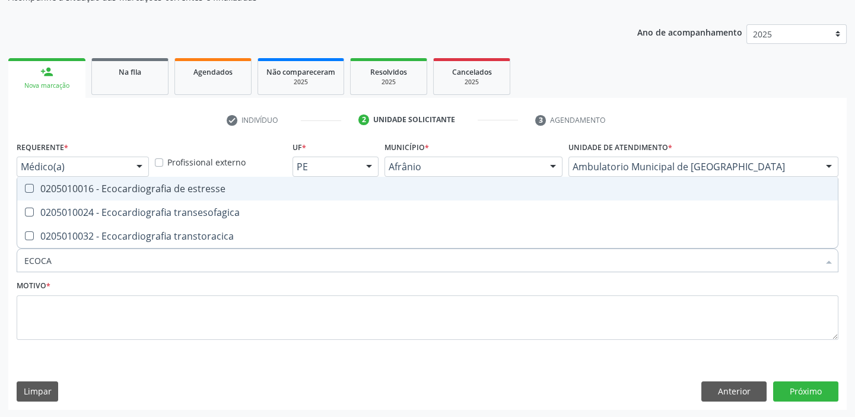
type input "ECOCAR"
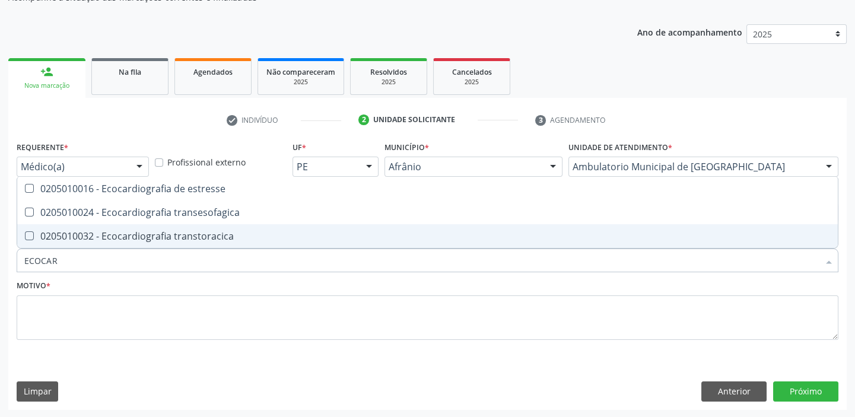
click at [89, 240] on div "0205010032 - Ecocardiografia transtoracica" at bounding box center [427, 235] width 806 height 9
checkbox transtoracica "true"
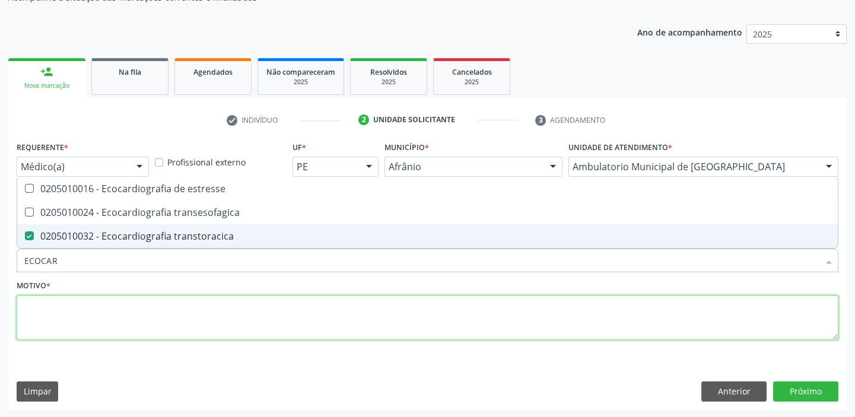
click at [57, 316] on textarea at bounding box center [428, 318] width 822 height 45
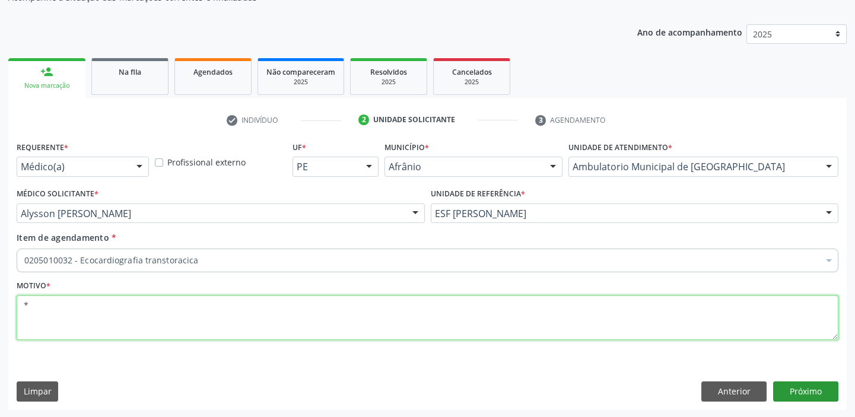
type textarea "*"
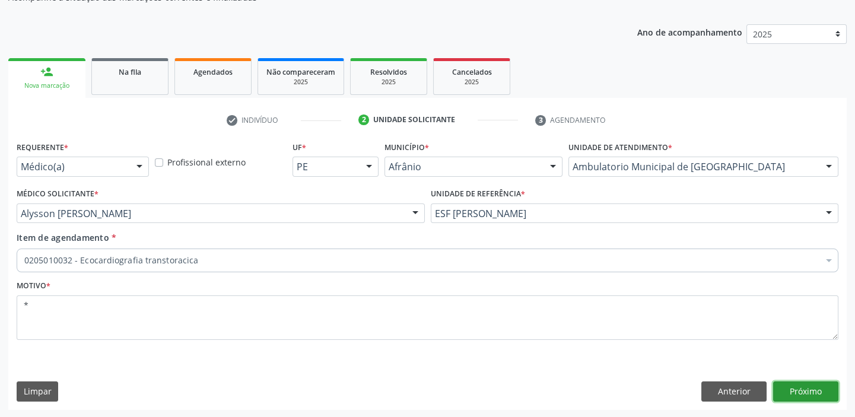
click at [783, 393] on button "Próximo" at bounding box center [805, 392] width 65 height 20
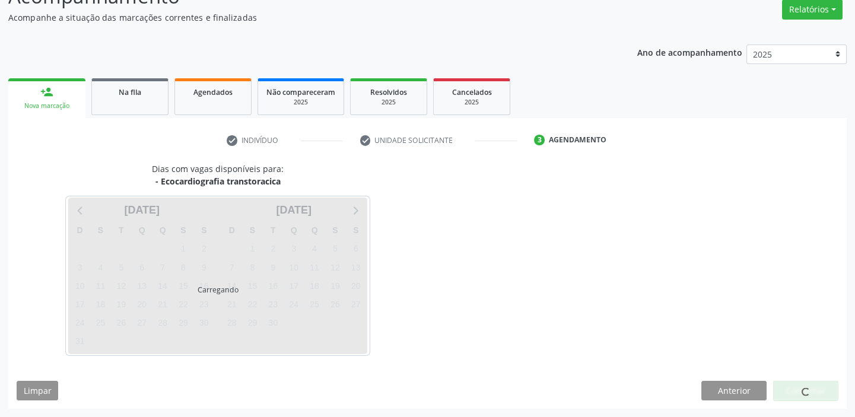
scroll to position [99, 0]
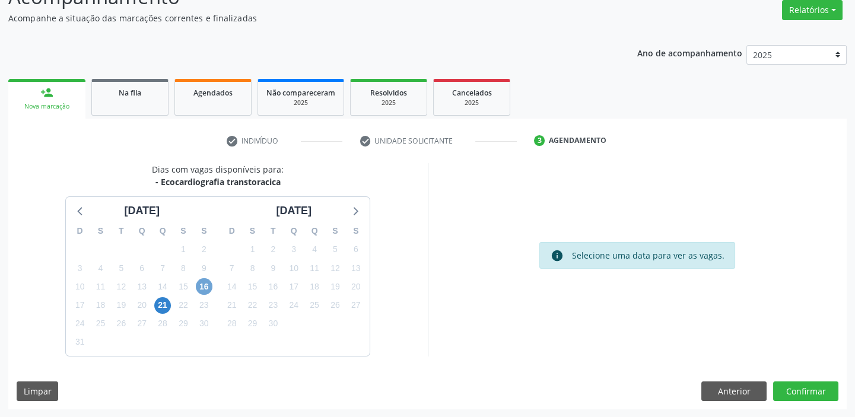
click at [201, 282] on span "16" at bounding box center [204, 286] width 17 height 17
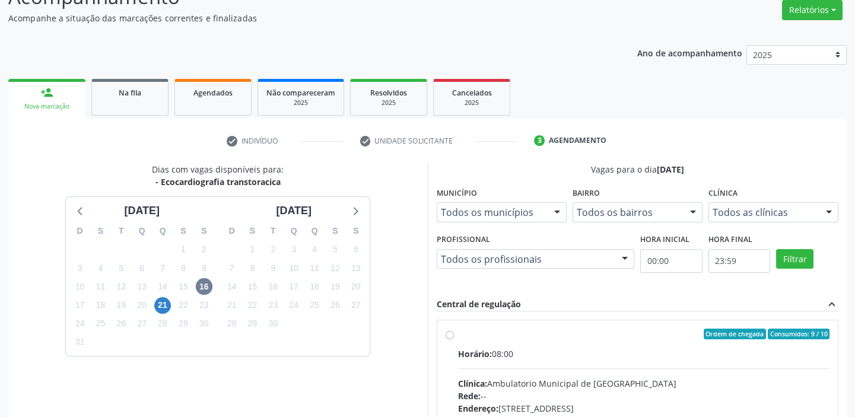
click at [454, 339] on input "Ordem de chegada Consumidos: 9 / 10 Horário: 08:00 Clínica: Ambulatorio Municip…" at bounding box center [450, 334] width 8 height 11
radio input "true"
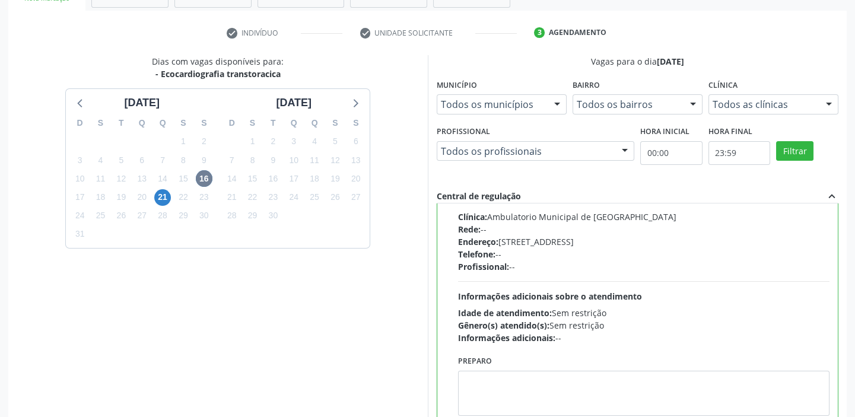
scroll to position [291, 0]
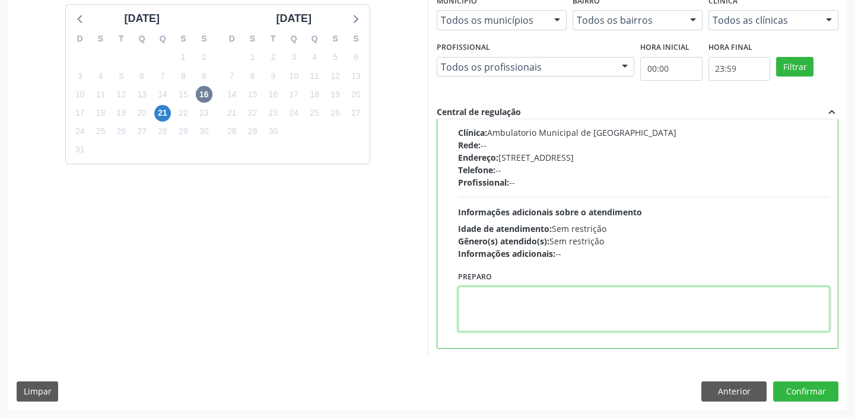
click at [541, 321] on textarea at bounding box center [644, 309] width 372 height 45
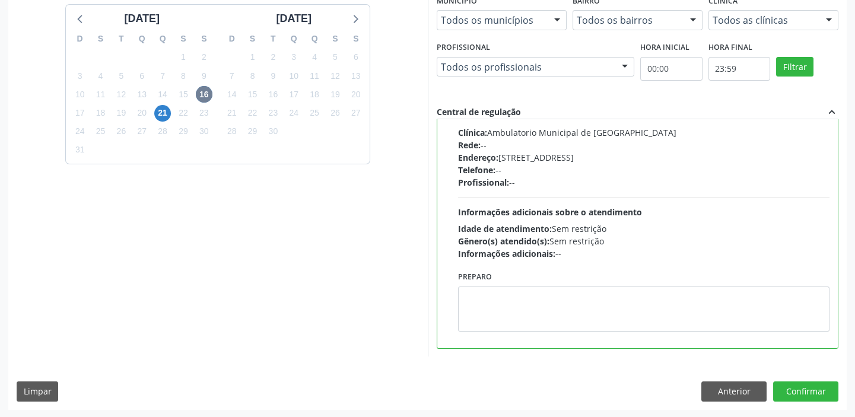
click at [771, 386] on div "Anterior Confirmar" at bounding box center [769, 392] width 137 height 20
click at [800, 392] on button "Confirmar" at bounding box center [805, 392] width 65 height 20
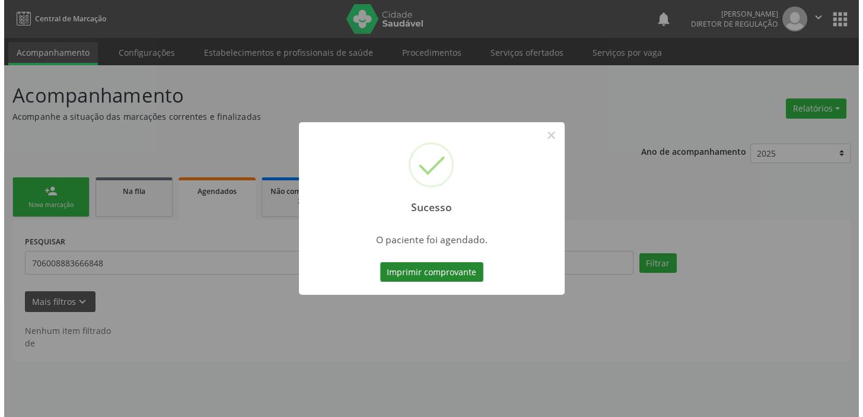
scroll to position [0, 0]
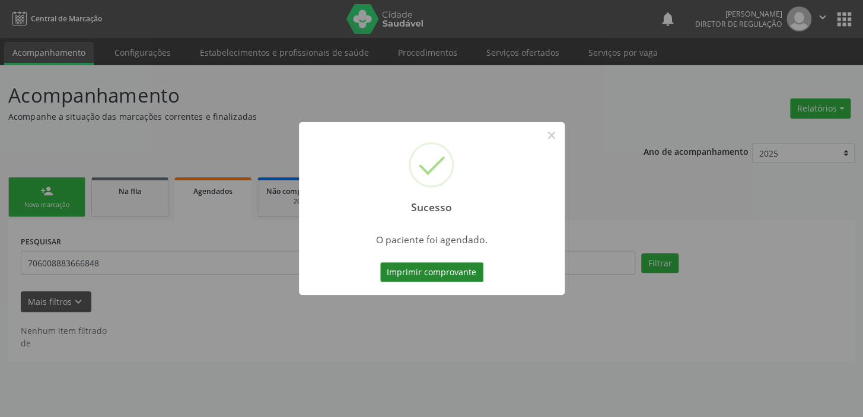
click at [440, 271] on button "Imprimir comprovante" at bounding box center [431, 272] width 103 height 20
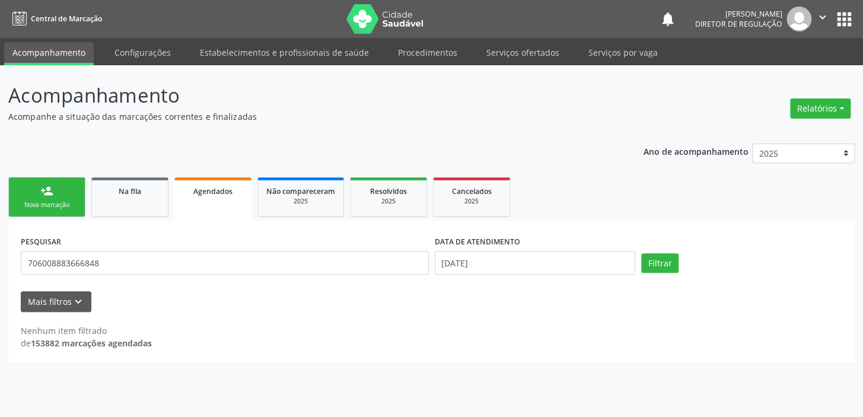
click at [838, 14] on button "apps" at bounding box center [844, 19] width 21 height 21
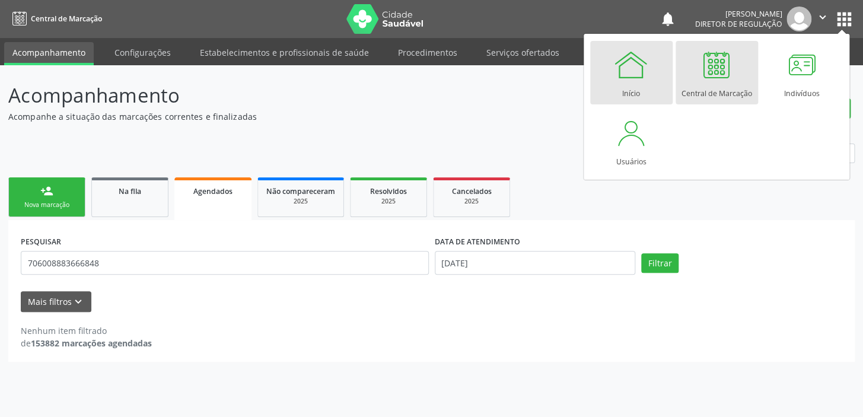
click at [634, 88] on div "Início" at bounding box center [631, 90] width 18 height 16
